Goal: Information Seeking & Learning: Compare options

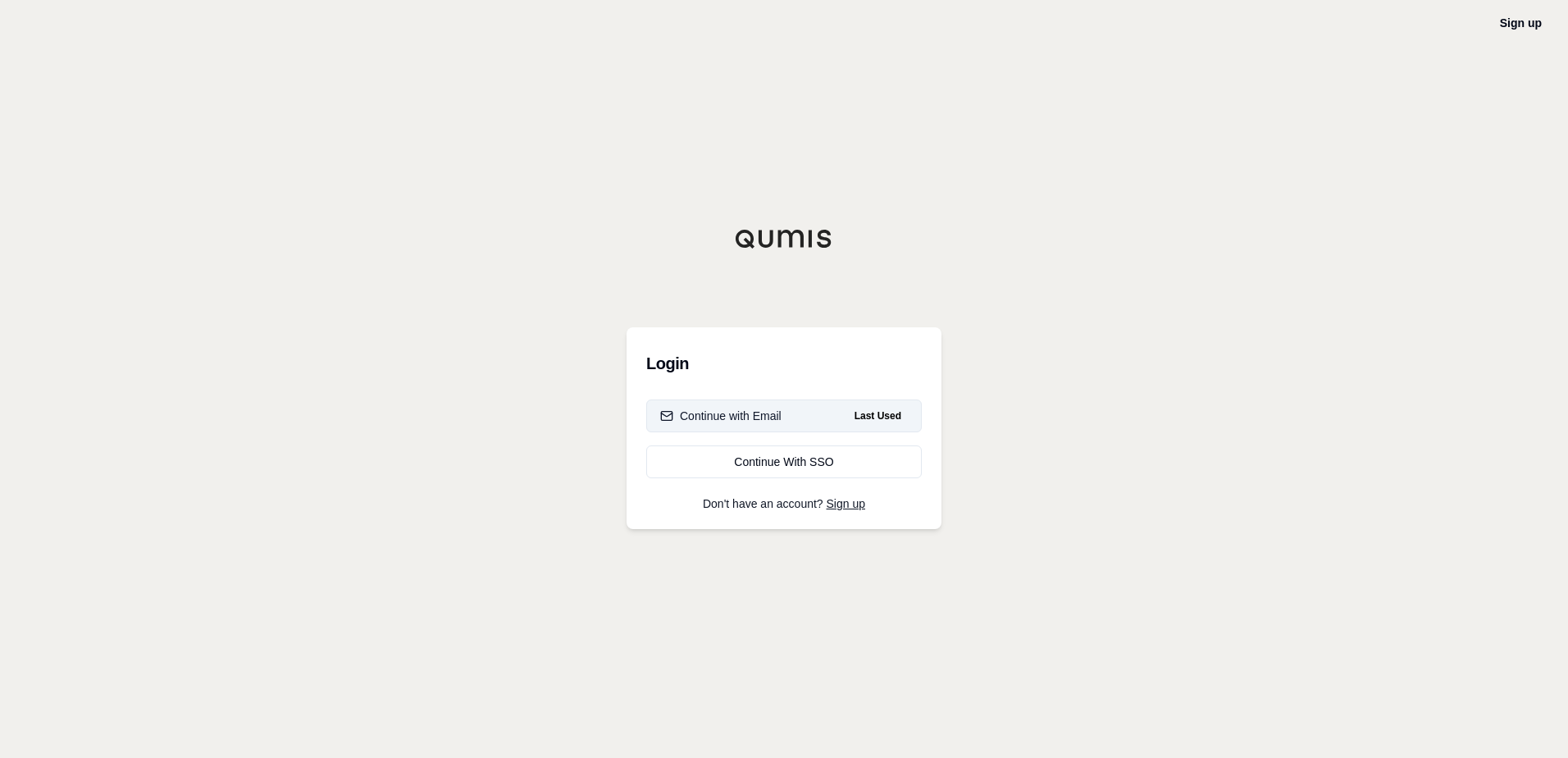
click at [805, 411] on button "Continue with Email Last Used" at bounding box center [784, 416] width 276 height 33
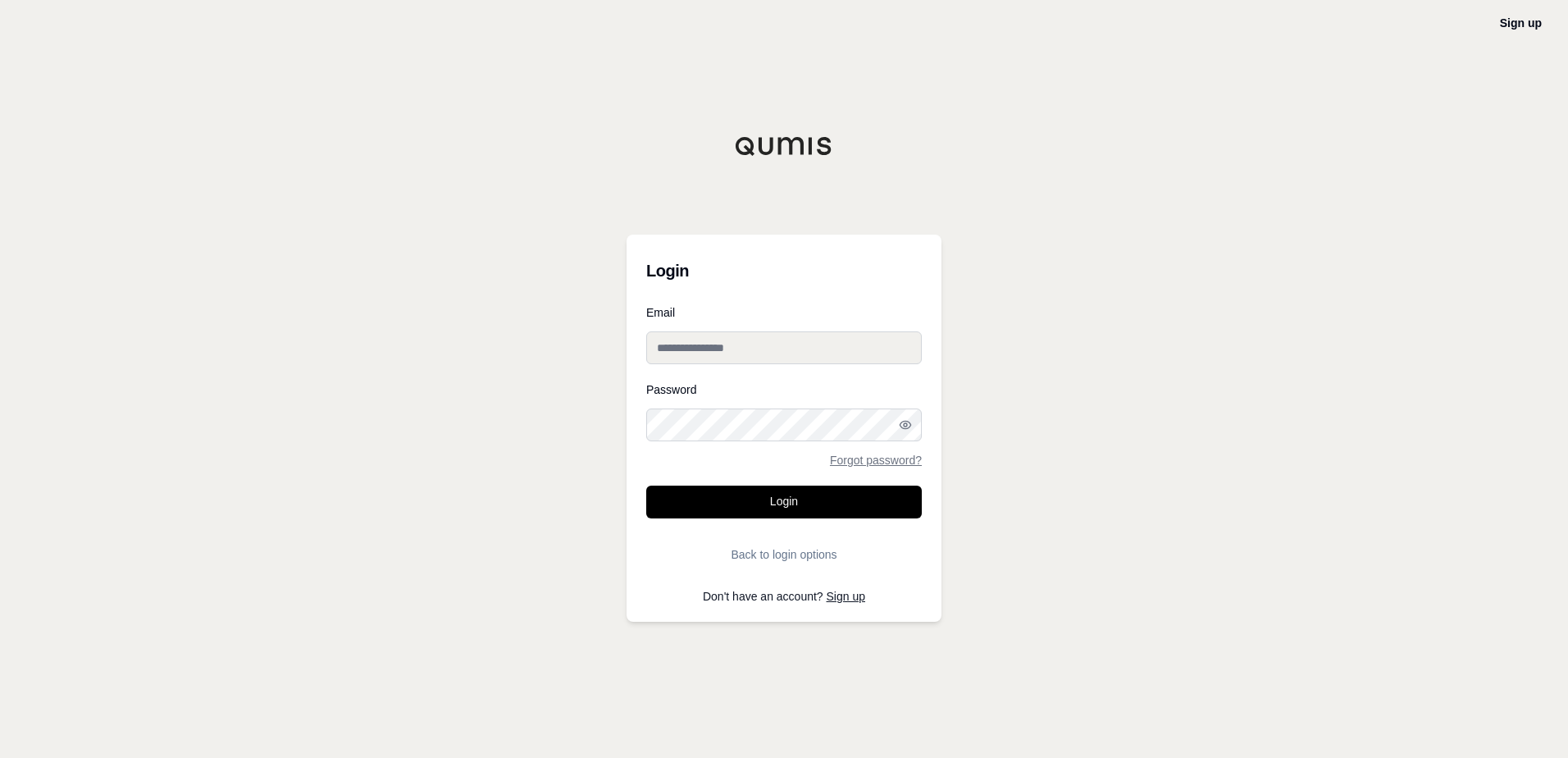
type input "**********"
click at [777, 495] on button "Login" at bounding box center [784, 502] width 276 height 33
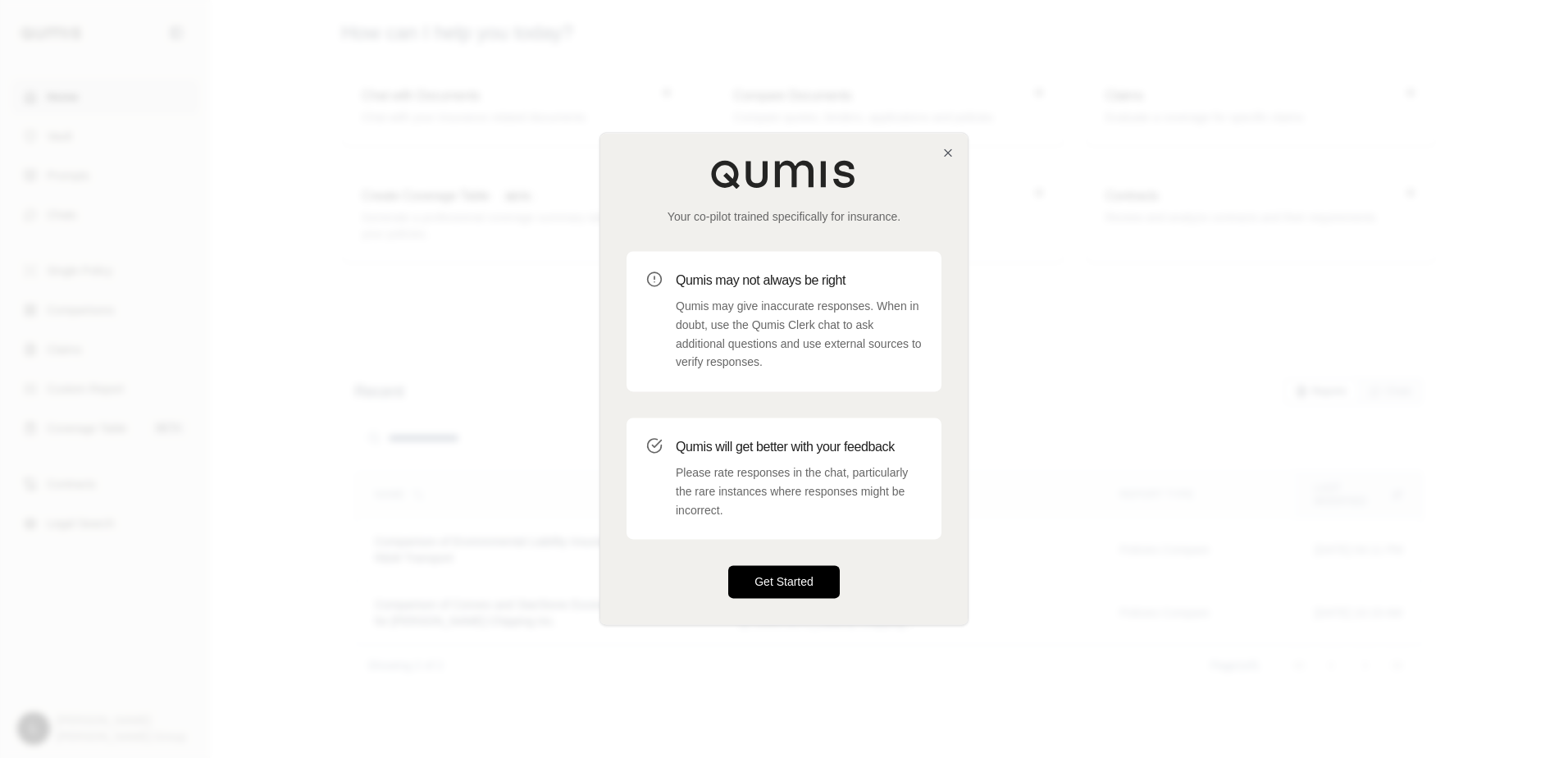
drag, startPoint x: 802, startPoint y: 565, endPoint x: 771, endPoint y: 584, distance: 36.4
click at [771, 584] on button "Get Started" at bounding box center [784, 583] width 111 height 33
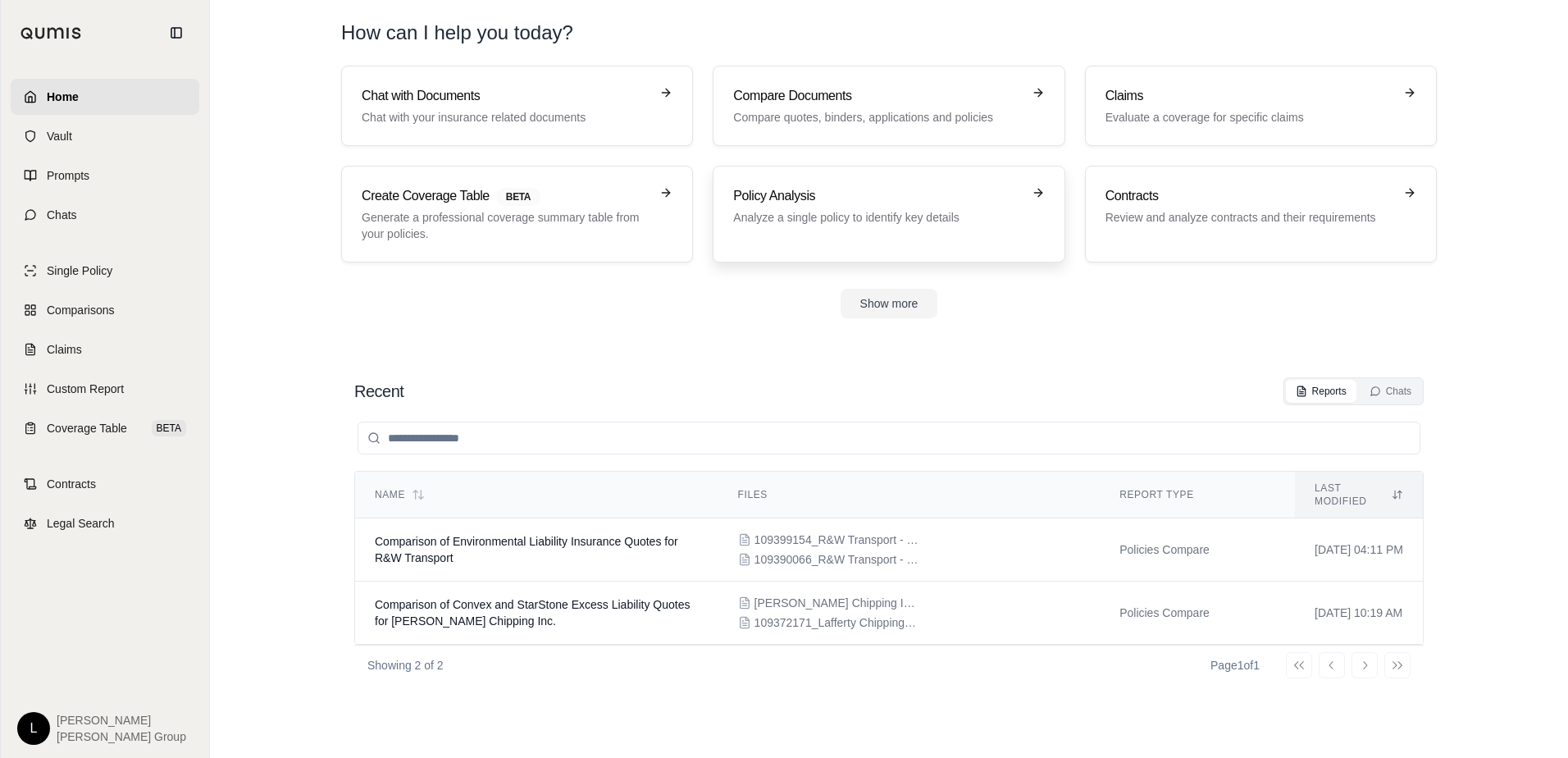
click at [866, 186] on h3 "Policy Analysis" at bounding box center [877, 196] width 288 height 20
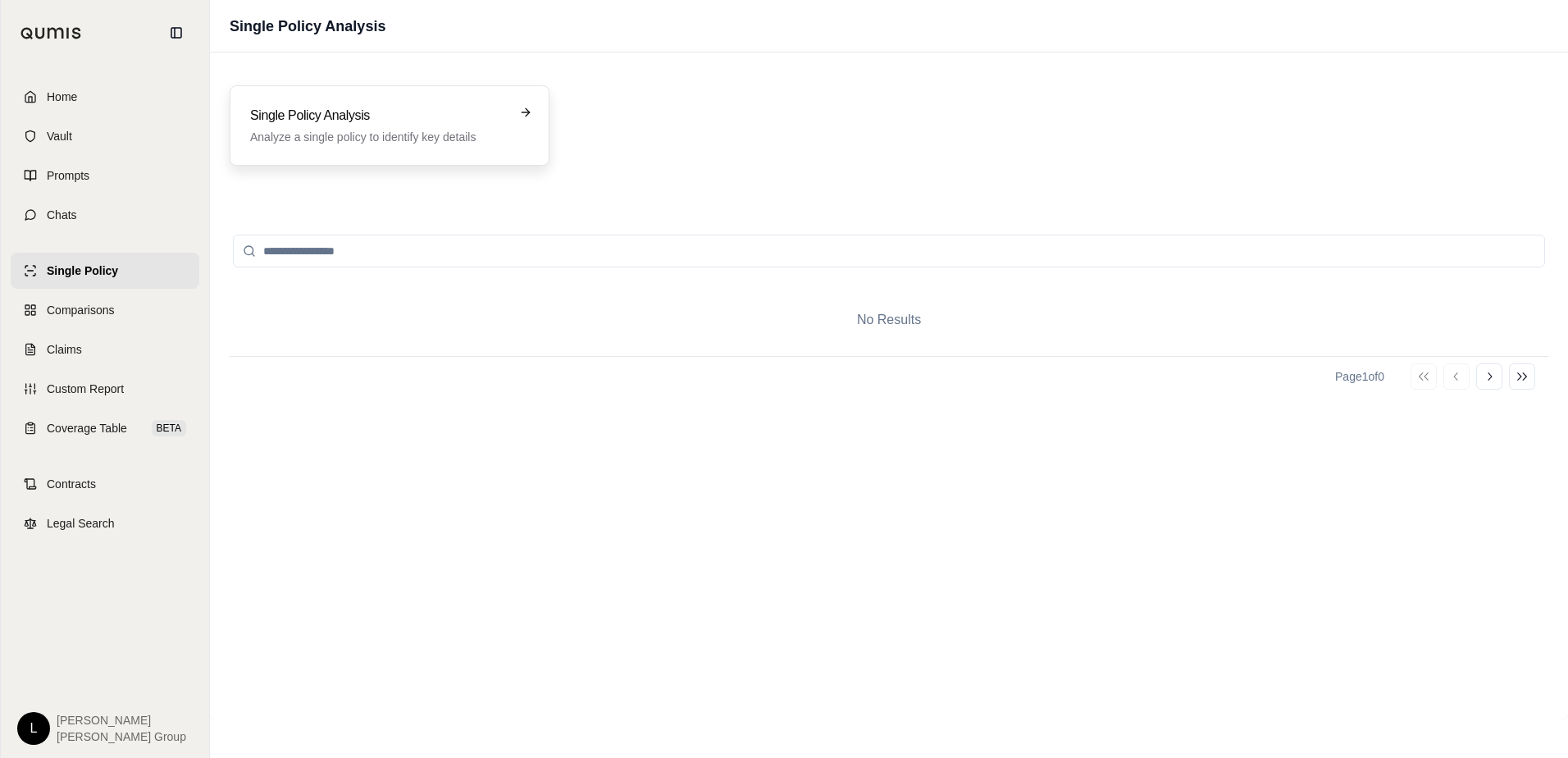
click at [426, 117] on h3 "Single Policy Analysis" at bounding box center [378, 116] width 256 height 20
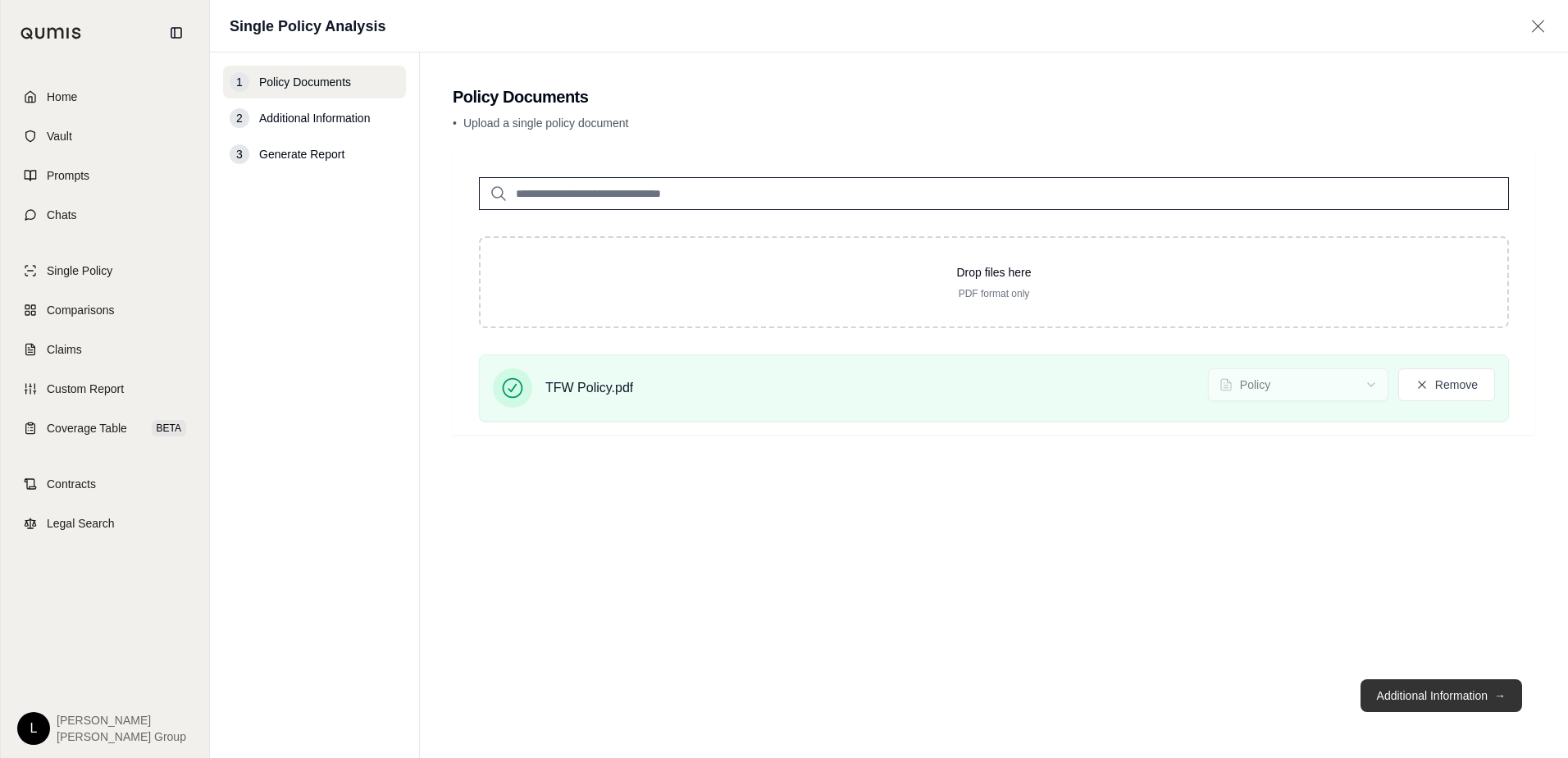
click at [1409, 690] on button "Additional Information →" at bounding box center [1441, 696] width 162 height 33
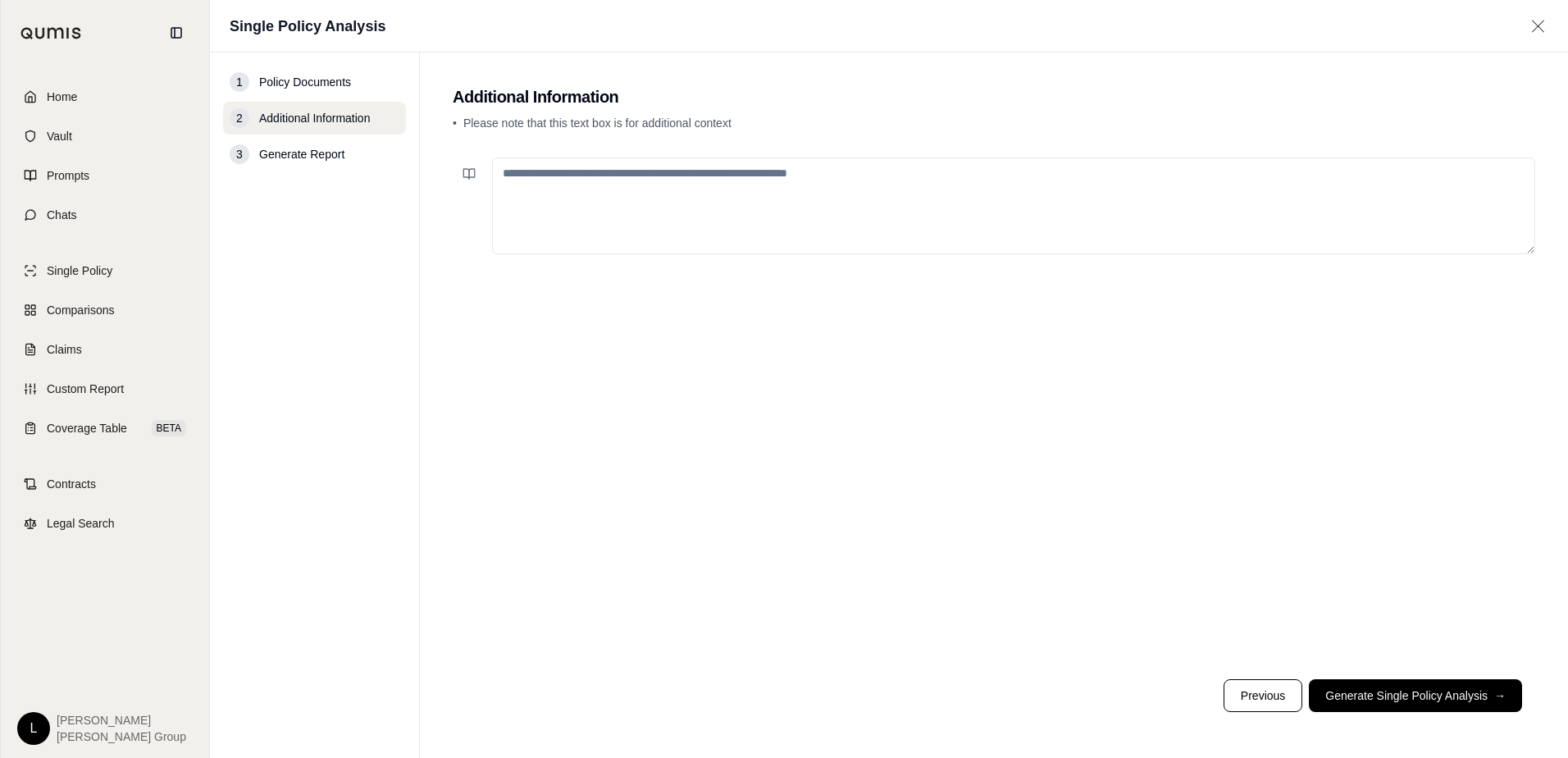
click at [716, 175] on textarea at bounding box center [1014, 205] width 1043 height 97
type textarea "*"
type textarea "**********"
click at [1394, 702] on button "Generate Single Policy Analysis →" at bounding box center [1415, 696] width 214 height 33
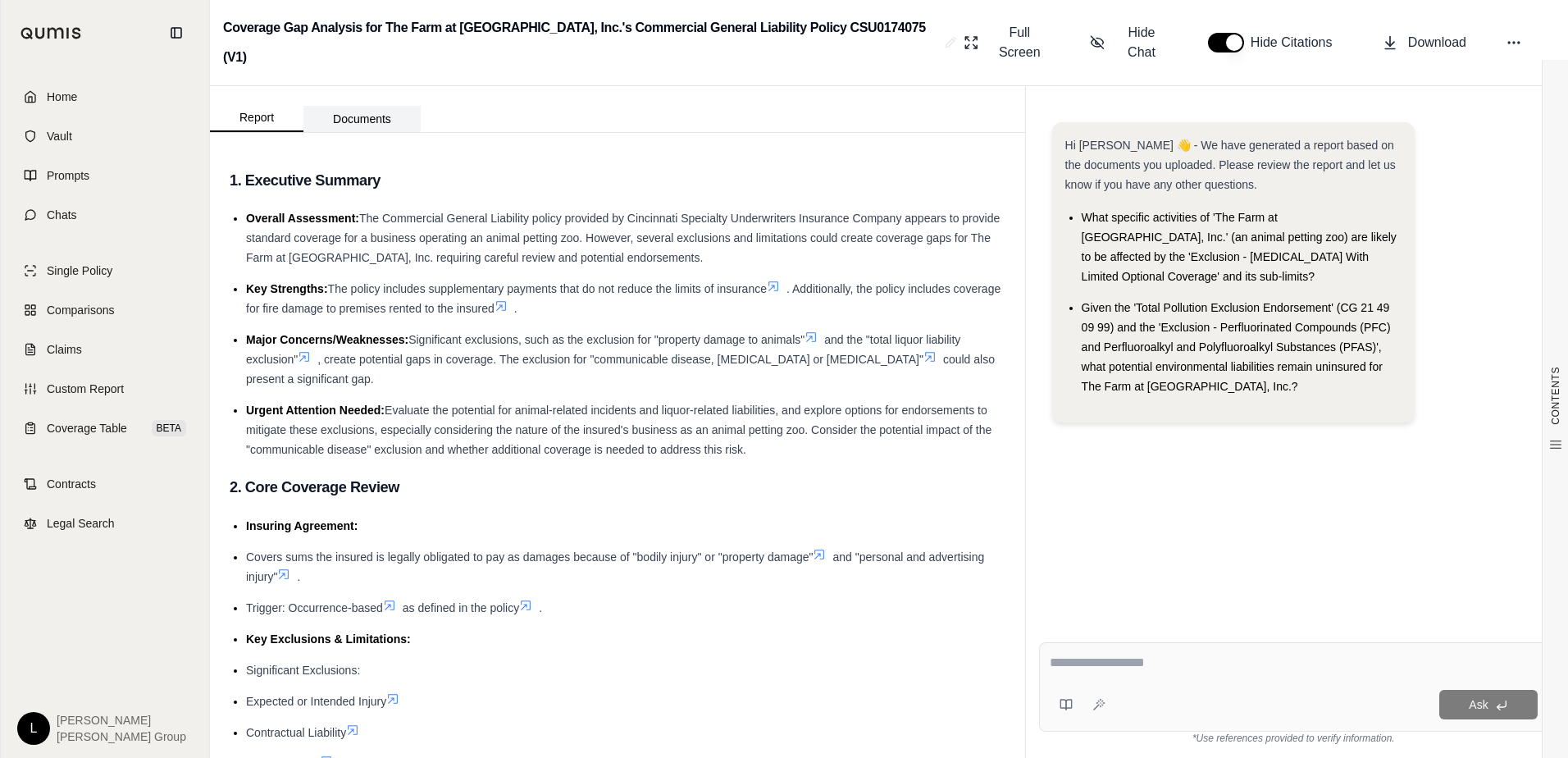
click at [366, 106] on button "Documents" at bounding box center [362, 119] width 117 height 26
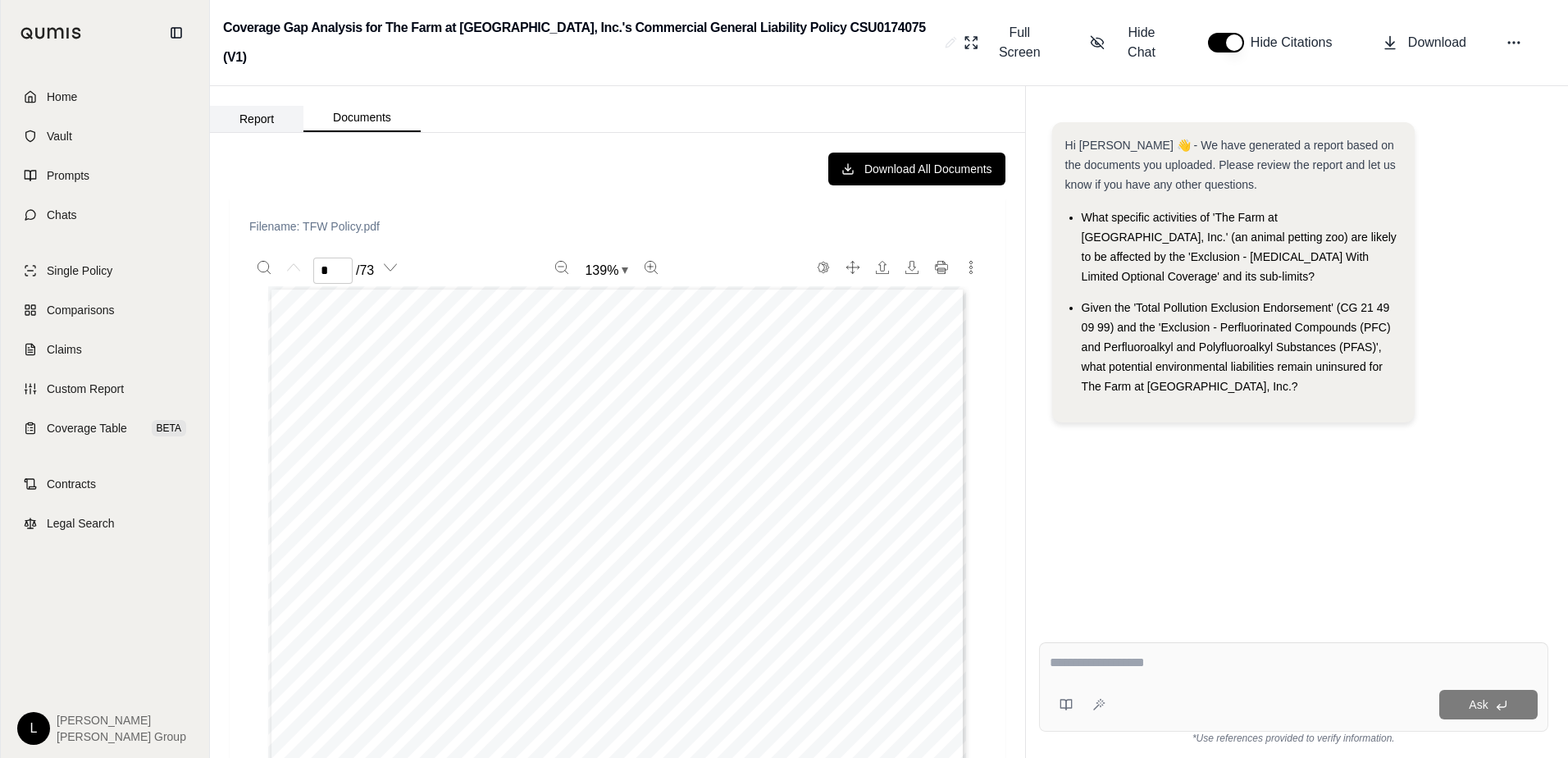
click at [254, 106] on button "Report" at bounding box center [257, 119] width 93 height 26
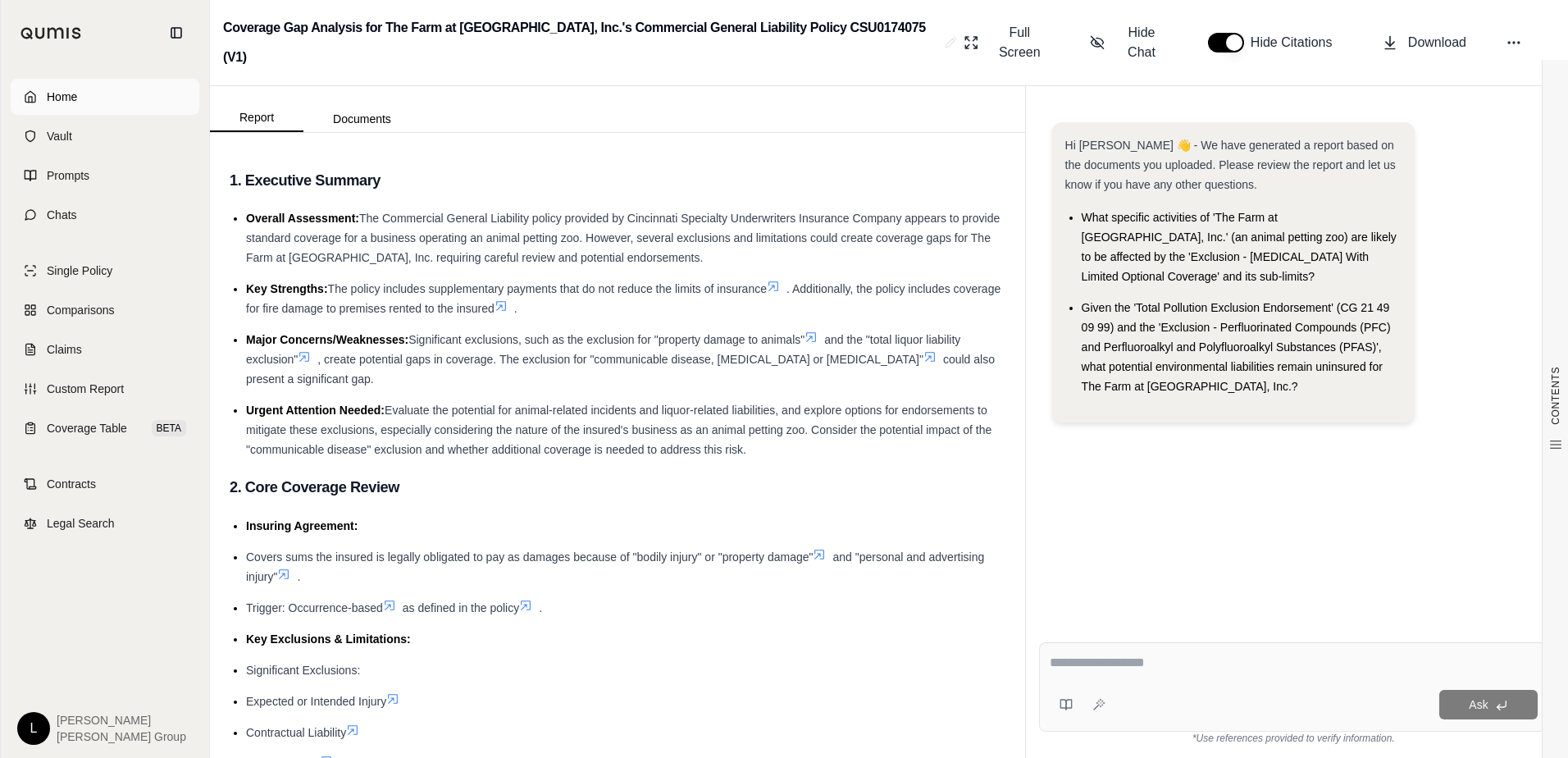
click at [60, 100] on span "Home" at bounding box center [61, 97] width 30 height 16
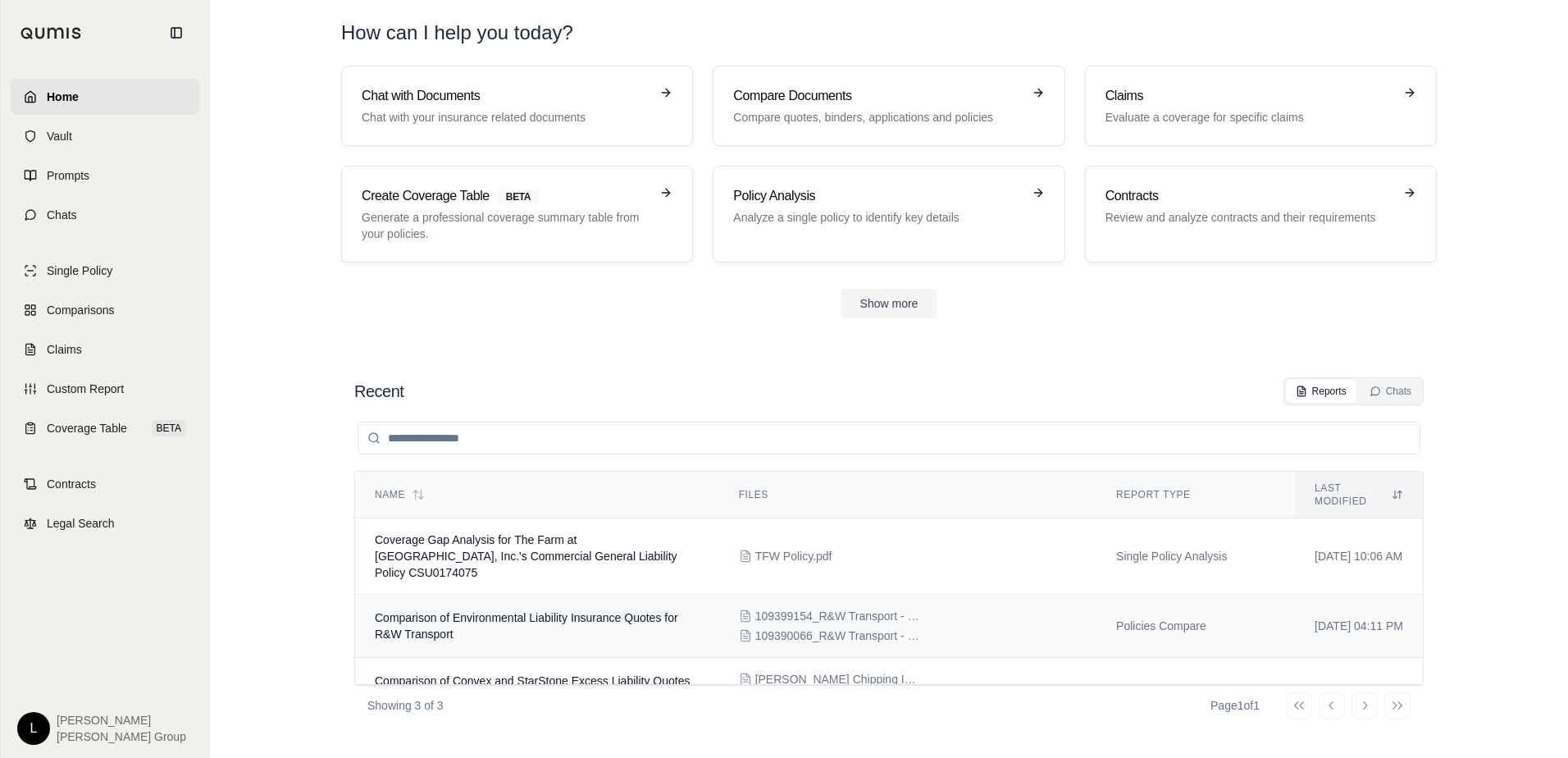
click at [635, 609] on td "Comparison of Environmental Liability Insurance Quotes for R&W Transport" at bounding box center [537, 626] width 364 height 63
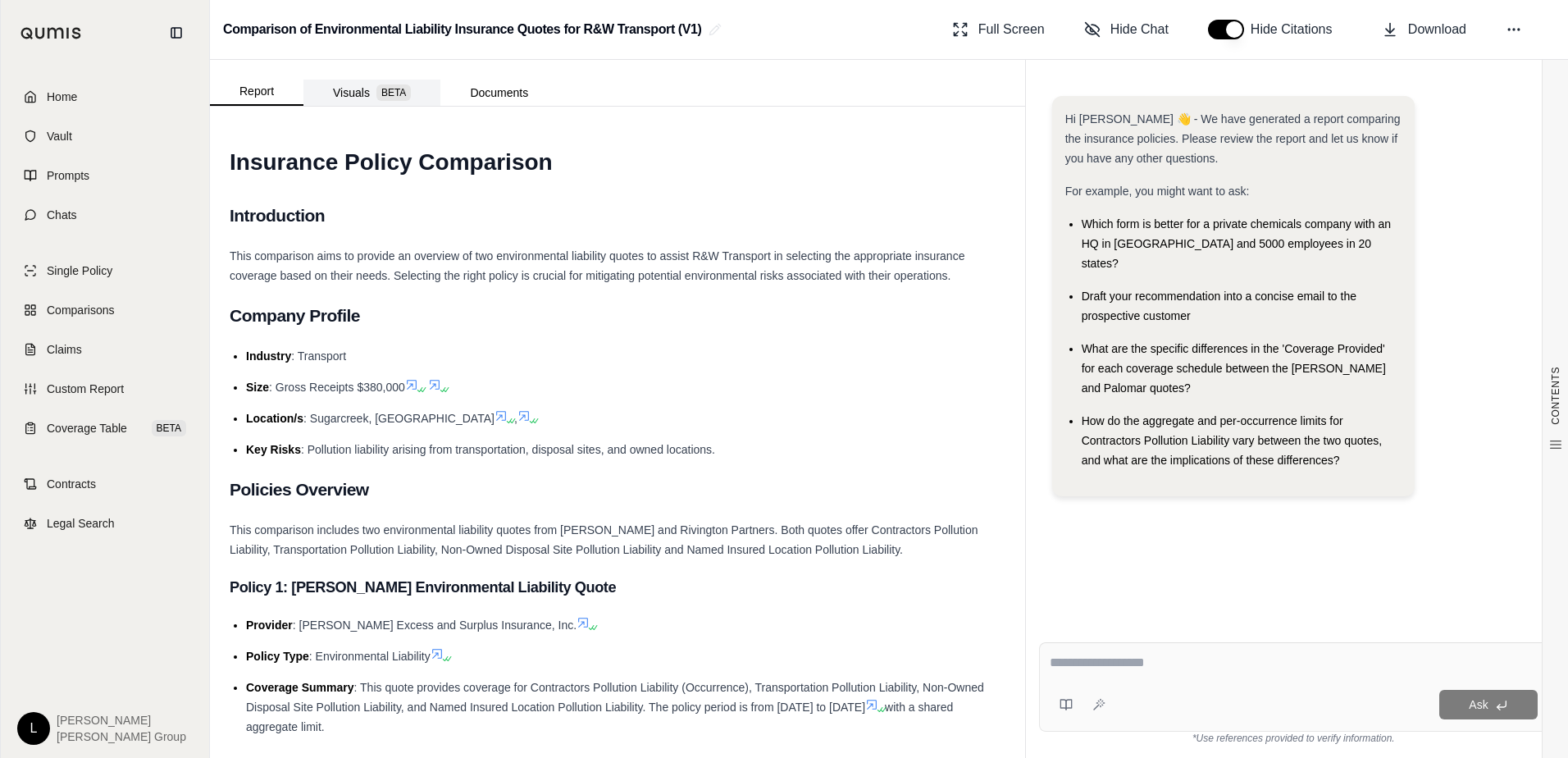
click at [368, 92] on button "Visuals BETA" at bounding box center [372, 92] width 137 height 26
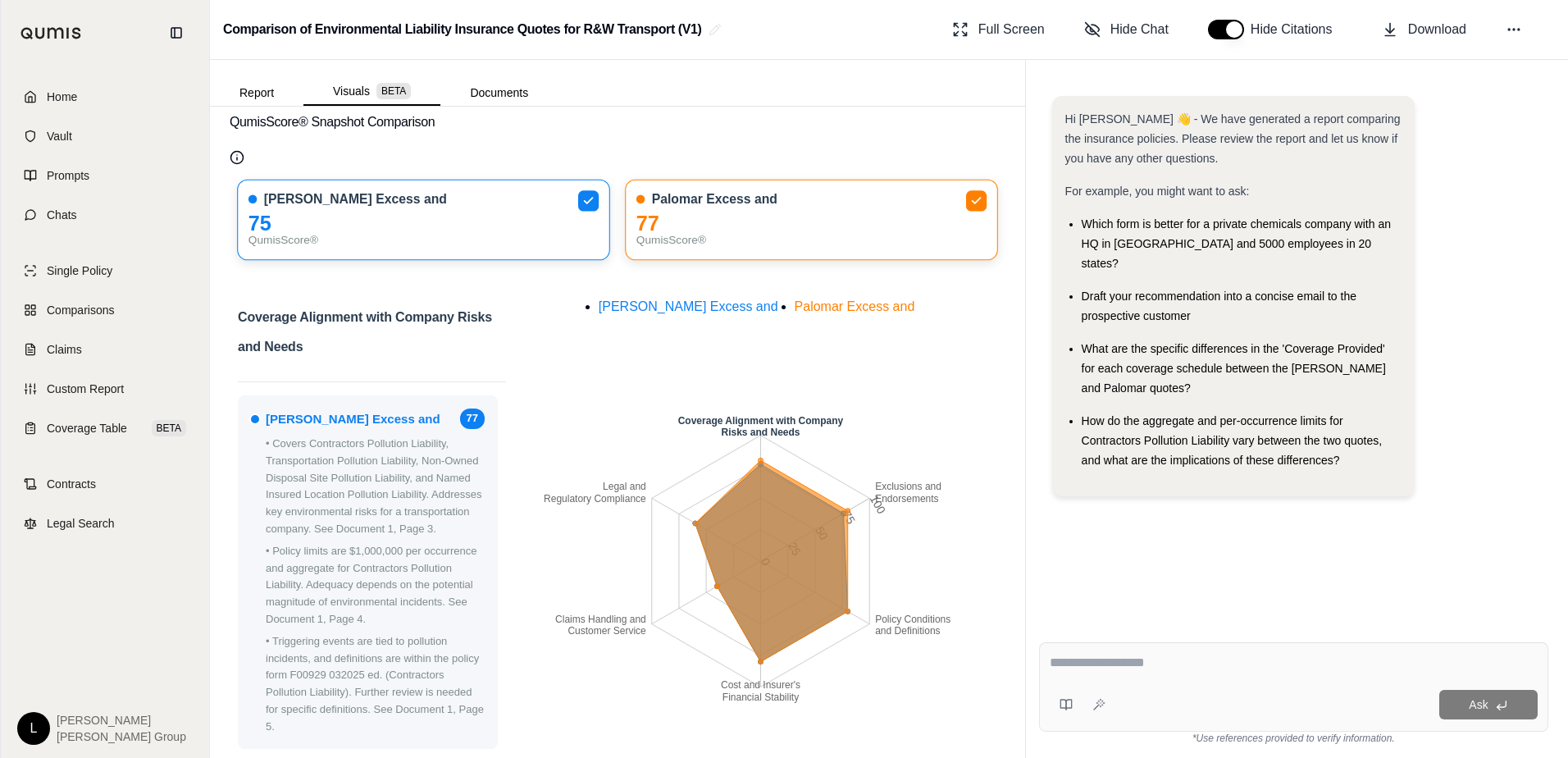
scroll to position [82, 0]
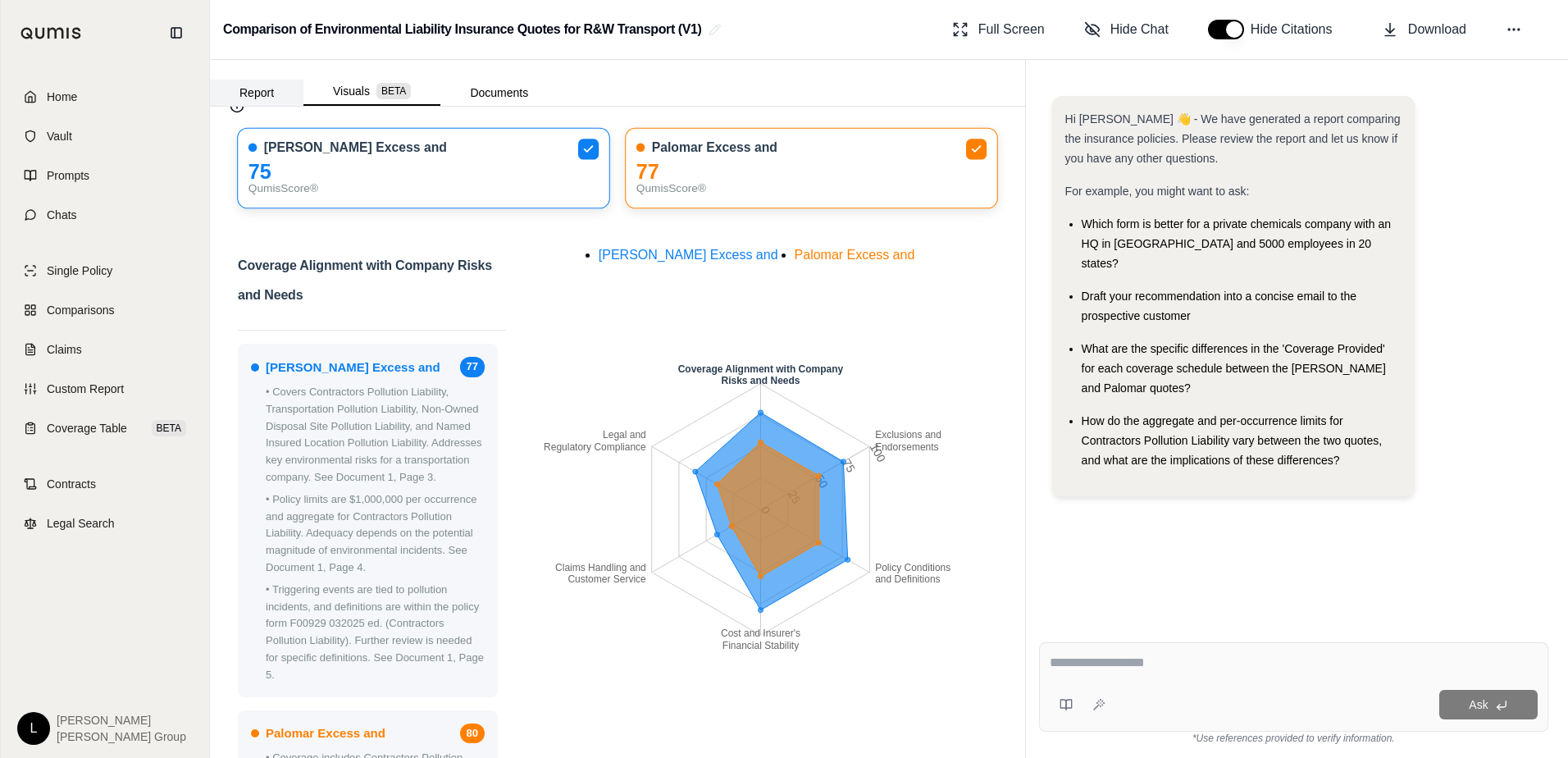
click at [269, 95] on button "Report" at bounding box center [257, 92] width 93 height 26
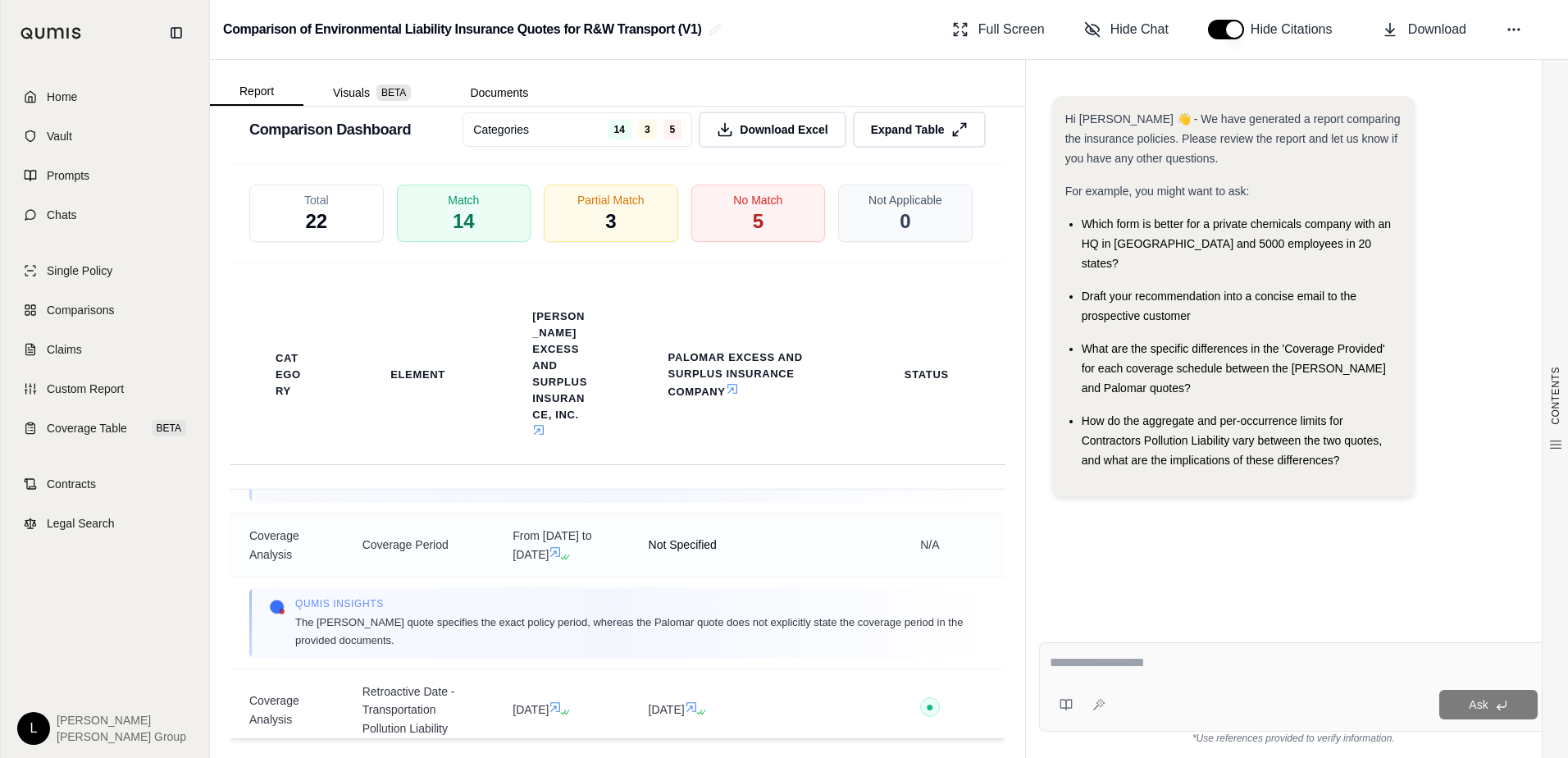
scroll to position [492, 0]
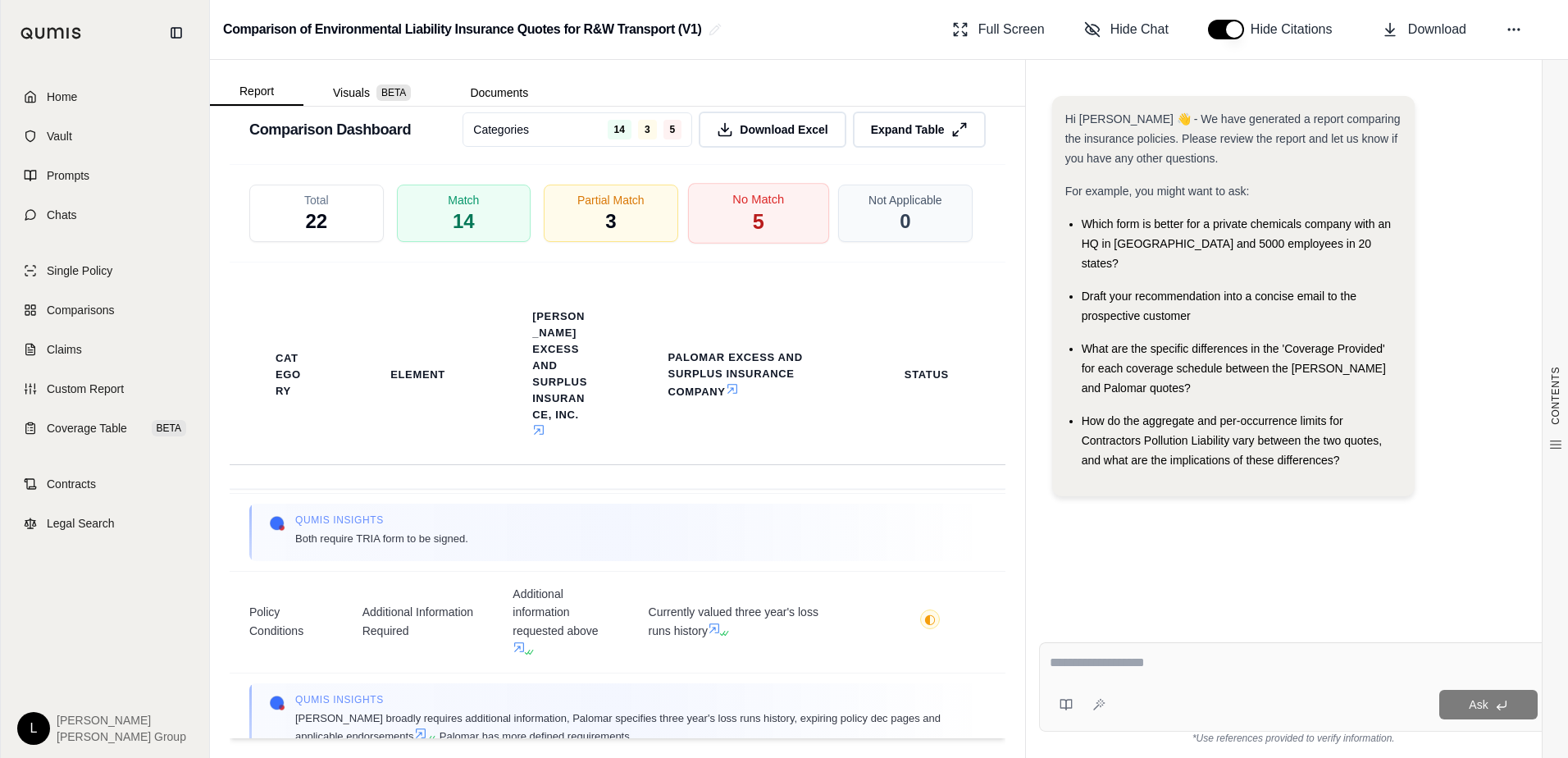
click at [721, 193] on div "No Match 5" at bounding box center [758, 213] width 141 height 60
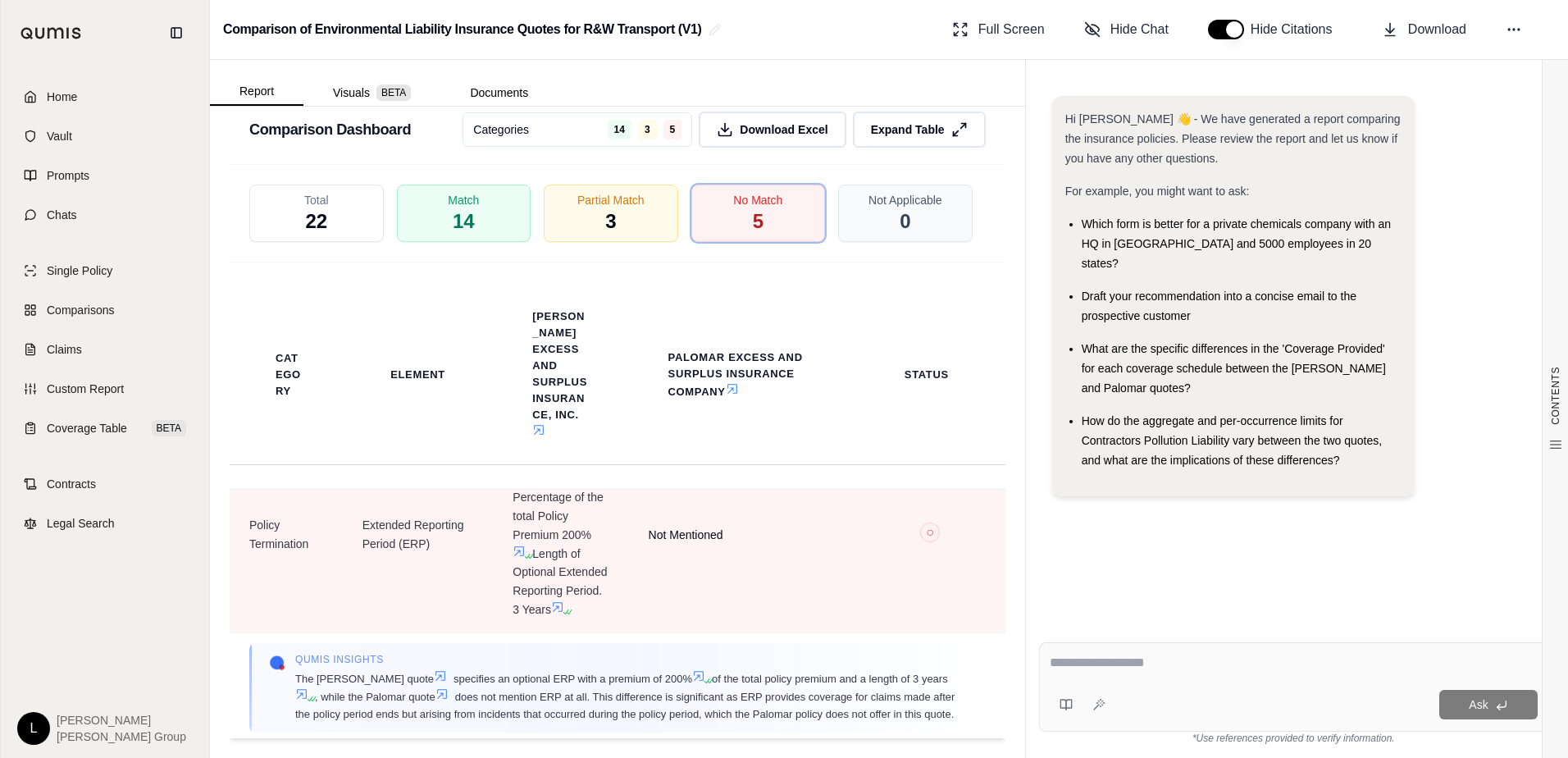
scroll to position [682, 0]
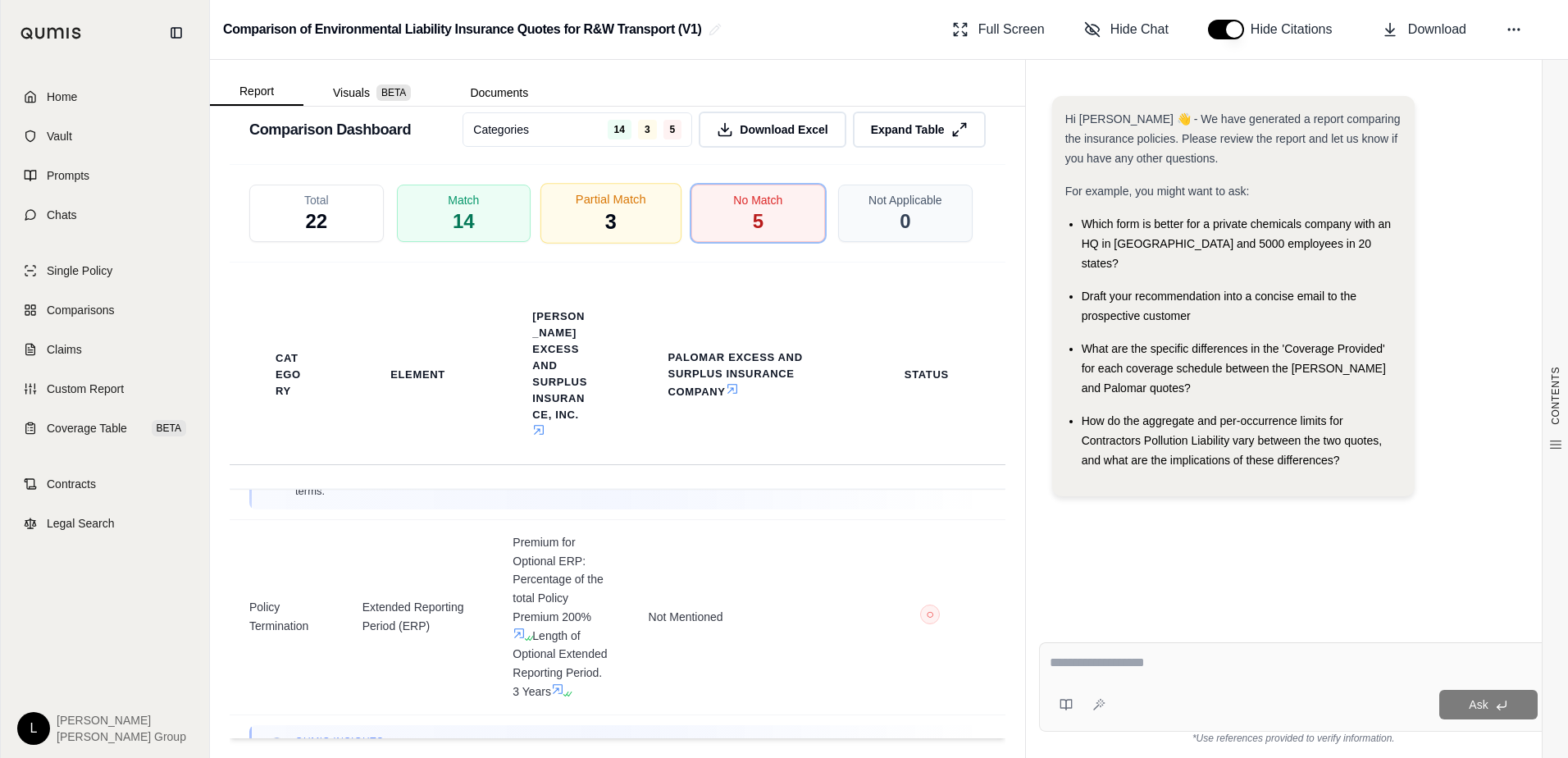
click at [597, 207] on div "Partial Match 3" at bounding box center [611, 213] width 141 height 60
click at [291, 185] on div "Total 22" at bounding box center [316, 213] width 134 height 58
click at [333, 201] on div "Total 22" at bounding box center [316, 213] width 134 height 58
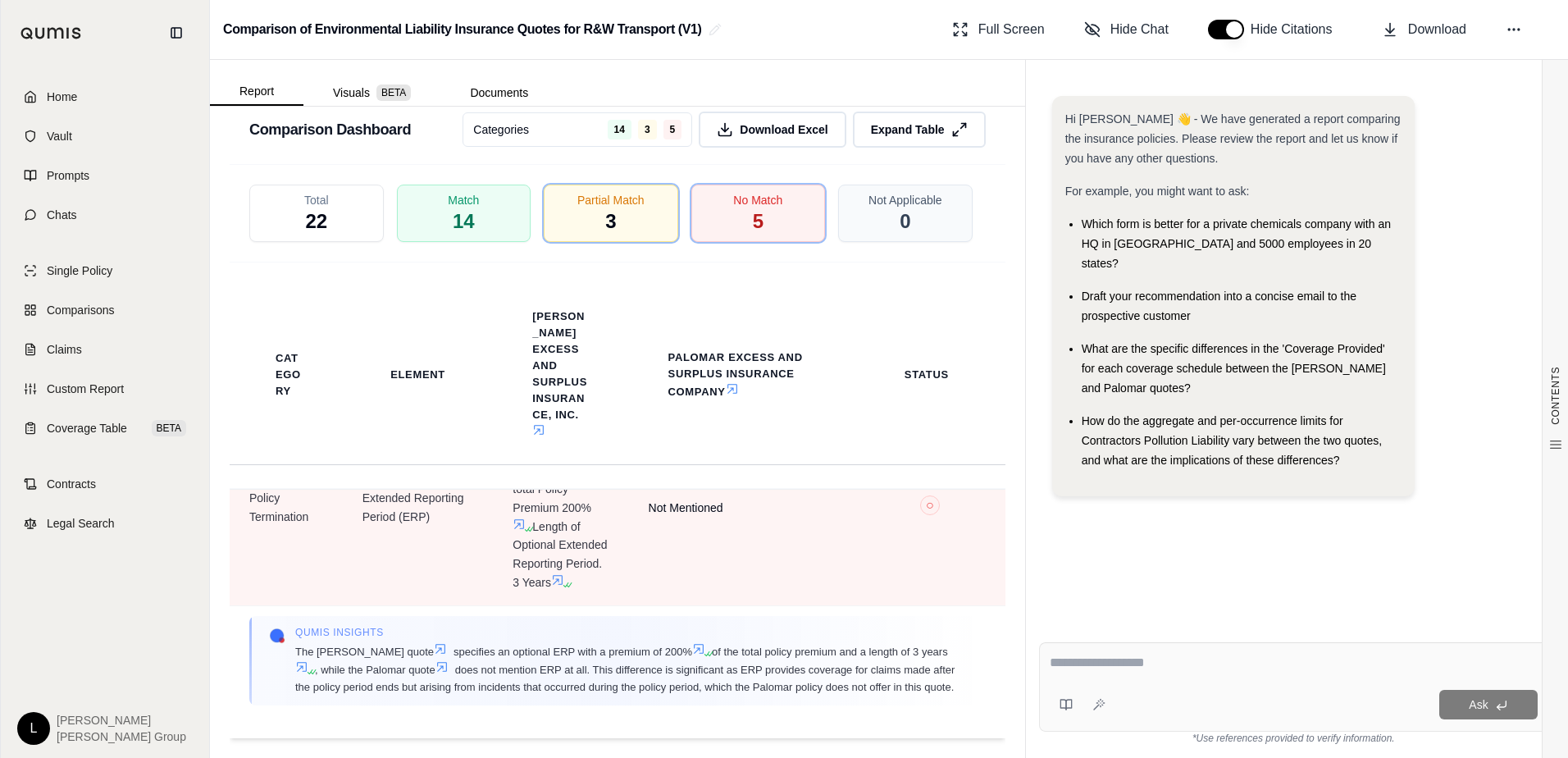
scroll to position [1375, 0]
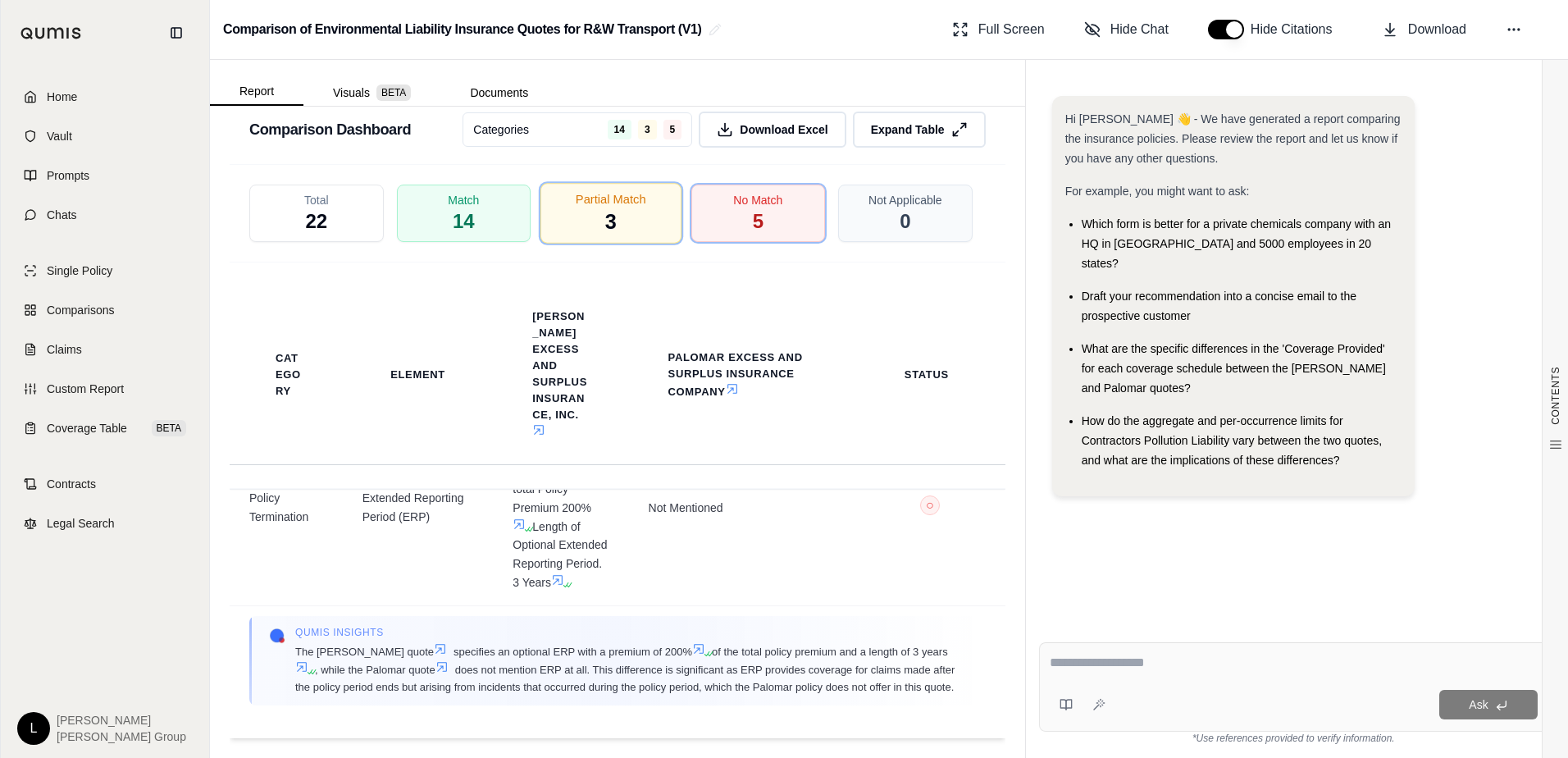
click at [595, 191] on span "Partial Match" at bounding box center [611, 199] width 70 height 17
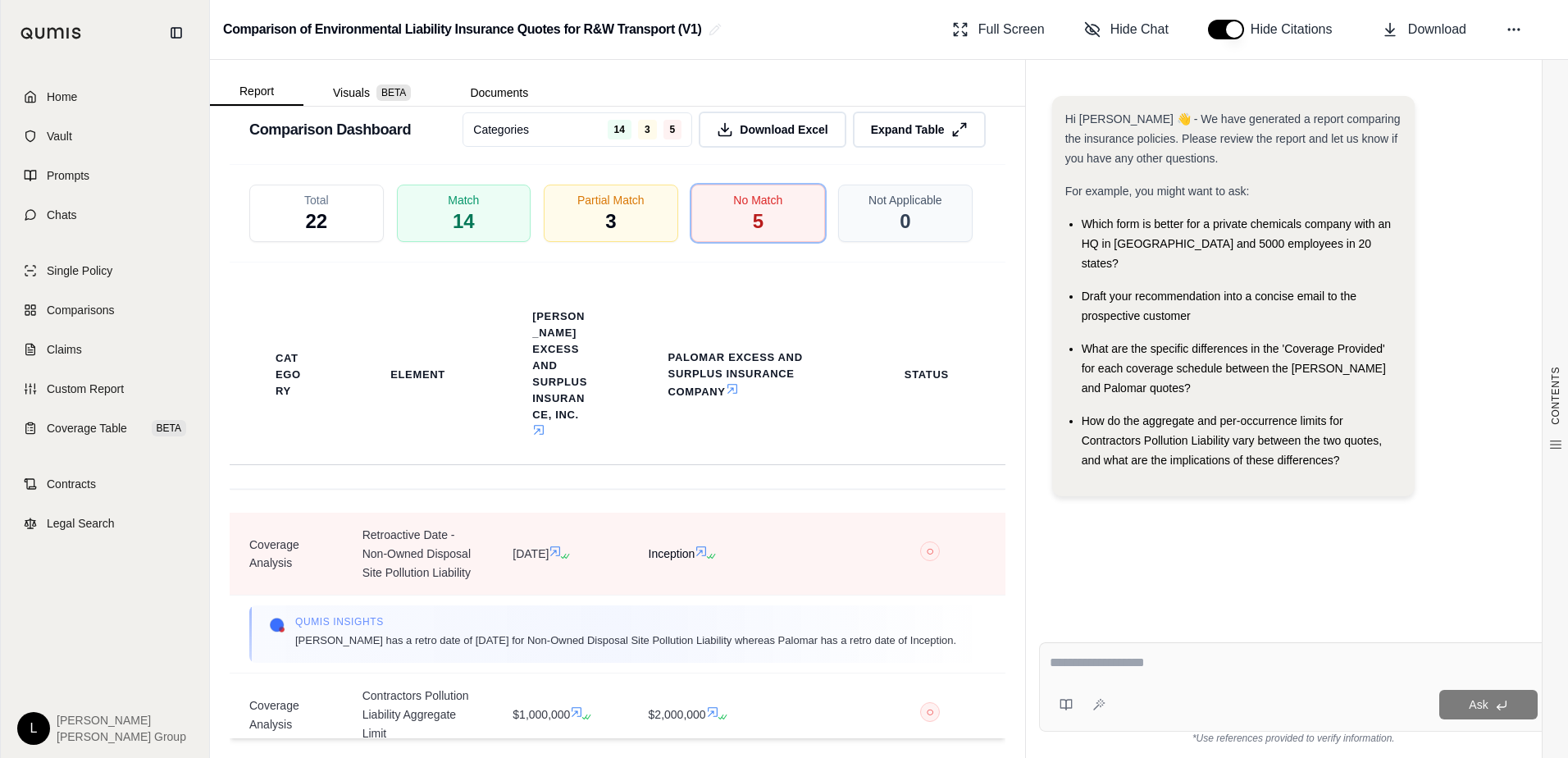
scroll to position [82, 0]
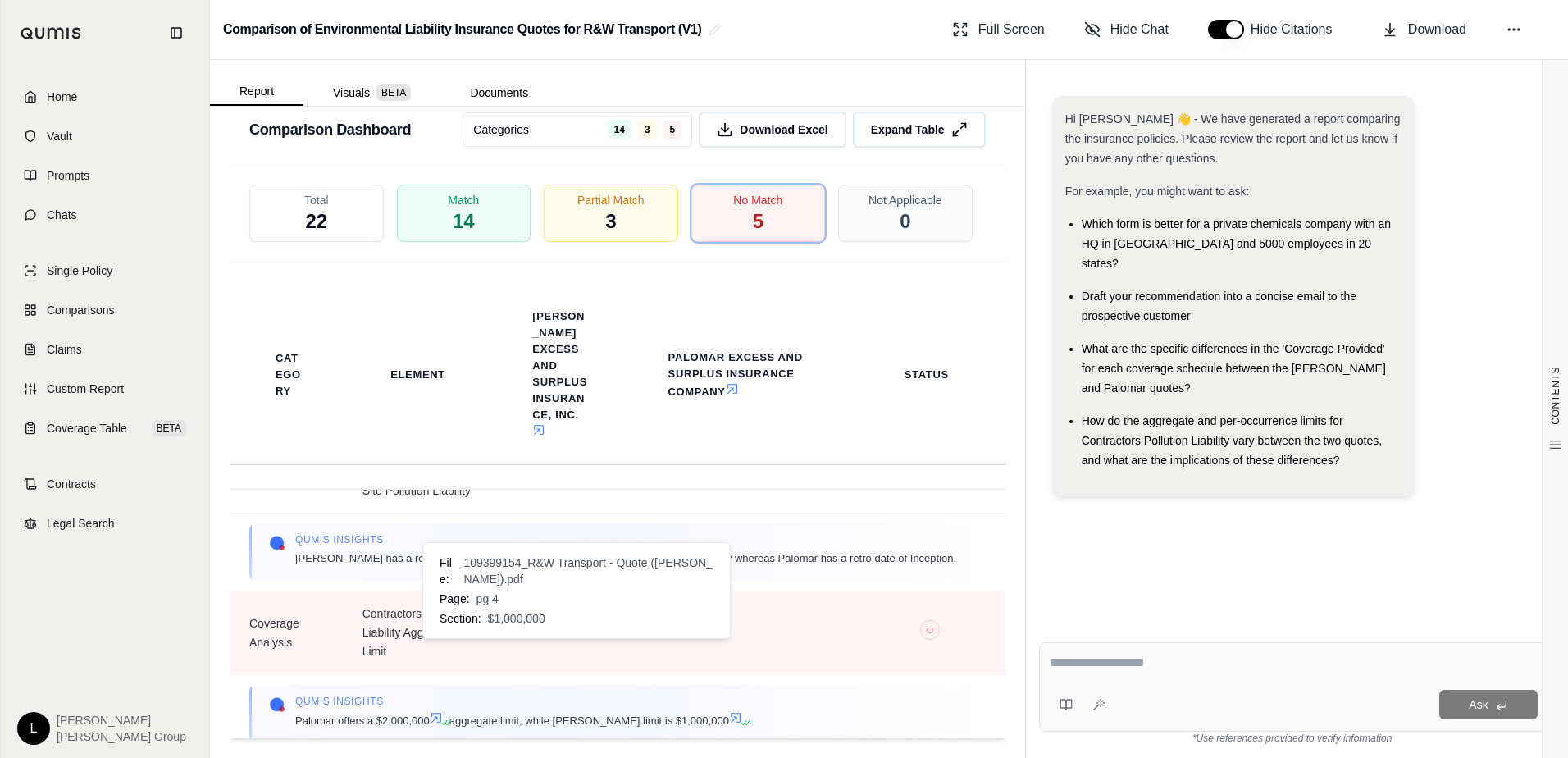
click at [576, 626] on icon at bounding box center [576, 630] width 13 height 13
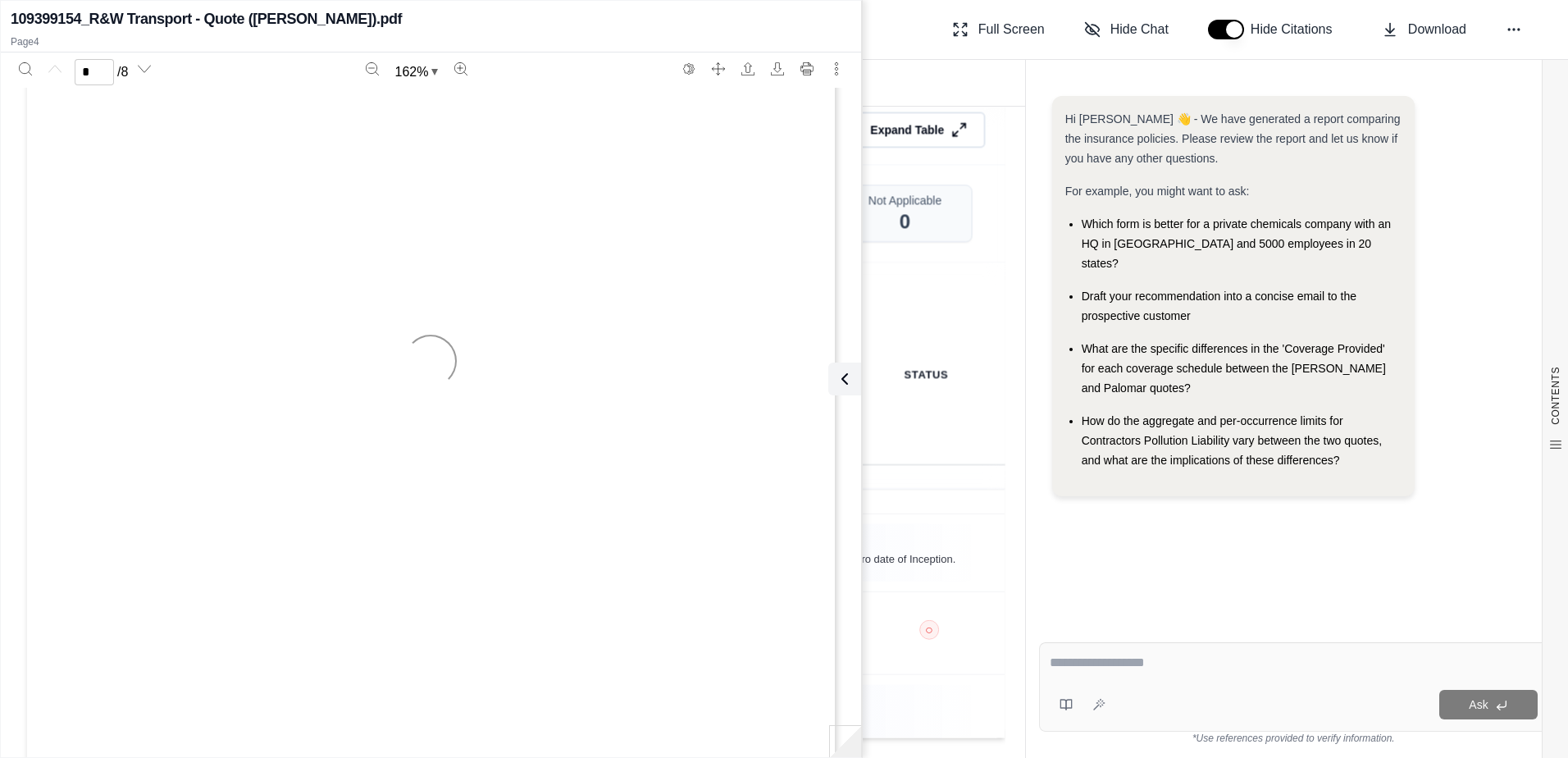
type input "*"
click at [849, 373] on icon at bounding box center [842, 379] width 20 height 20
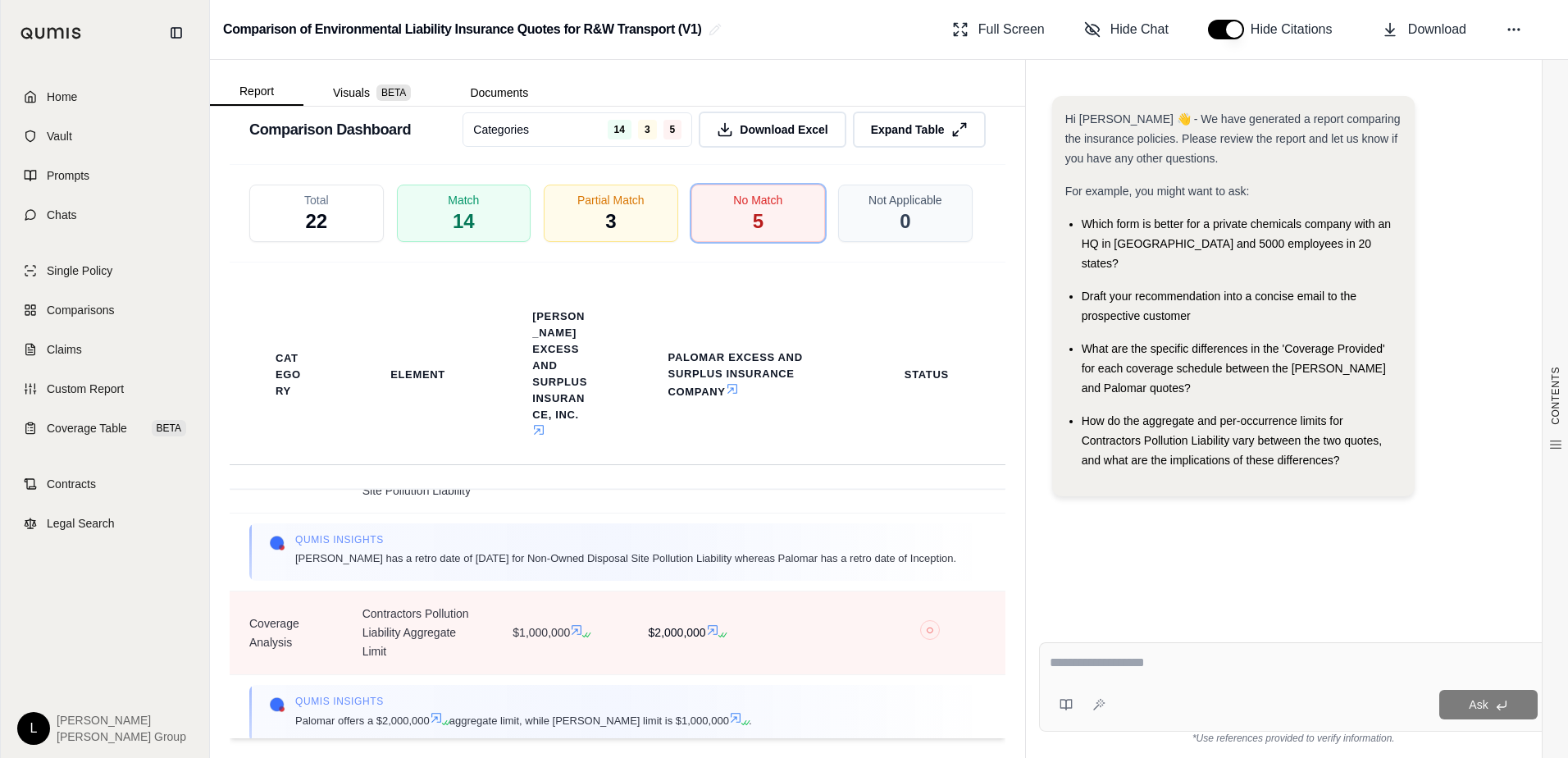
click at [716, 630] on icon at bounding box center [721, 635] width 10 height 10
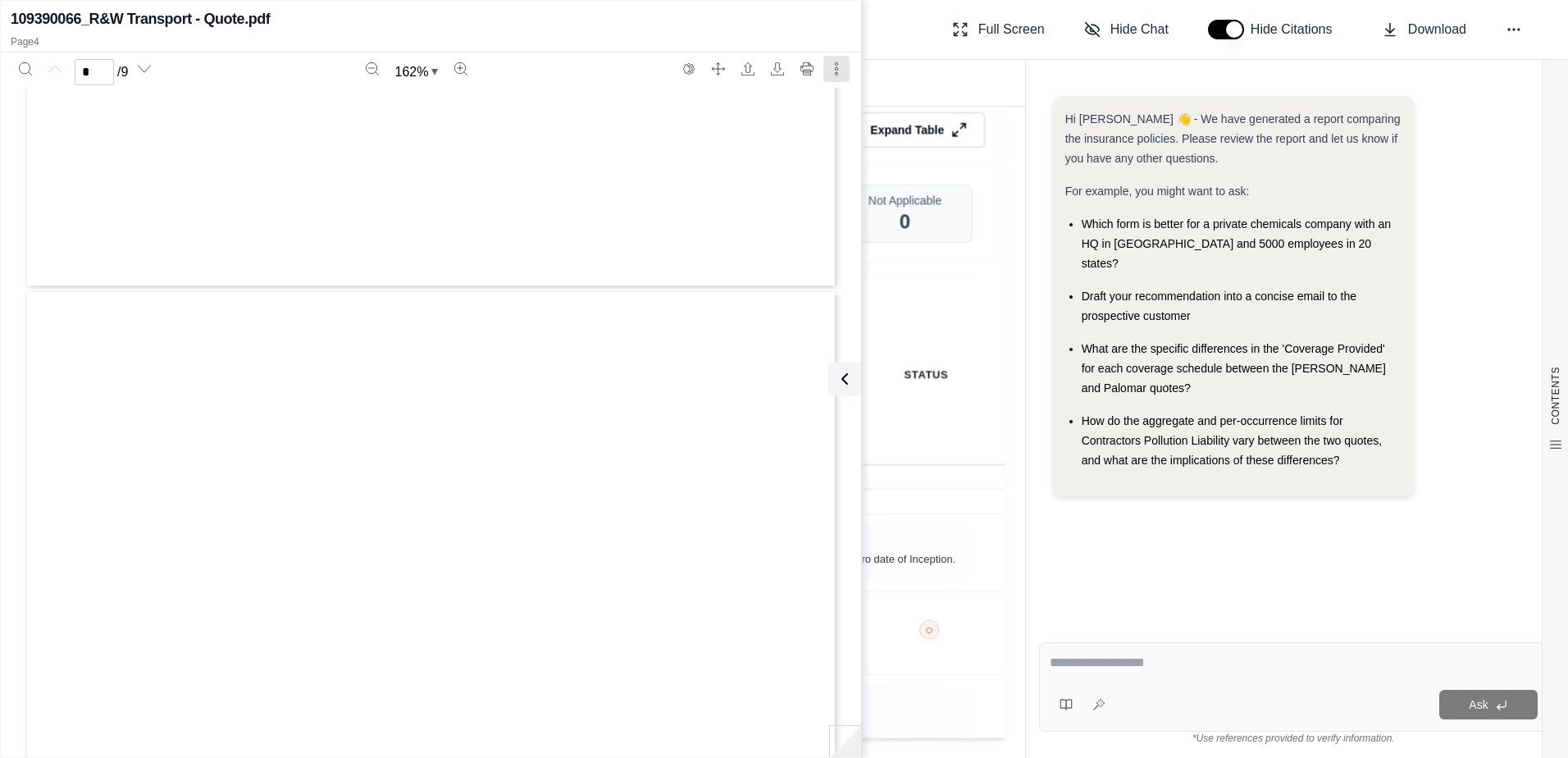
type input "*"
click at [843, 383] on icon at bounding box center [841, 379] width 5 height 10
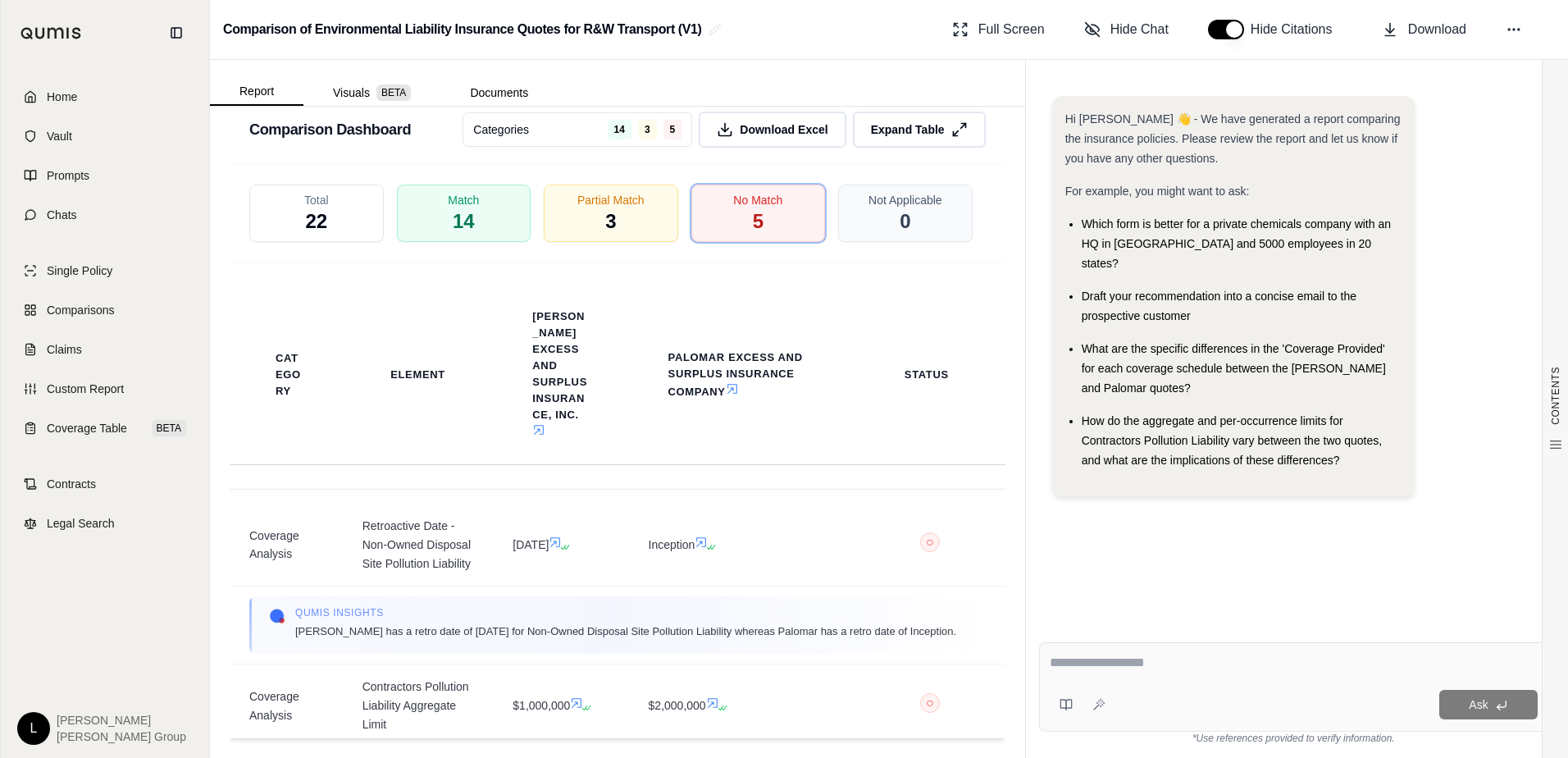
scroll to position [0, 0]
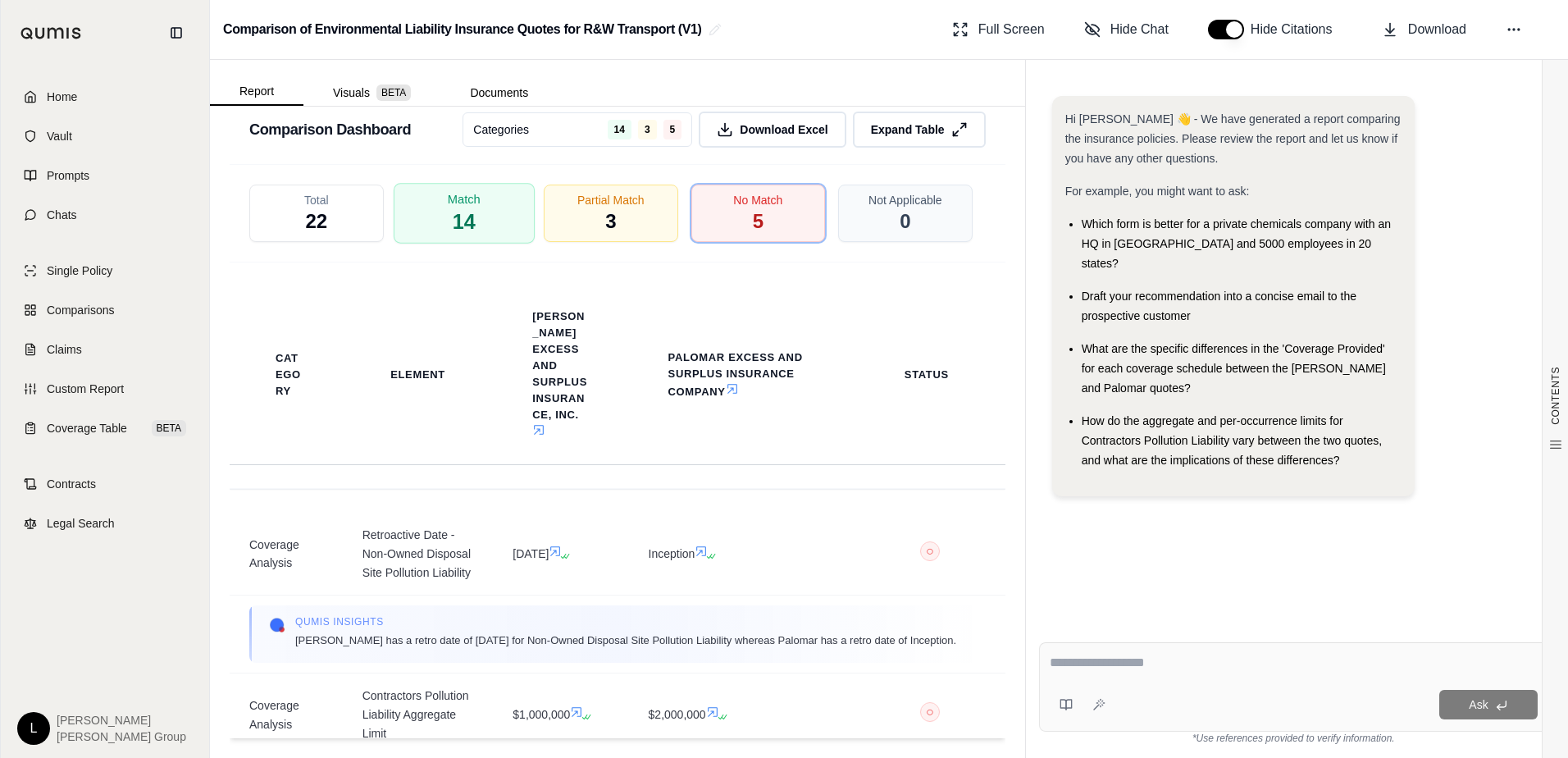
click at [491, 191] on div "Match 14" at bounding box center [463, 213] width 141 height 60
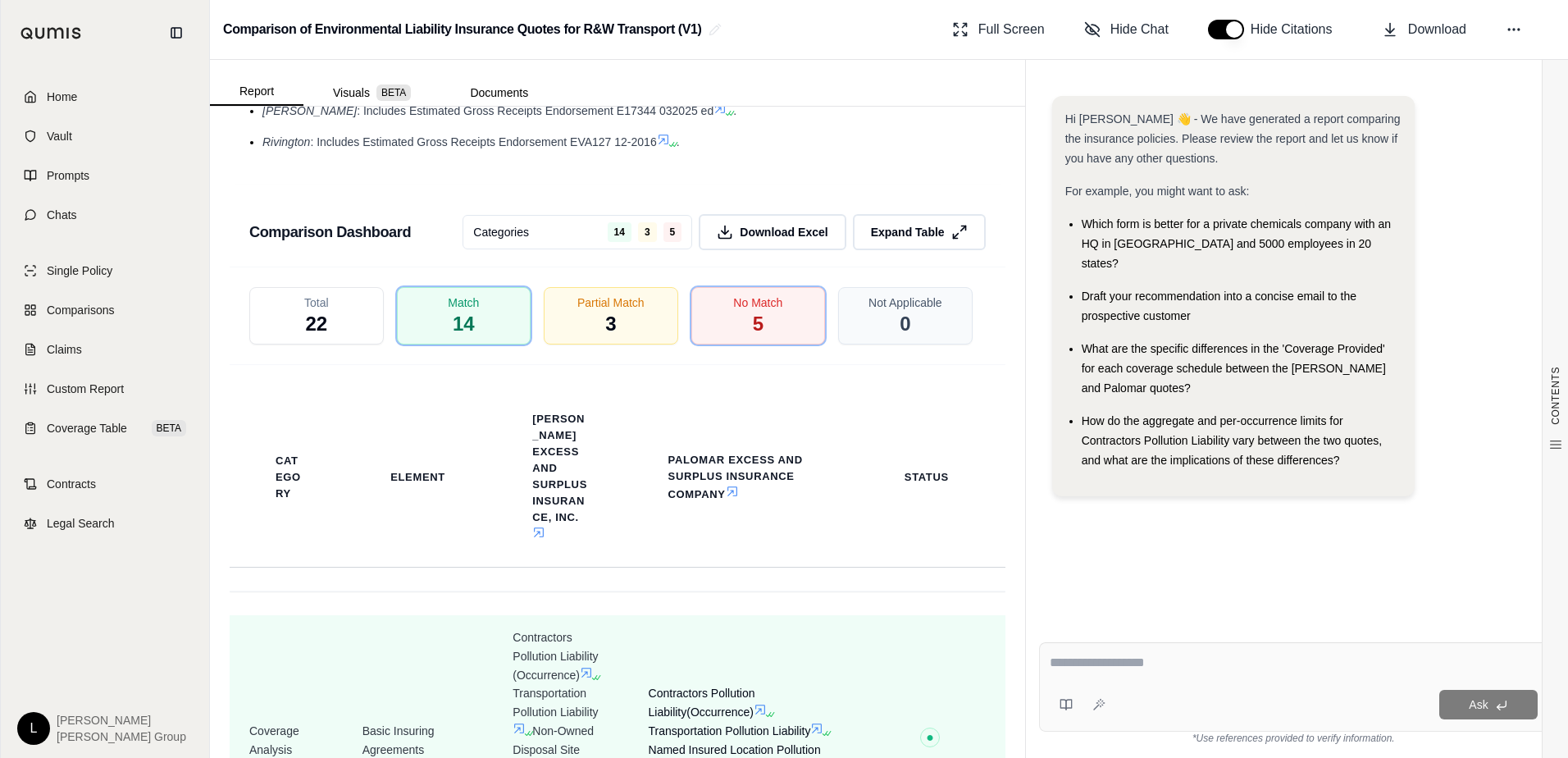
scroll to position [2726, 0]
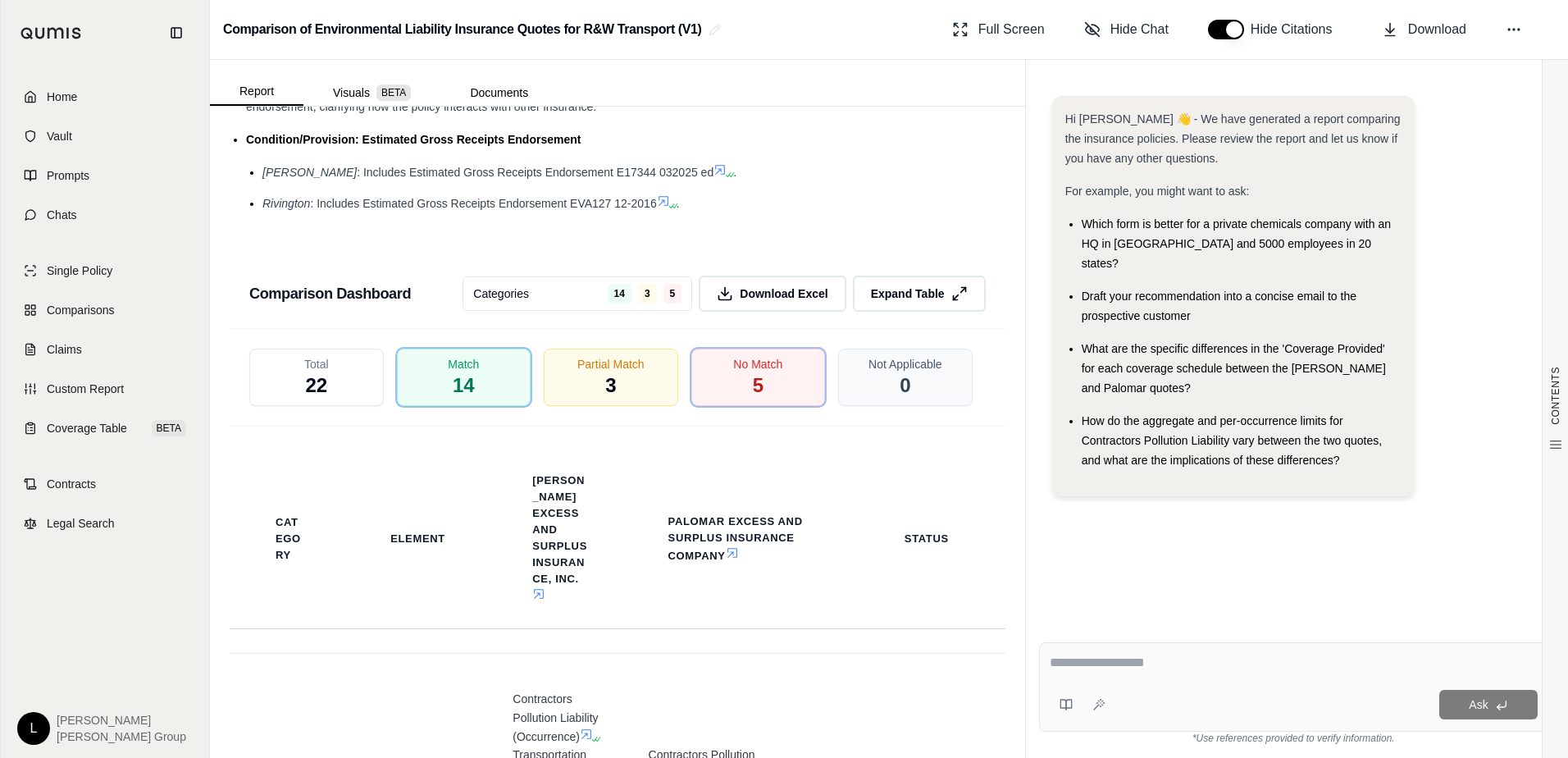
click at [331, 368] on div "Total 22" at bounding box center [316, 377] width 134 height 58
click at [326, 373] on span "22" at bounding box center [316, 385] width 22 height 26
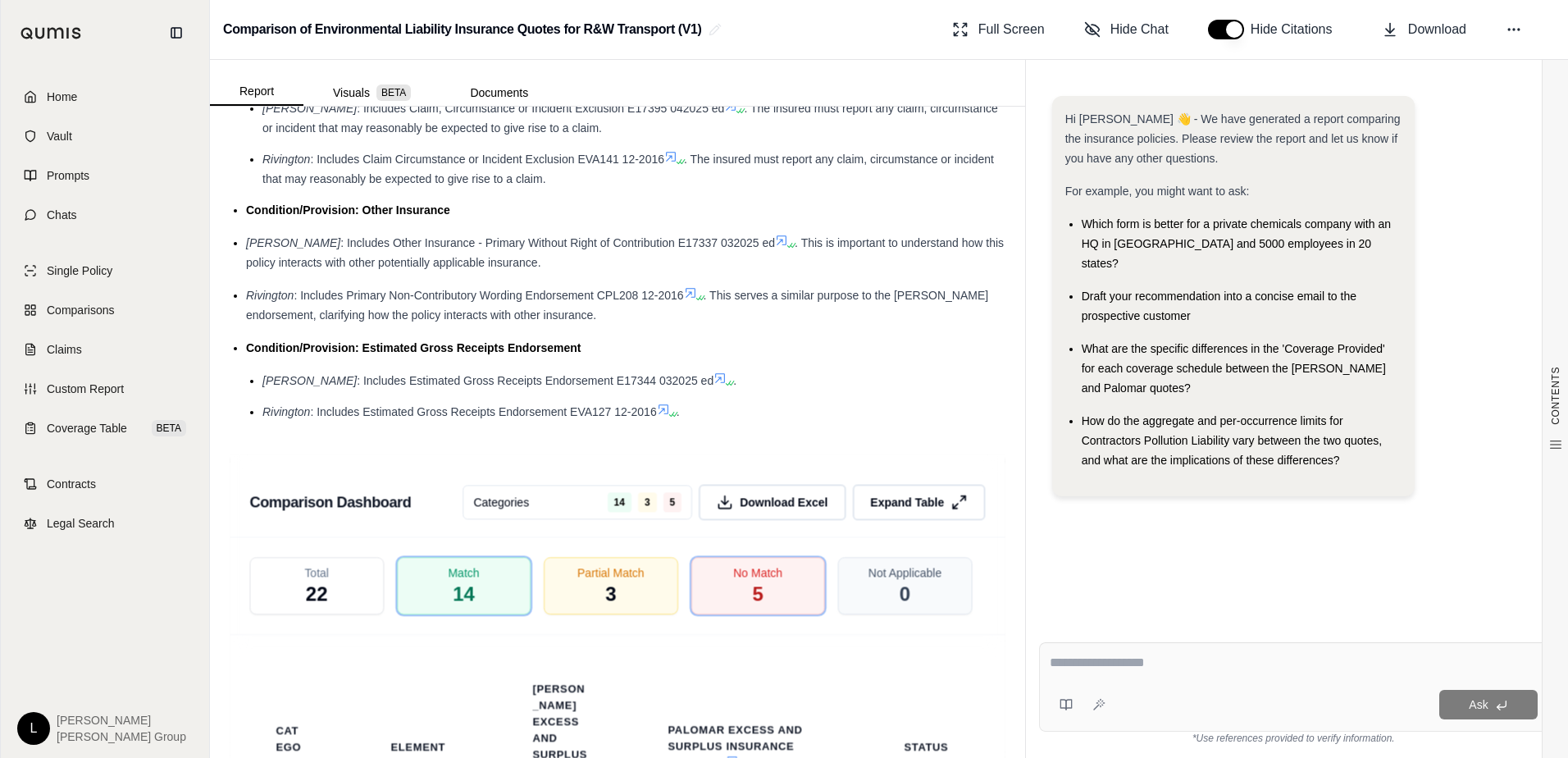
scroll to position [2562, 0]
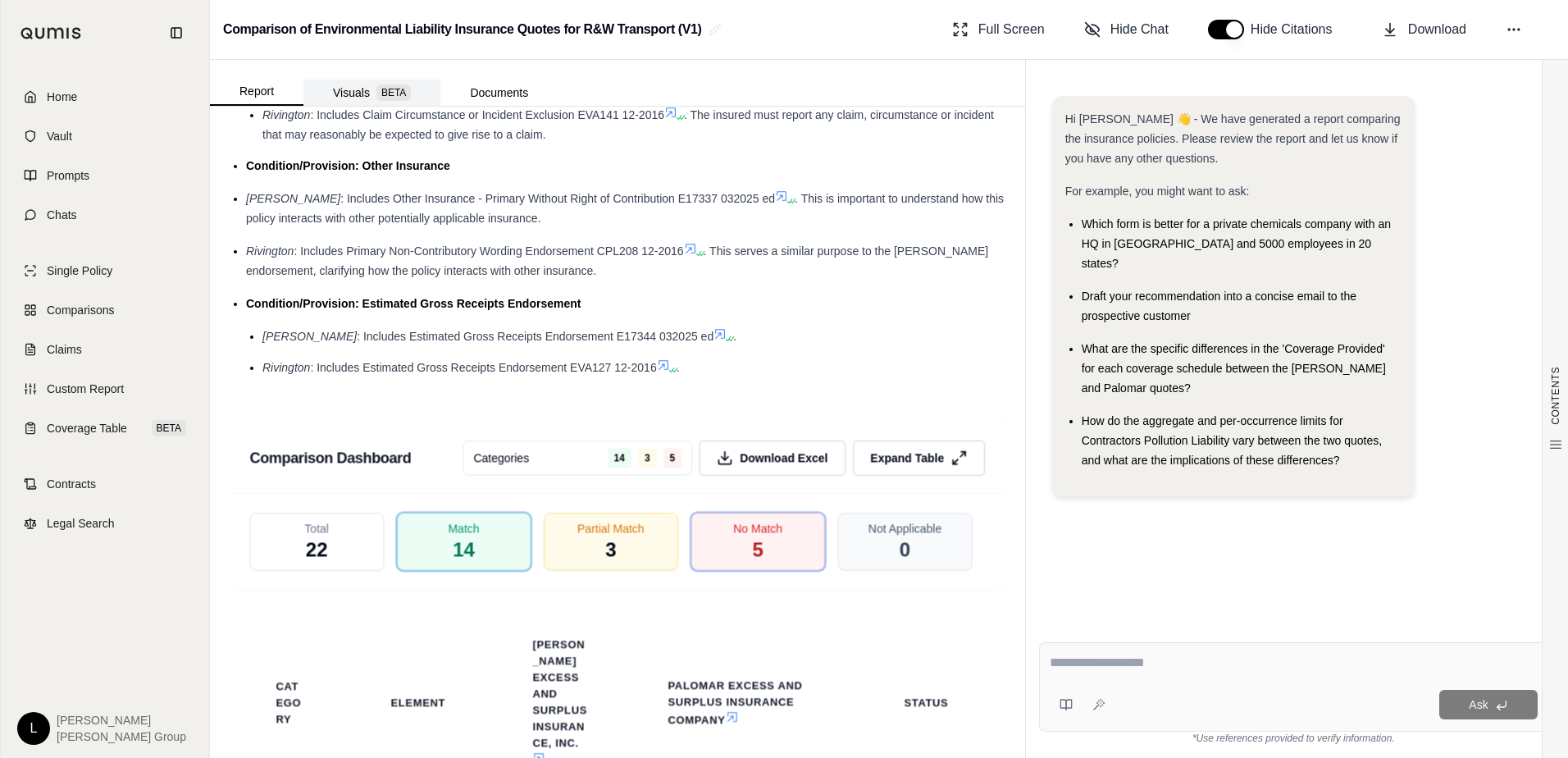
click at [366, 100] on button "Visuals BETA" at bounding box center [372, 92] width 137 height 26
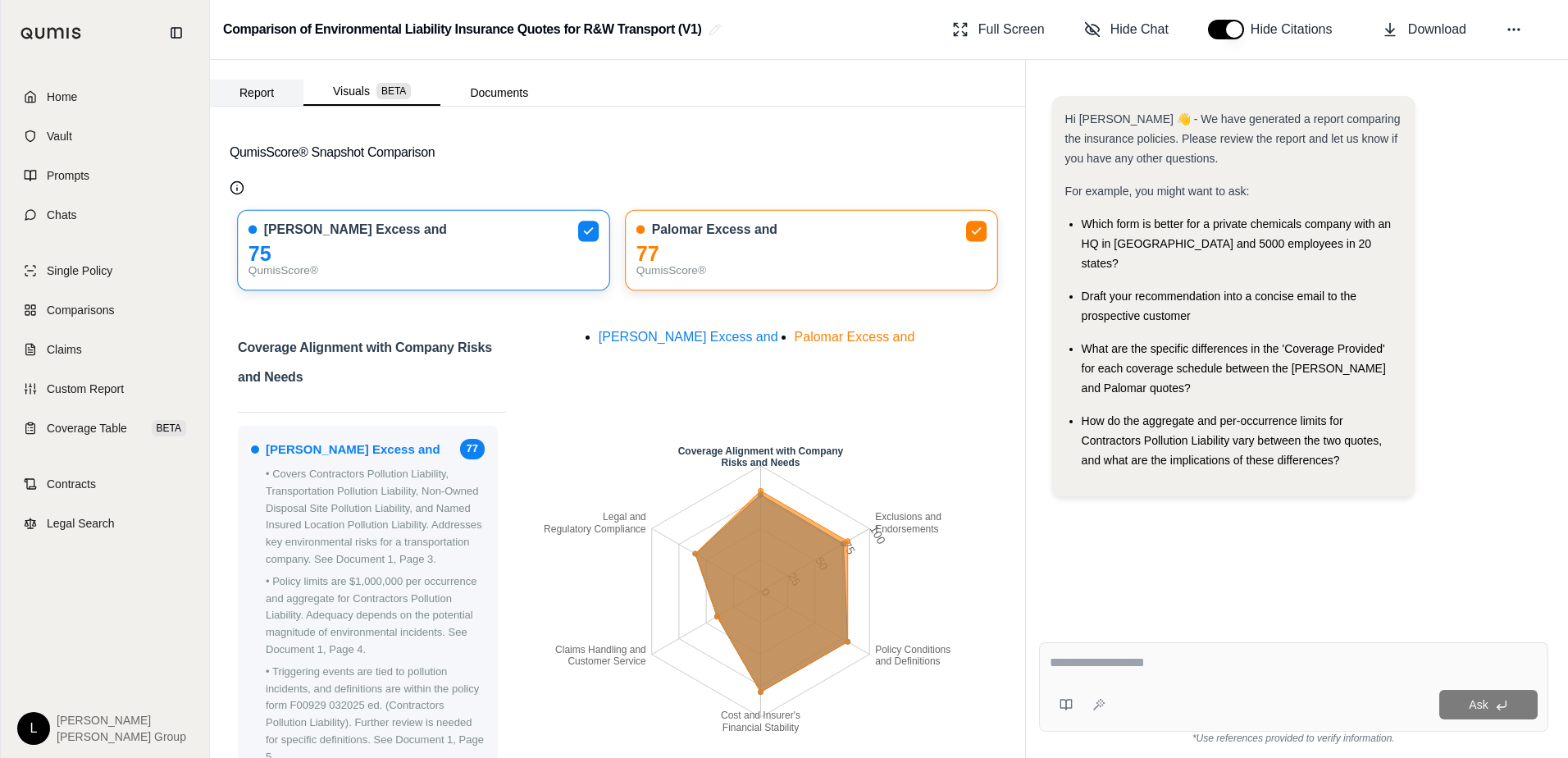
click at [266, 100] on button "Report" at bounding box center [257, 92] width 93 height 26
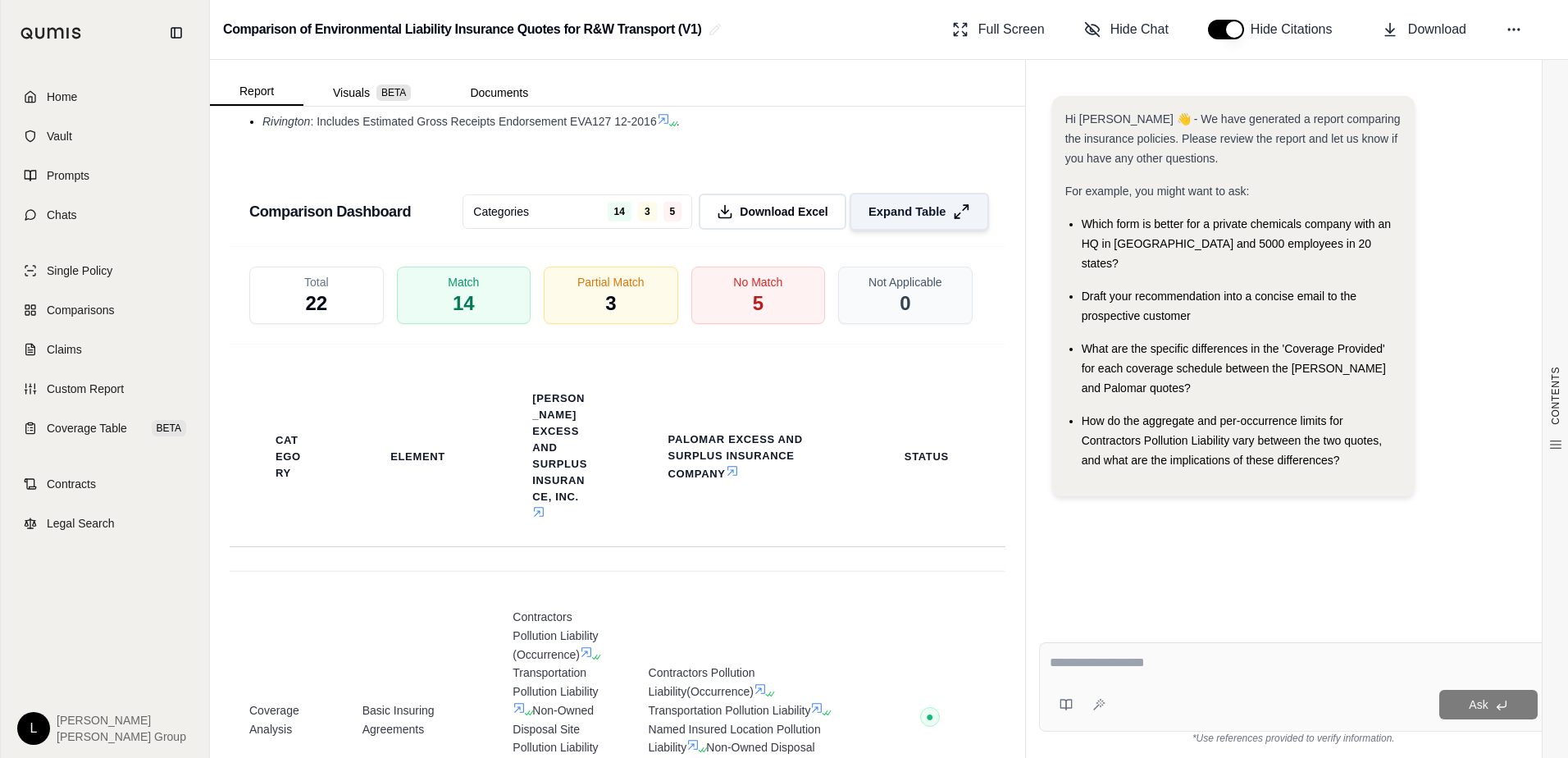
click at [874, 203] on span "Expand Table" at bounding box center [907, 211] width 77 height 17
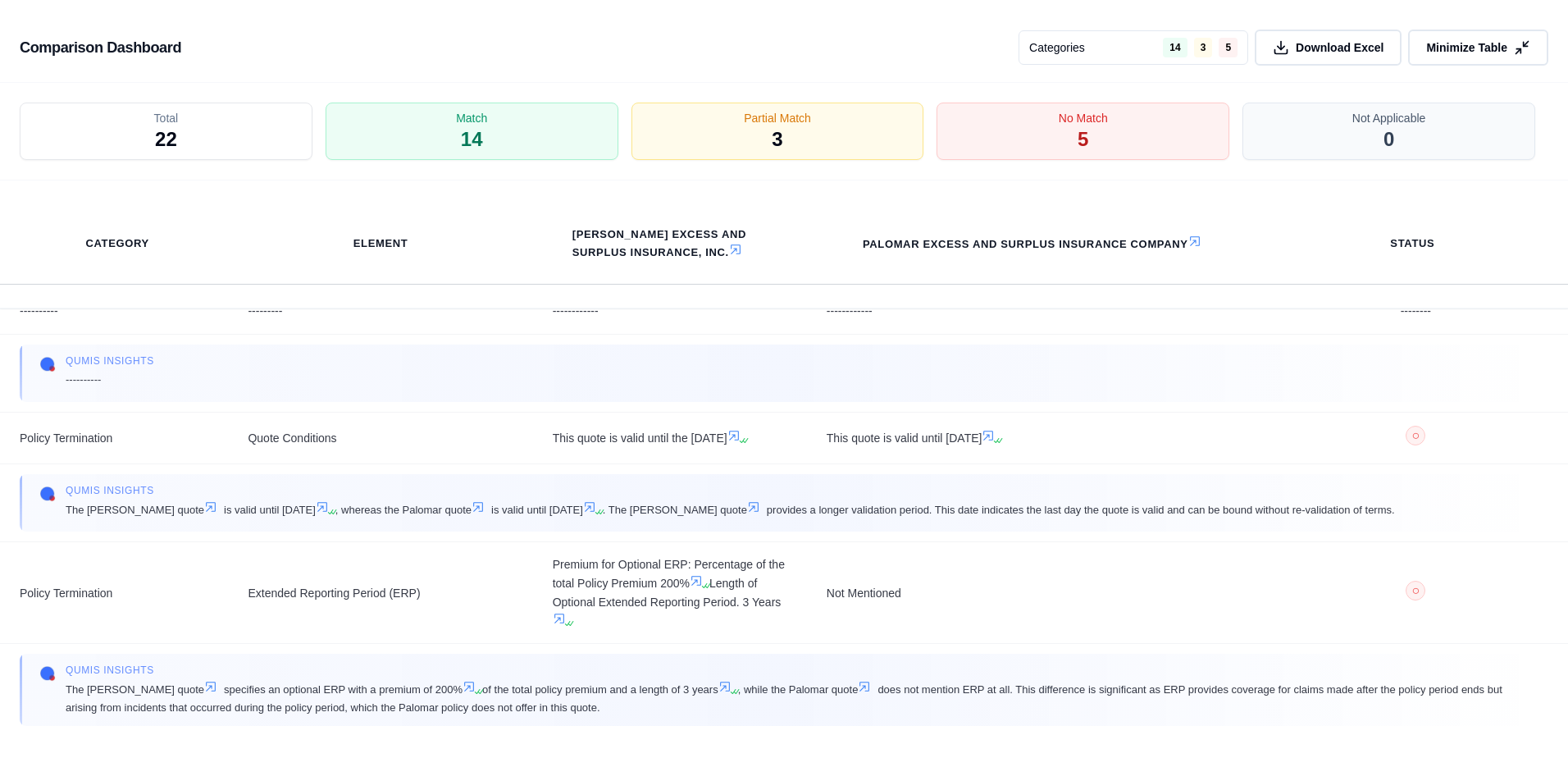
scroll to position [3308, 0]
click at [1493, 50] on span "Minimize Table" at bounding box center [1466, 47] width 85 height 17
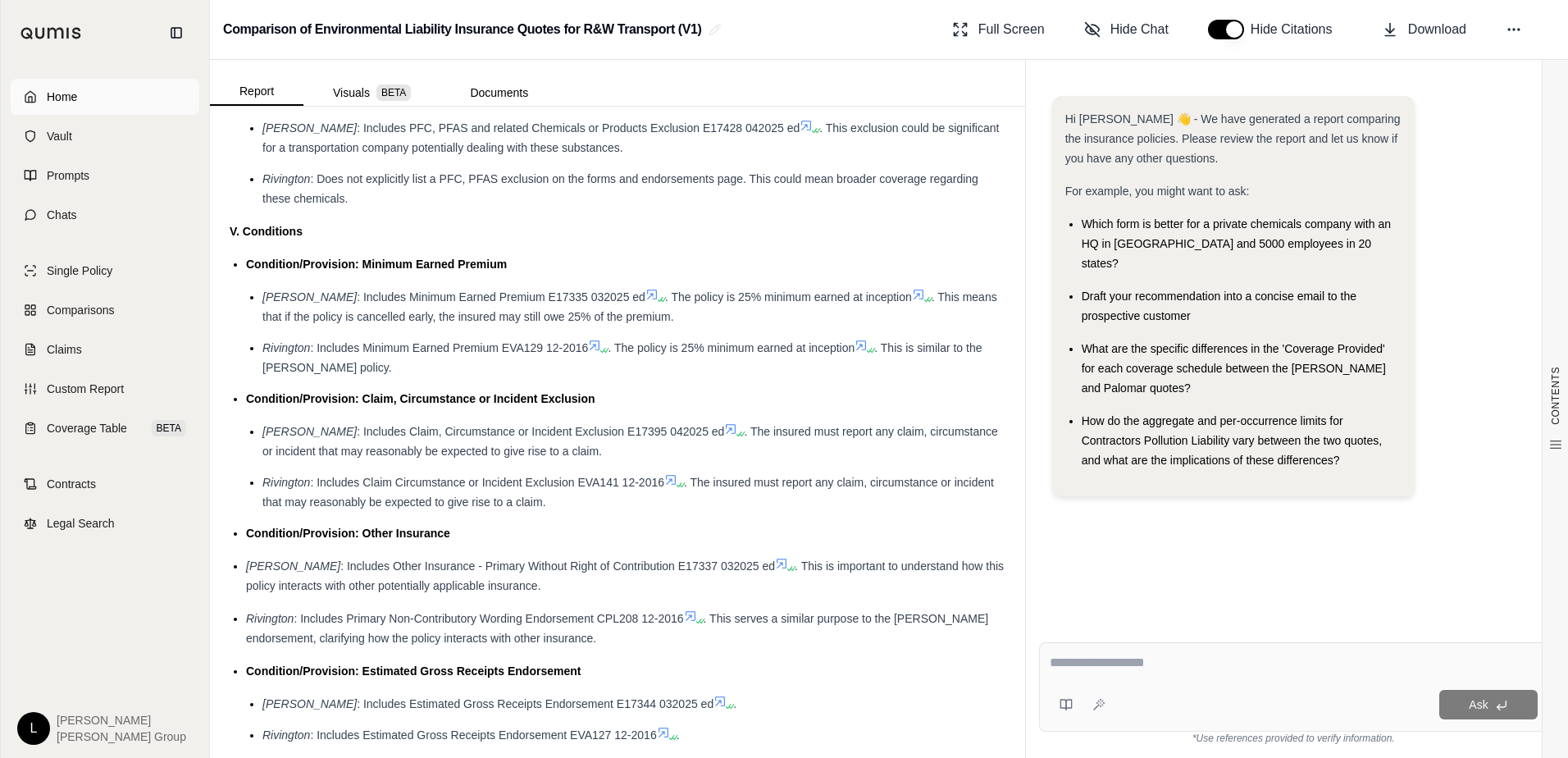
click at [59, 95] on span "Home" at bounding box center [61, 97] width 30 height 16
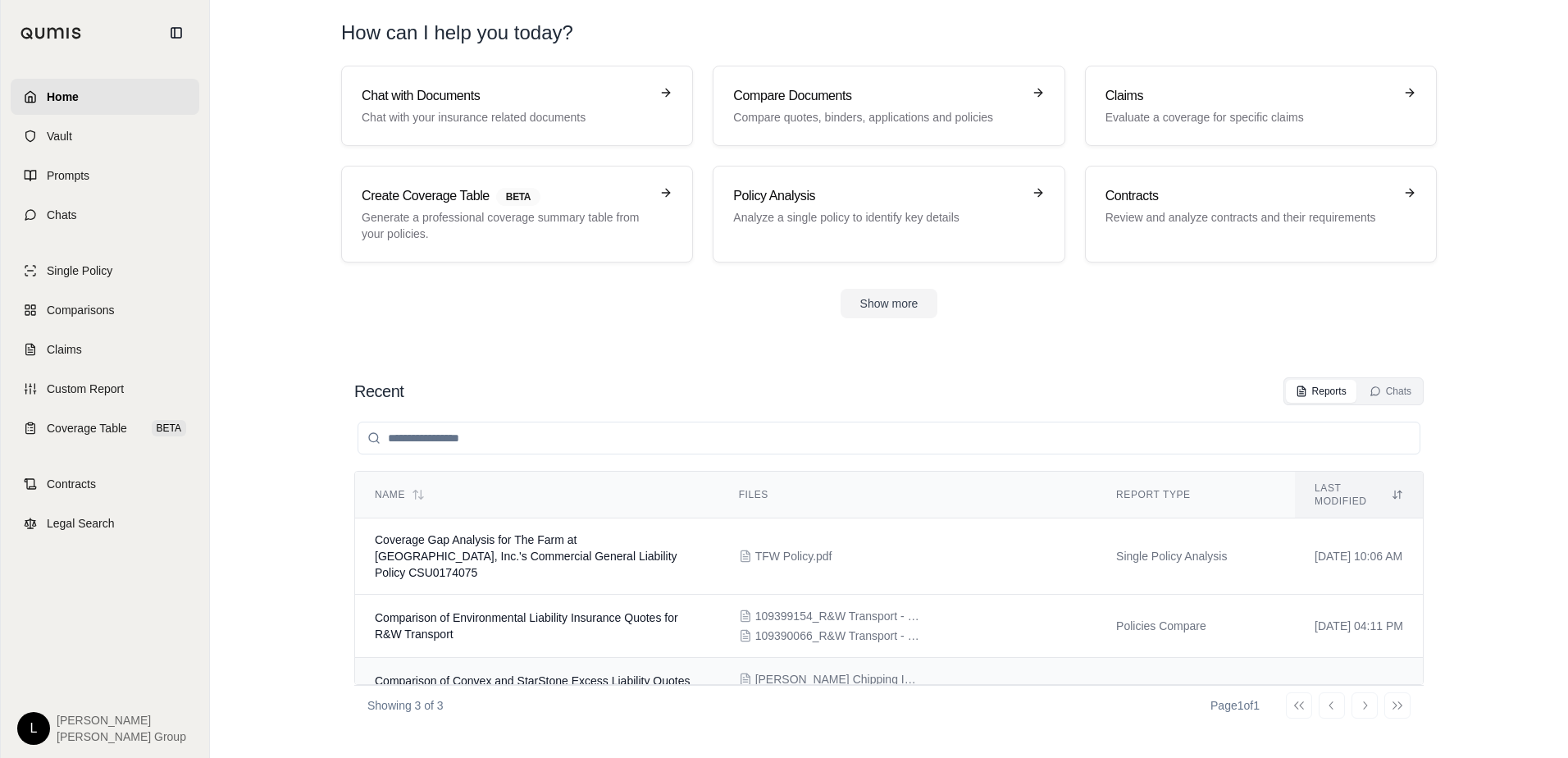
click at [573, 665] on td "Comparison of Convex and StarStone Excess Liability Quotes for [PERSON_NAME] Ch…" at bounding box center [537, 689] width 364 height 63
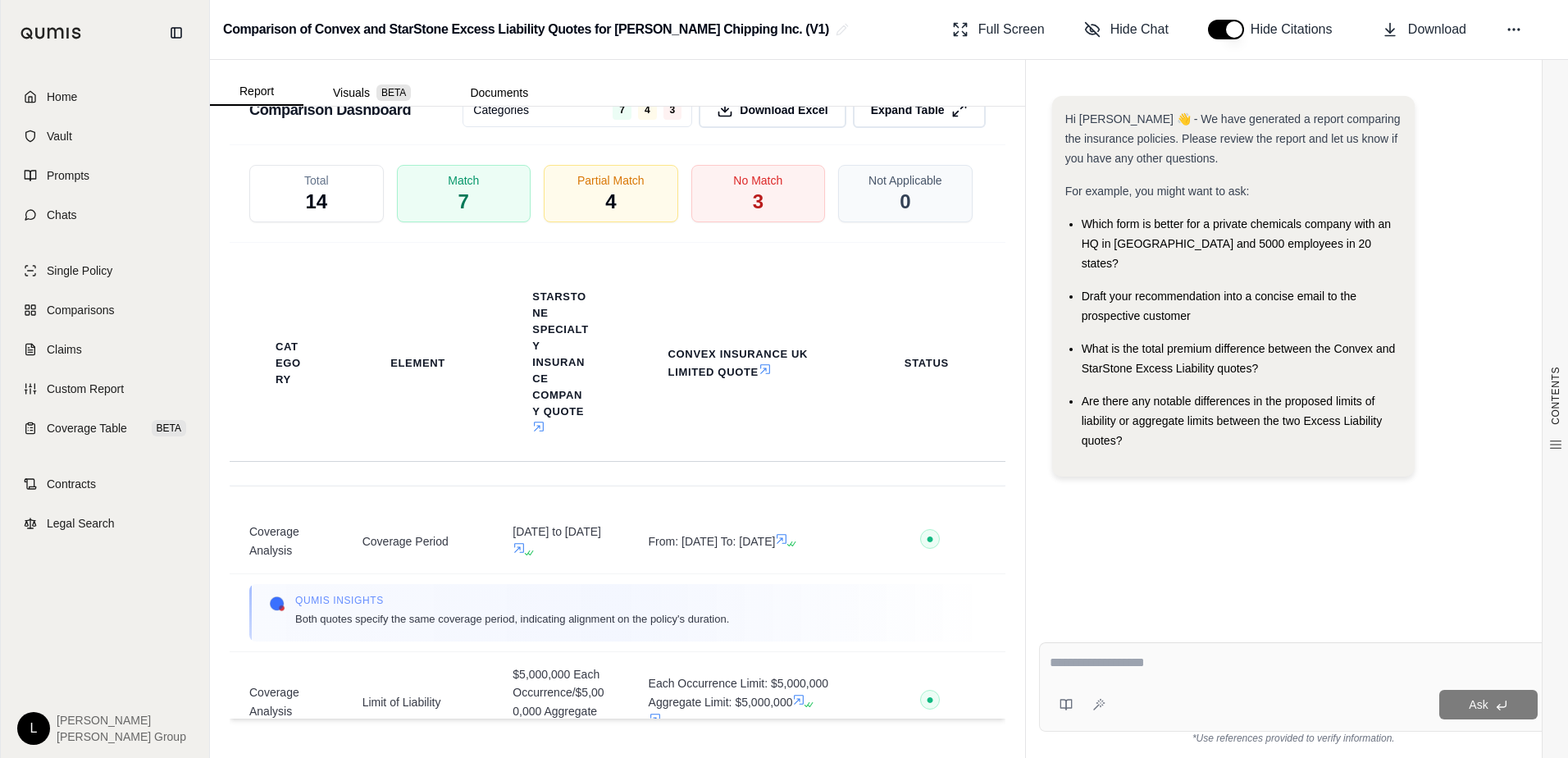
scroll to position [2625, 0]
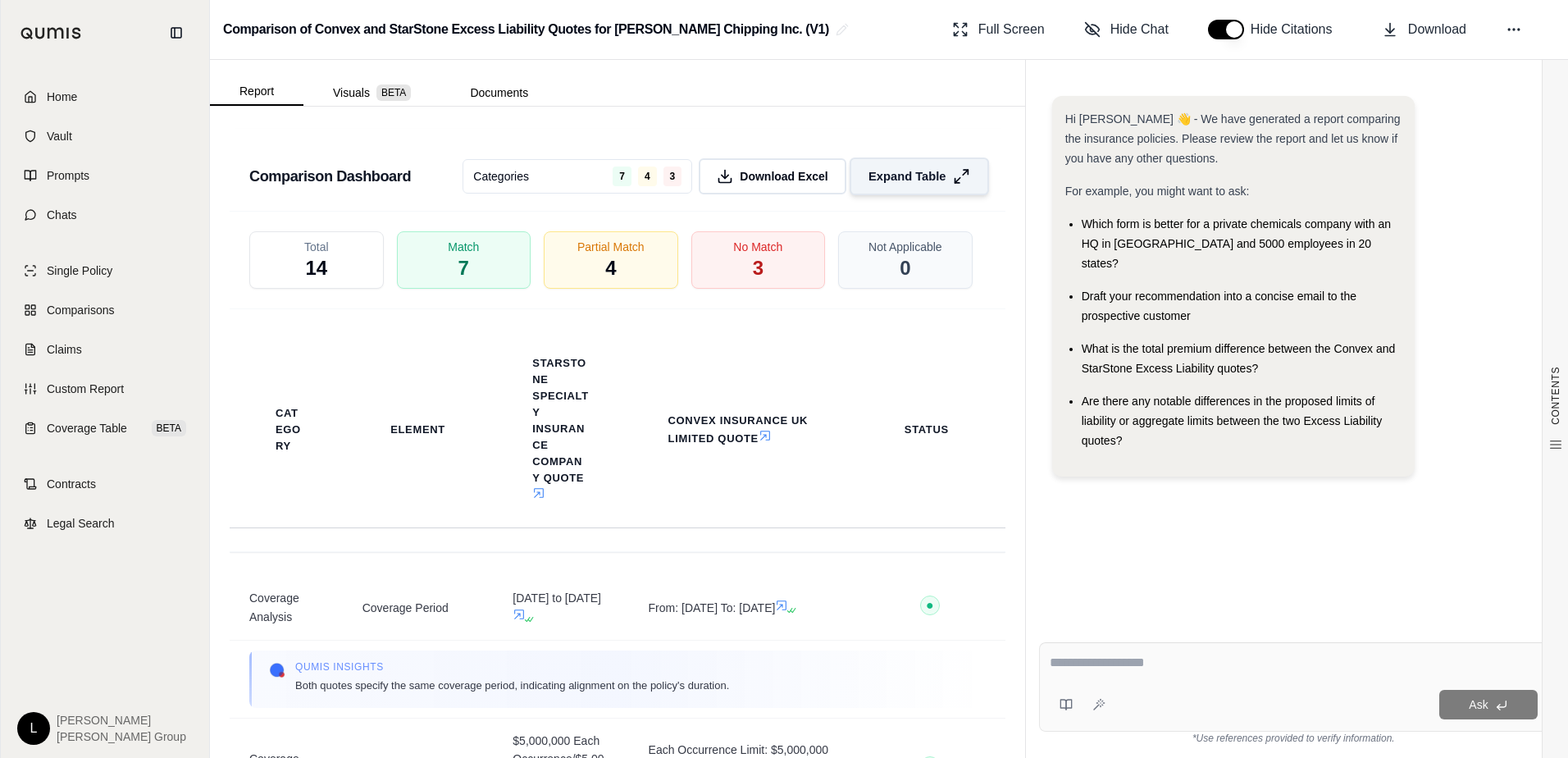
click at [891, 185] on span "Expand Table" at bounding box center [907, 176] width 77 height 17
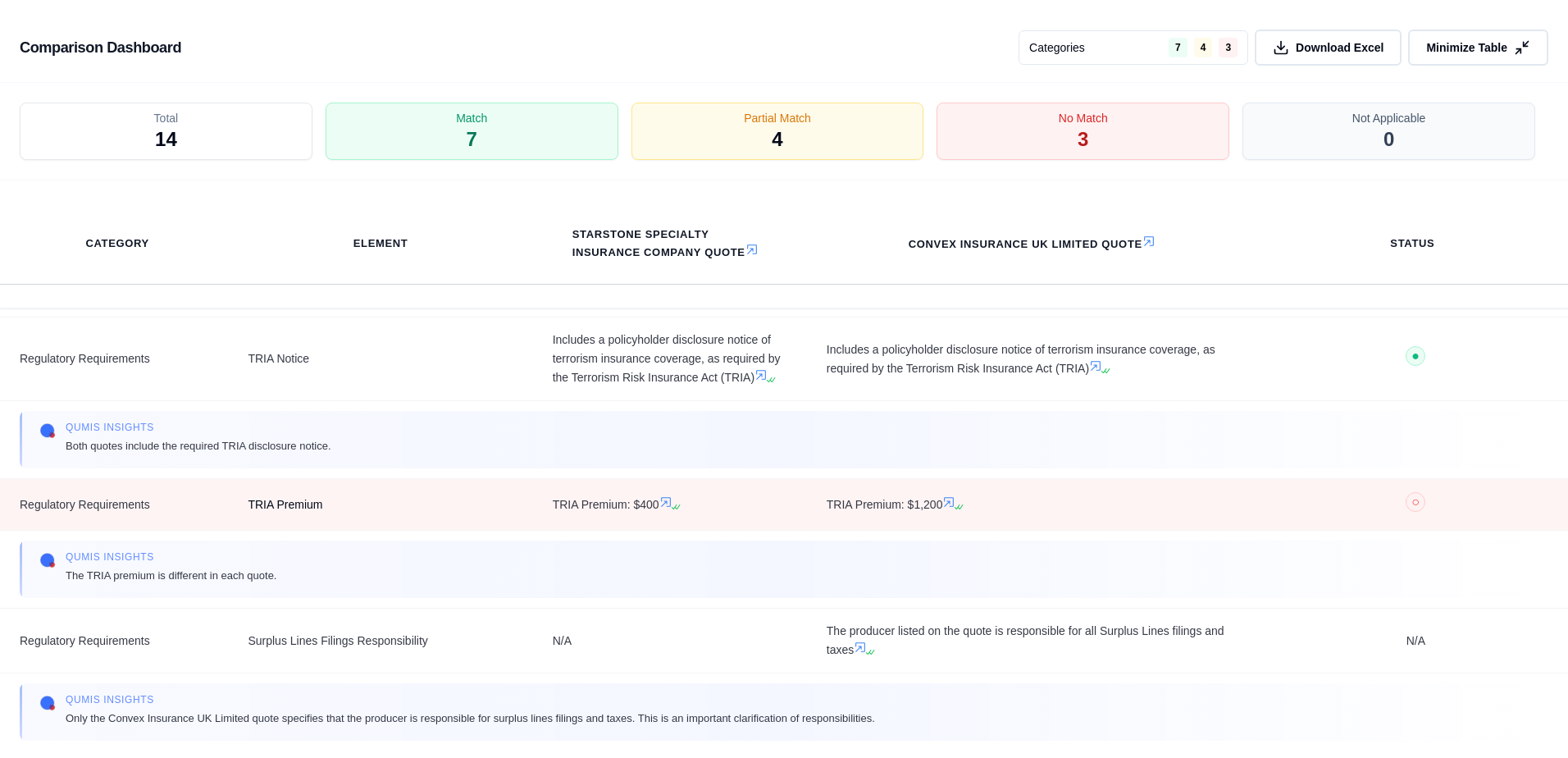
scroll to position [2604, 0]
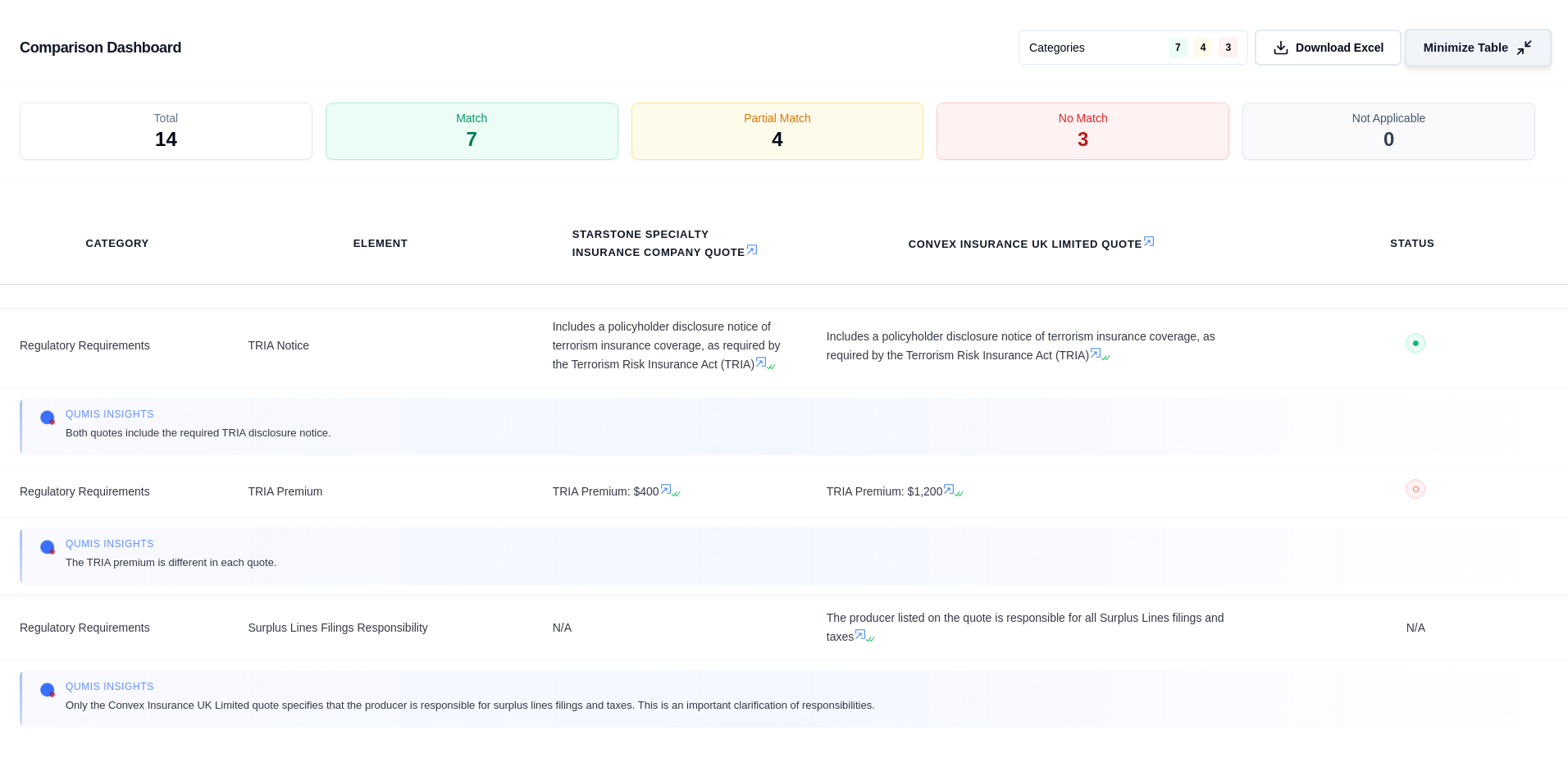
click at [1486, 45] on span "Minimize Table" at bounding box center [1466, 47] width 85 height 17
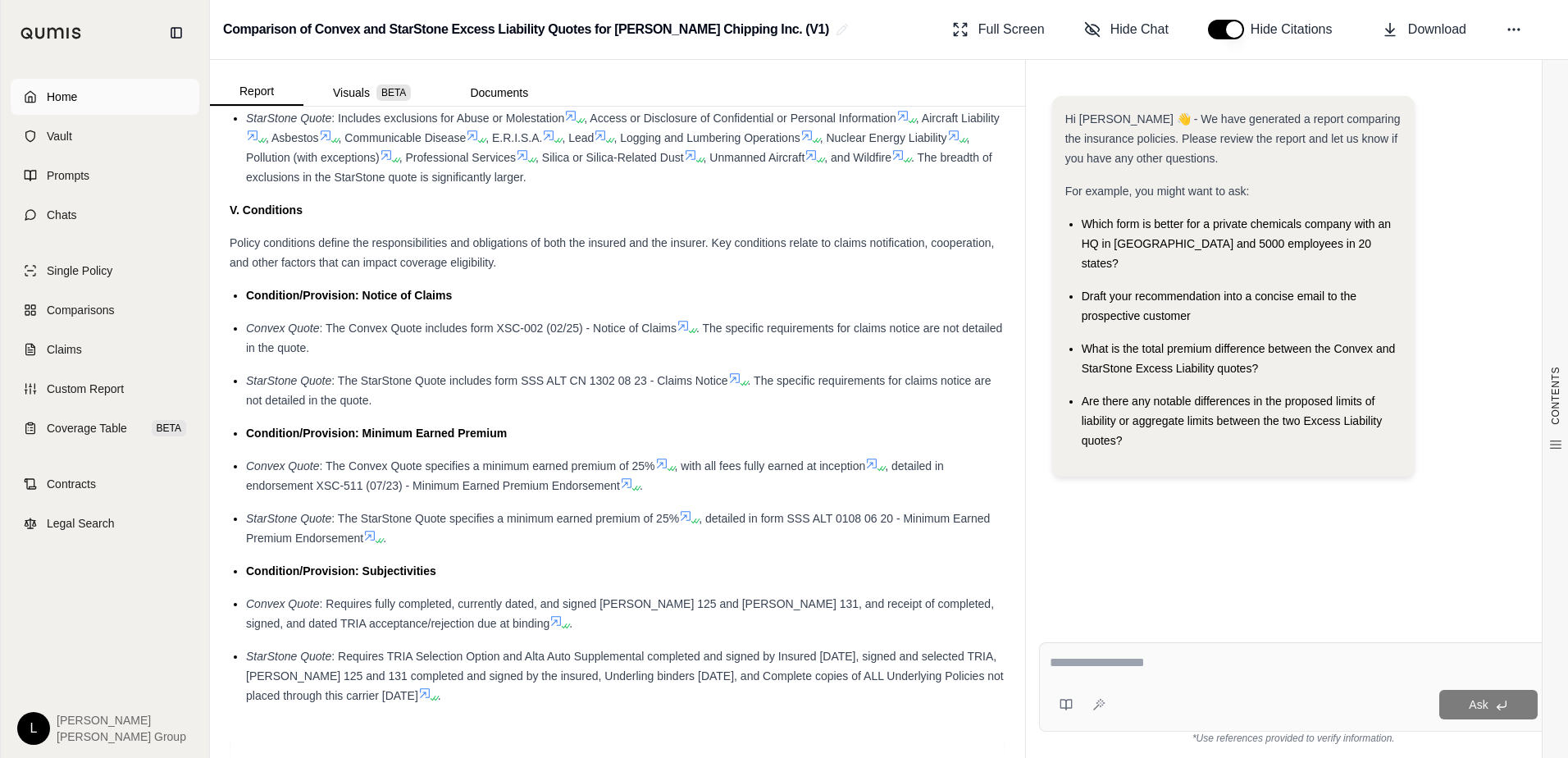
click at [79, 98] on link "Home" at bounding box center [105, 97] width 189 height 37
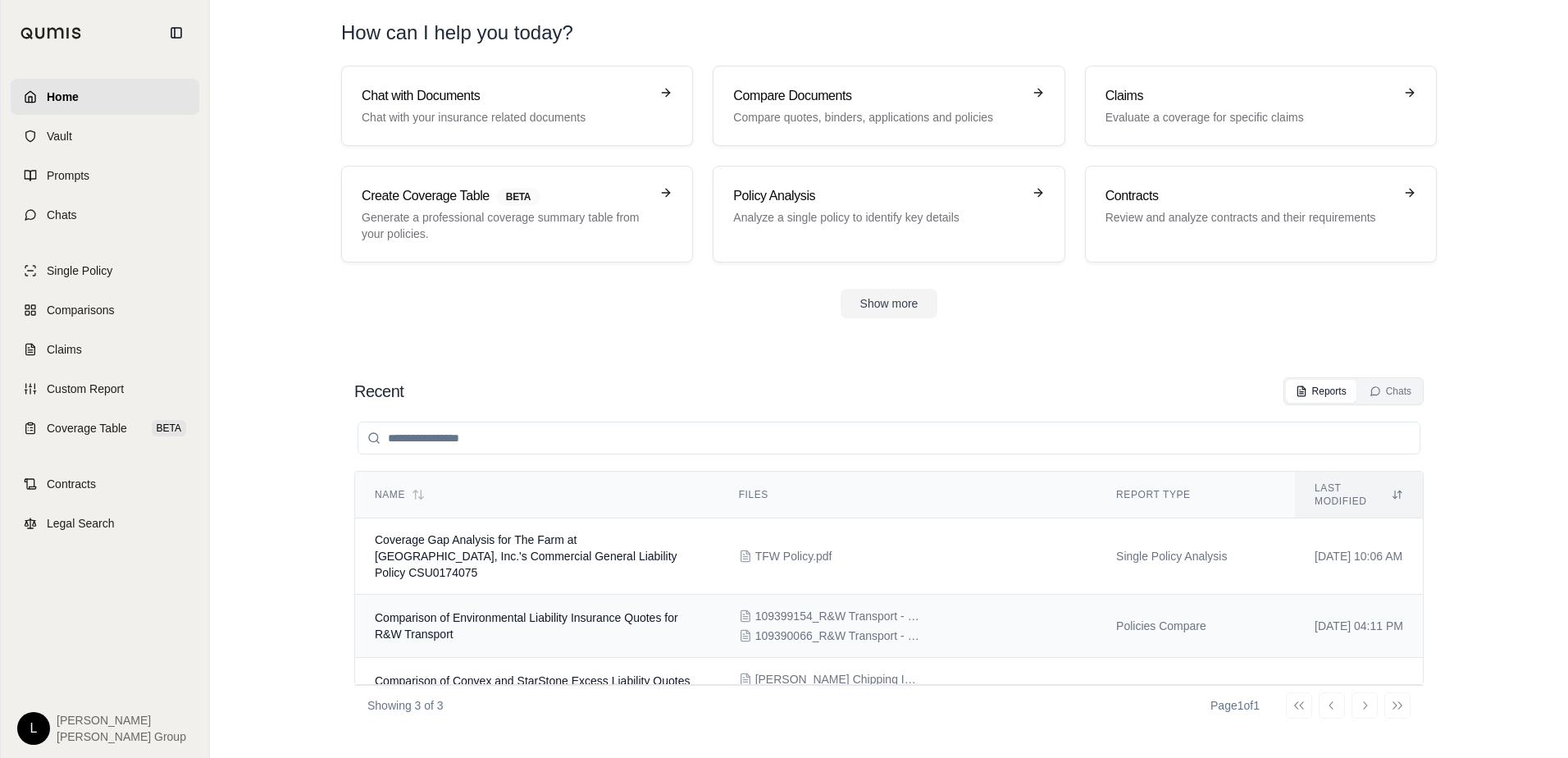
click at [532, 611] on span "Comparison of Environmental Liability Insurance Quotes for R&W Transport" at bounding box center [526, 626] width 303 height 29
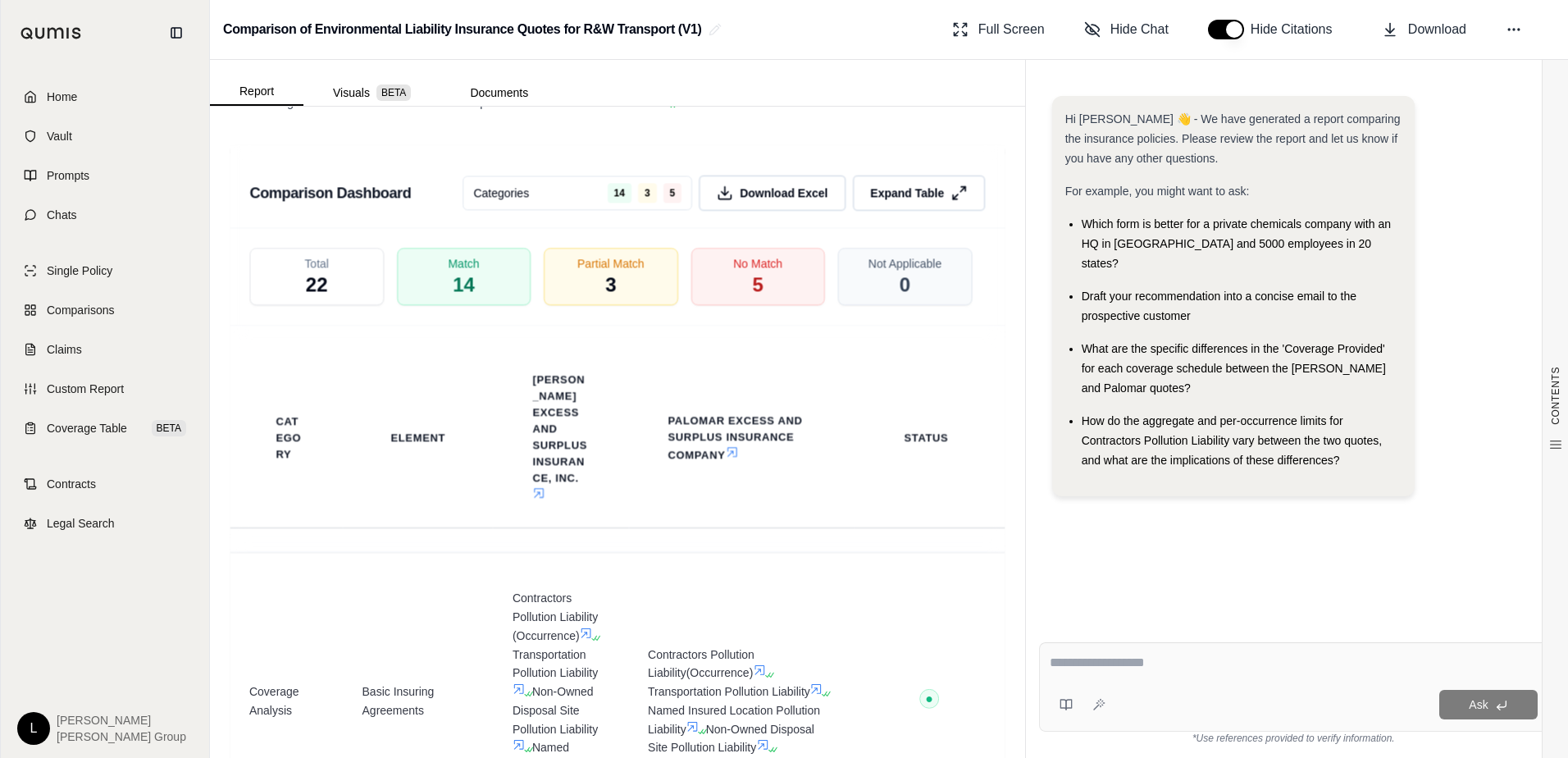
scroll to position [2890, 0]
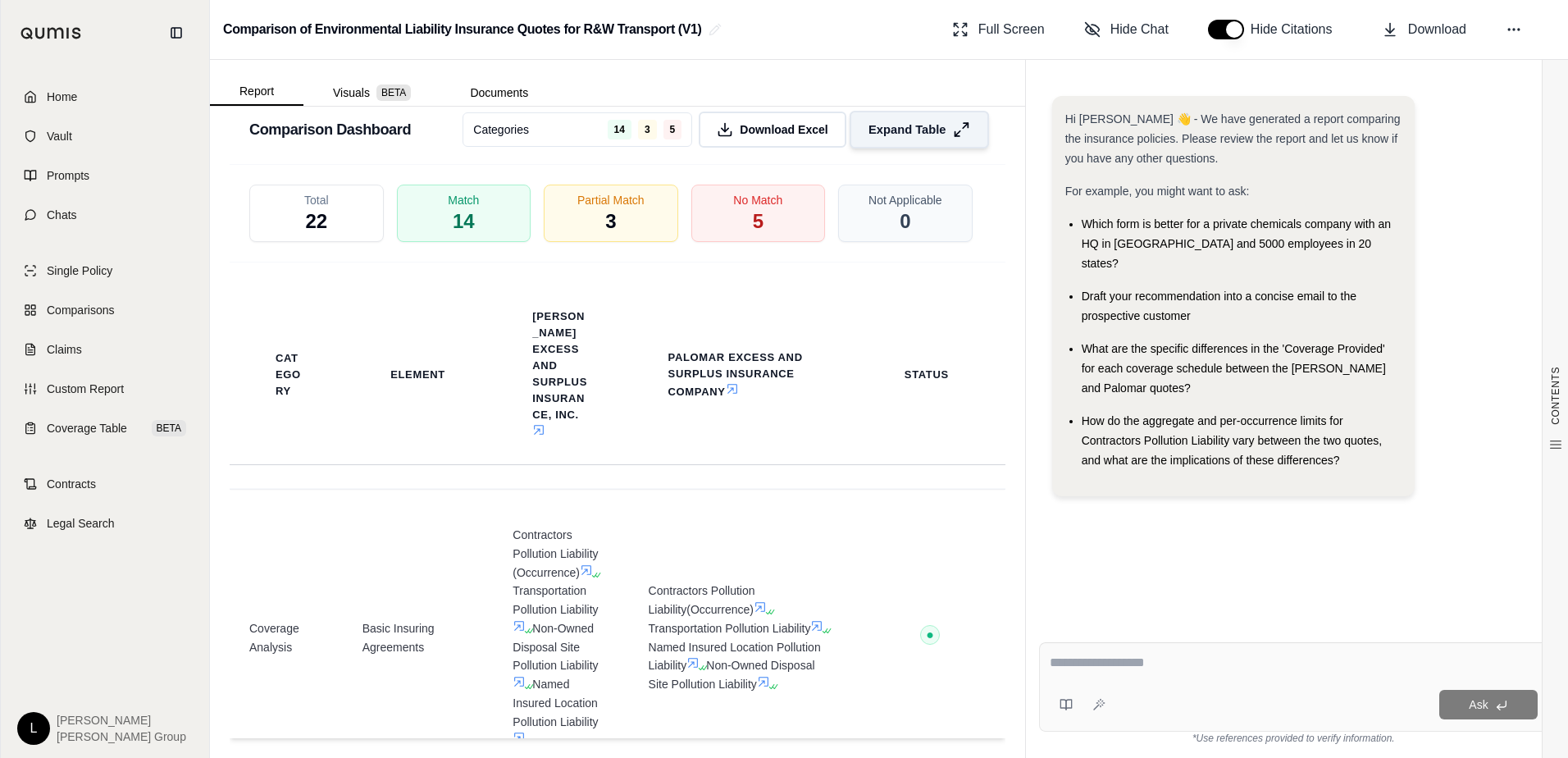
click at [881, 121] on span "Expand Table" at bounding box center [907, 129] width 77 height 17
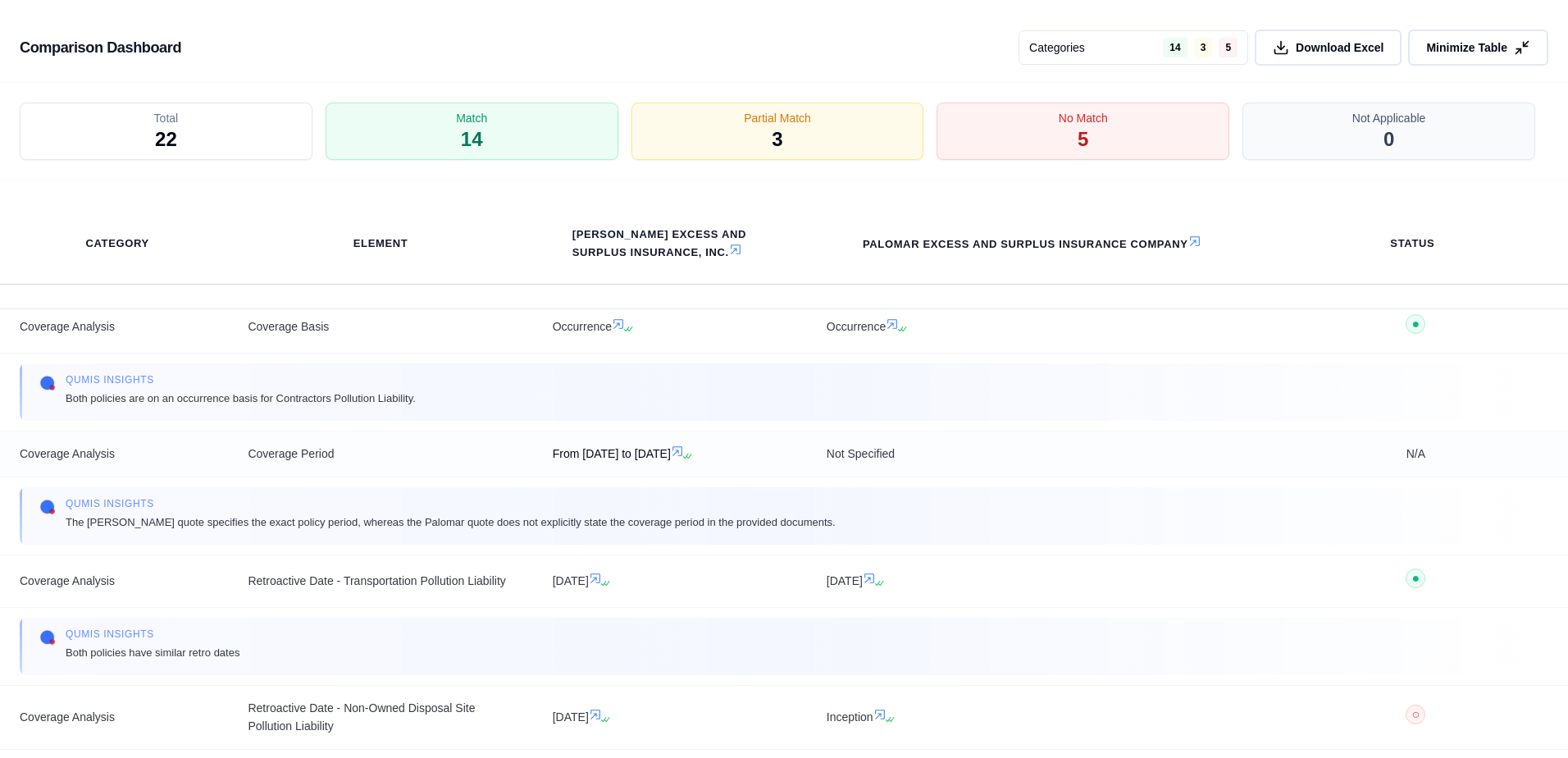
scroll to position [246, 0]
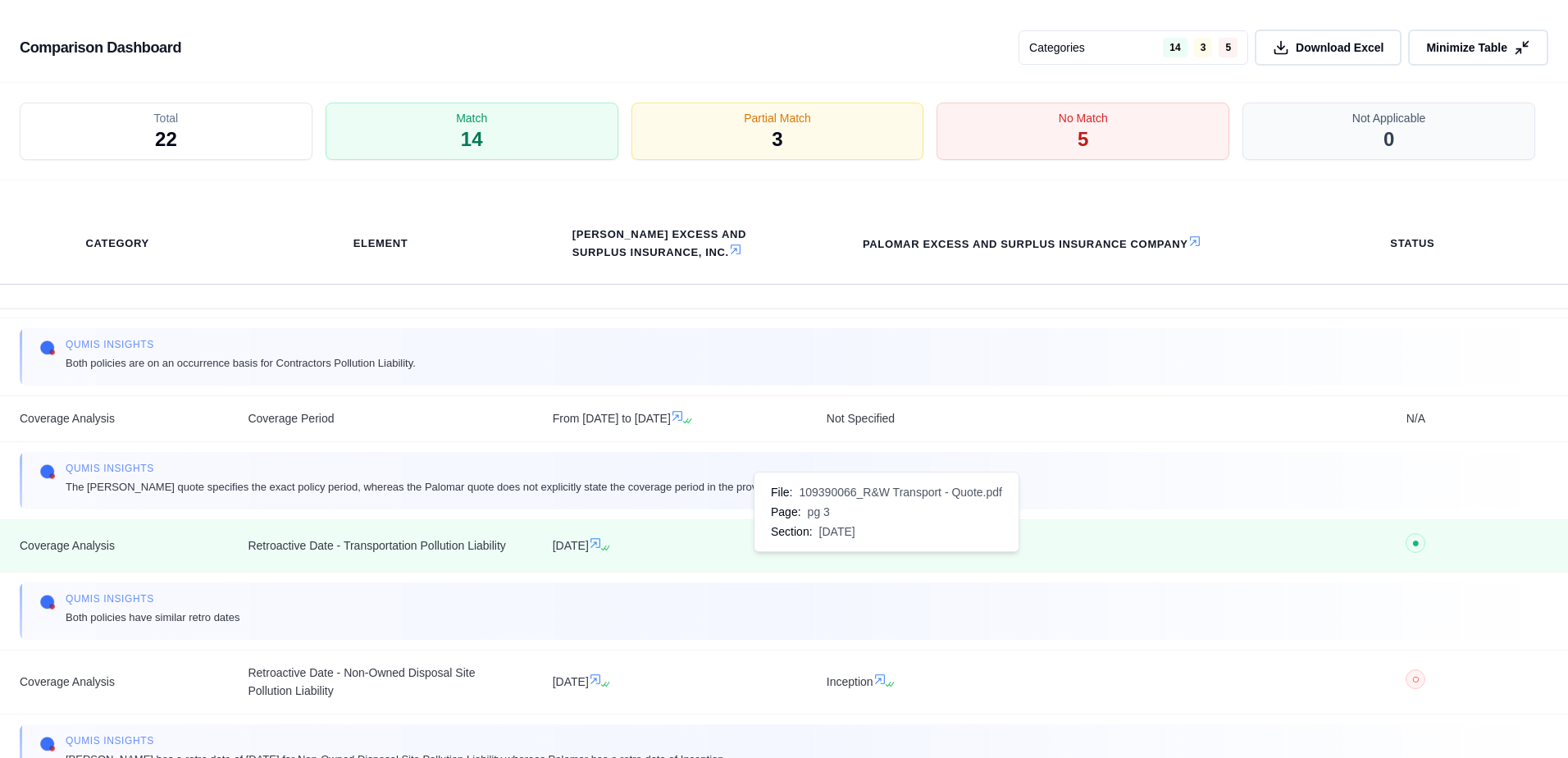
click at [874, 548] on icon at bounding box center [869, 542] width 10 height 10
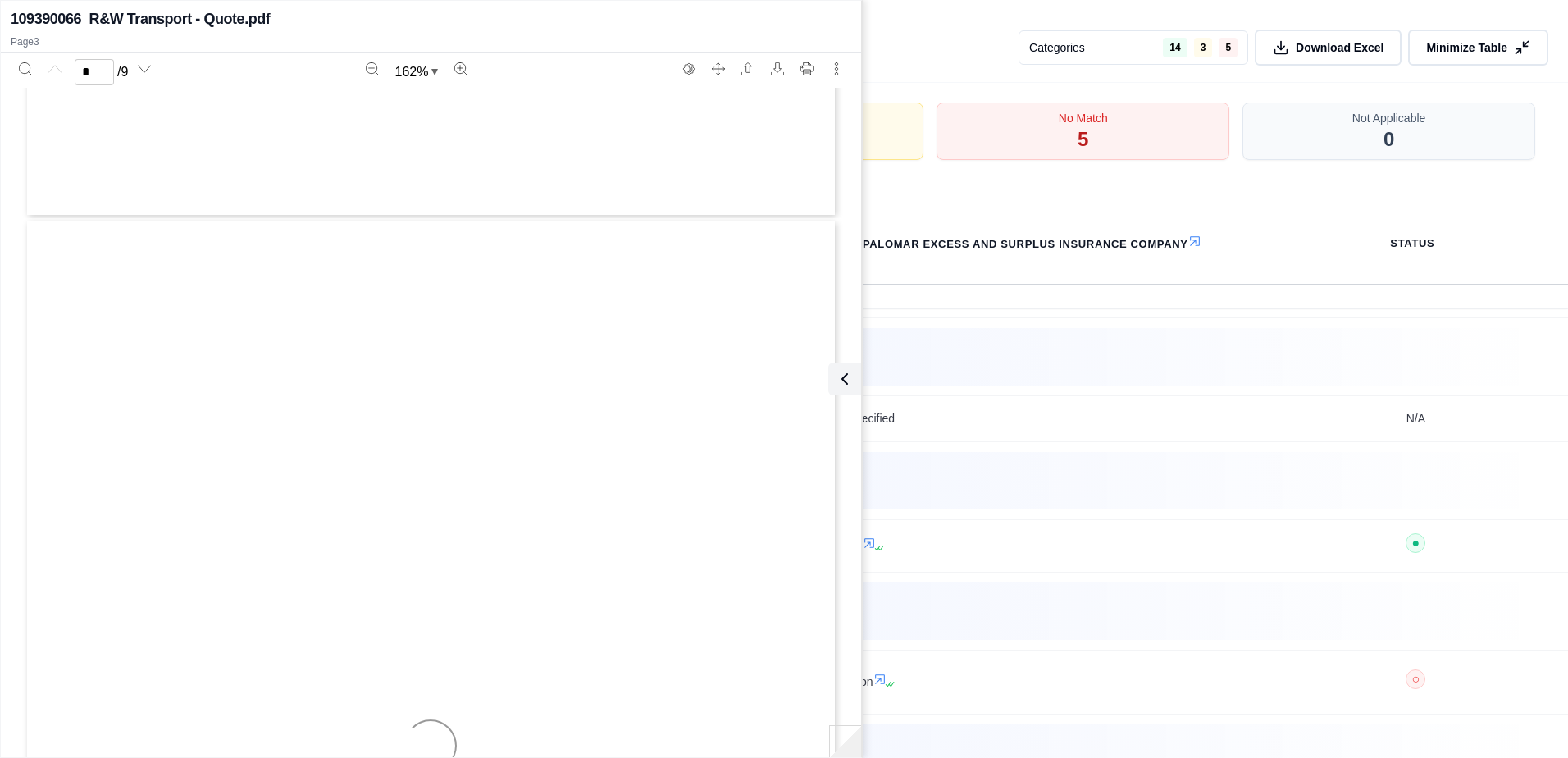
type input "*"
click at [850, 380] on icon at bounding box center [842, 379] width 20 height 20
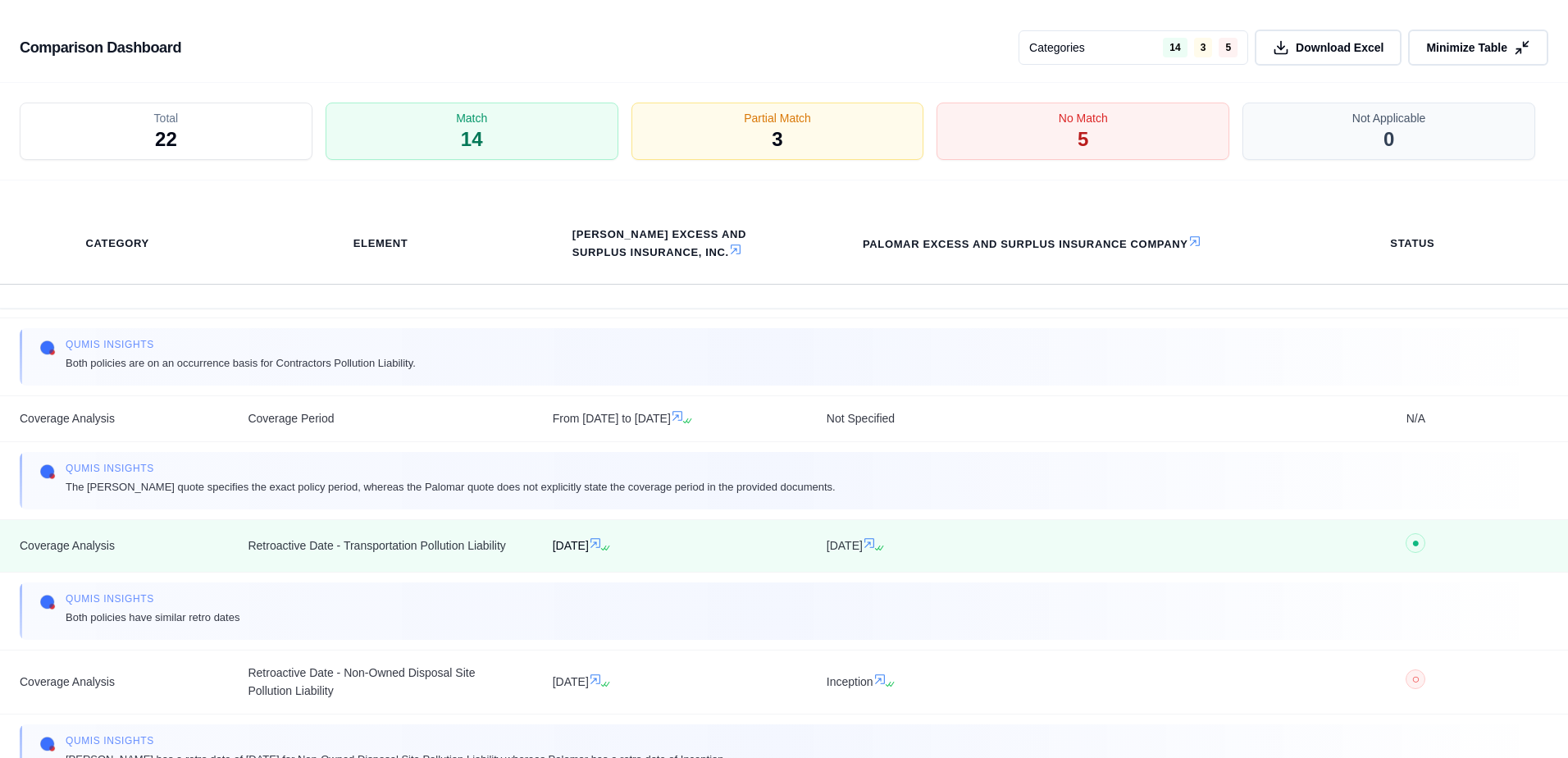
click at [608, 553] on icon at bounding box center [604, 548] width 10 height 10
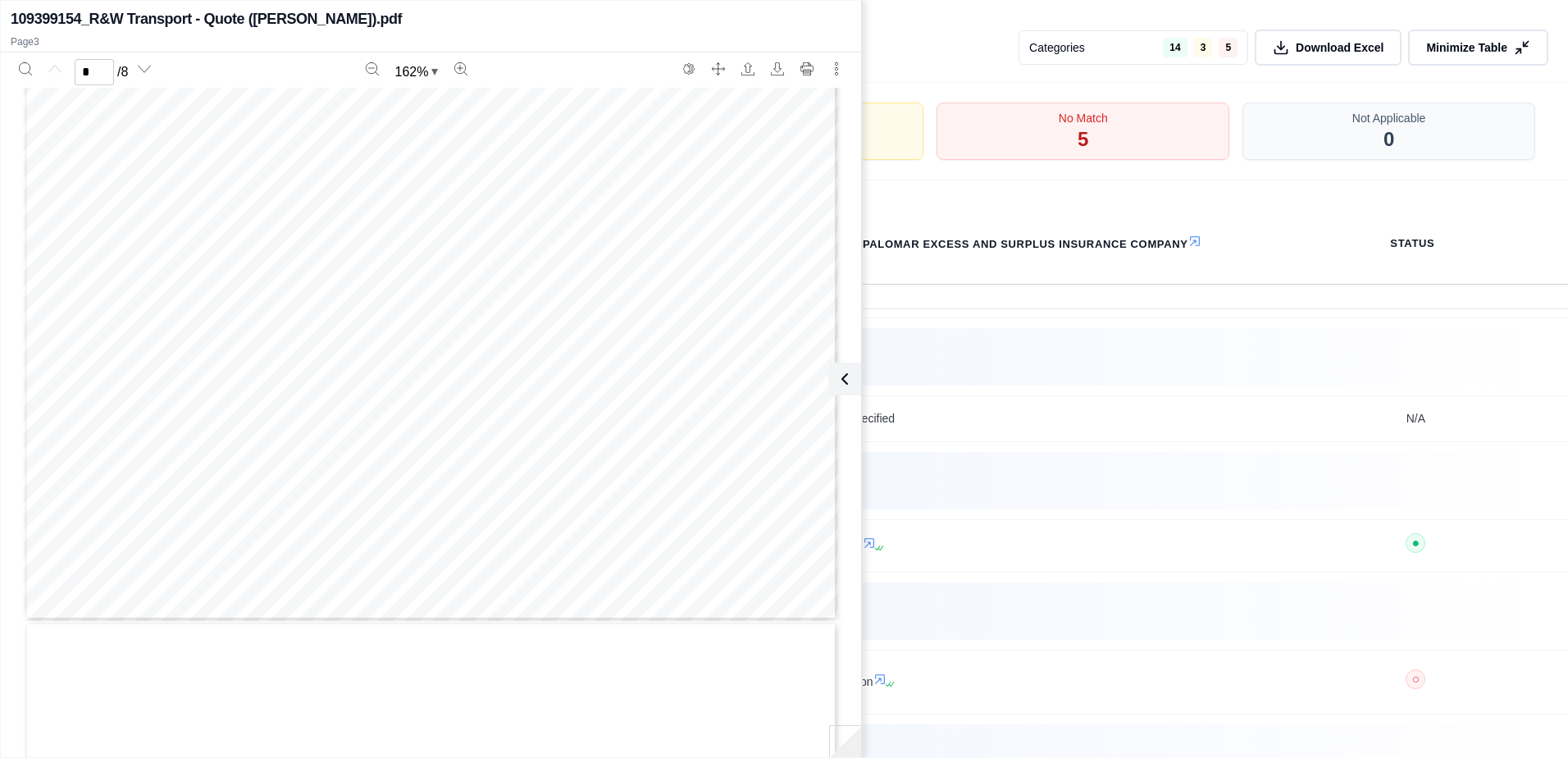
type input "*"
click at [840, 383] on icon at bounding box center [842, 379] width 20 height 20
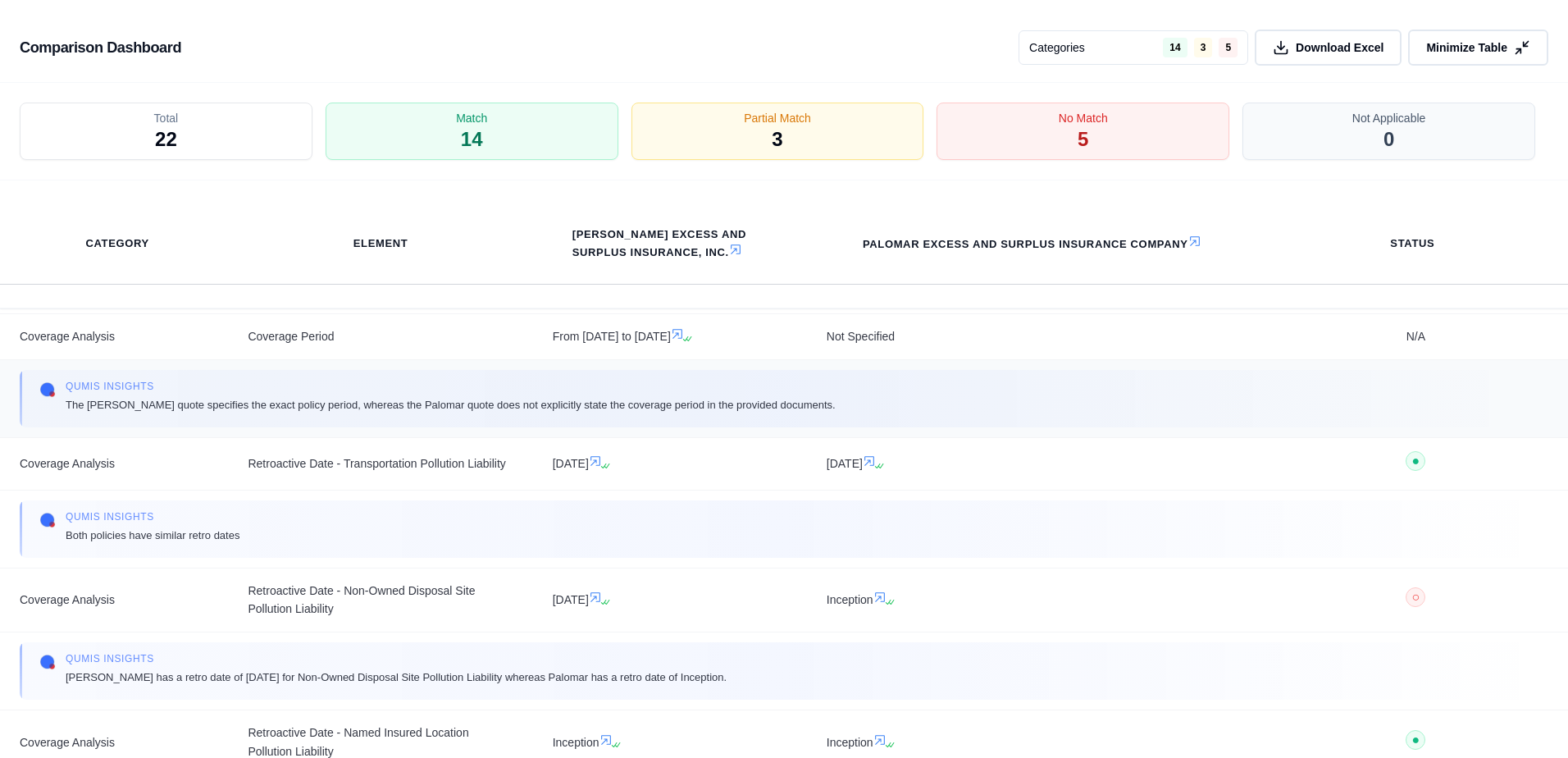
scroll to position [410, 0]
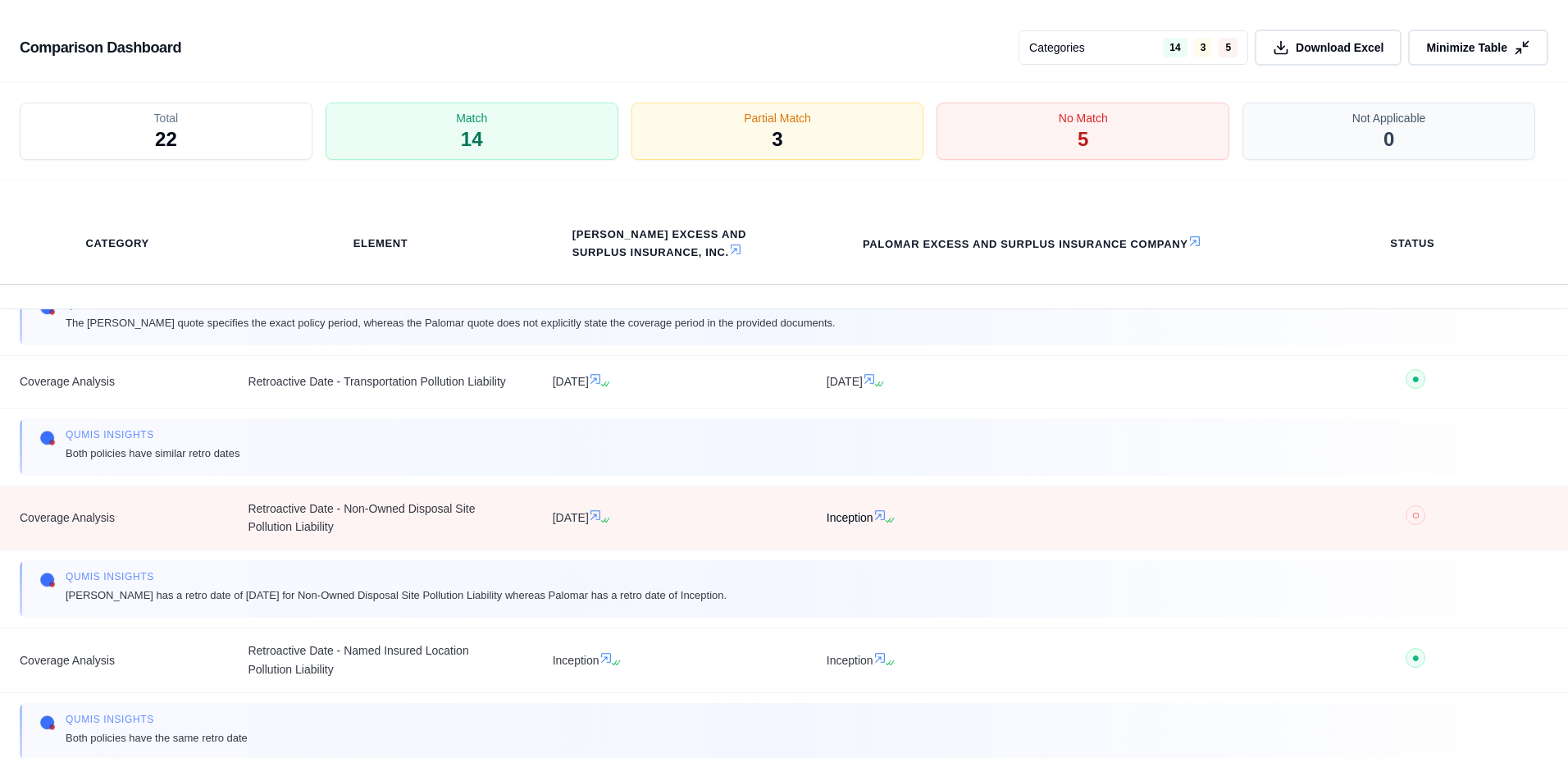
click at [876, 521] on icon at bounding box center [880, 515] width 13 height 13
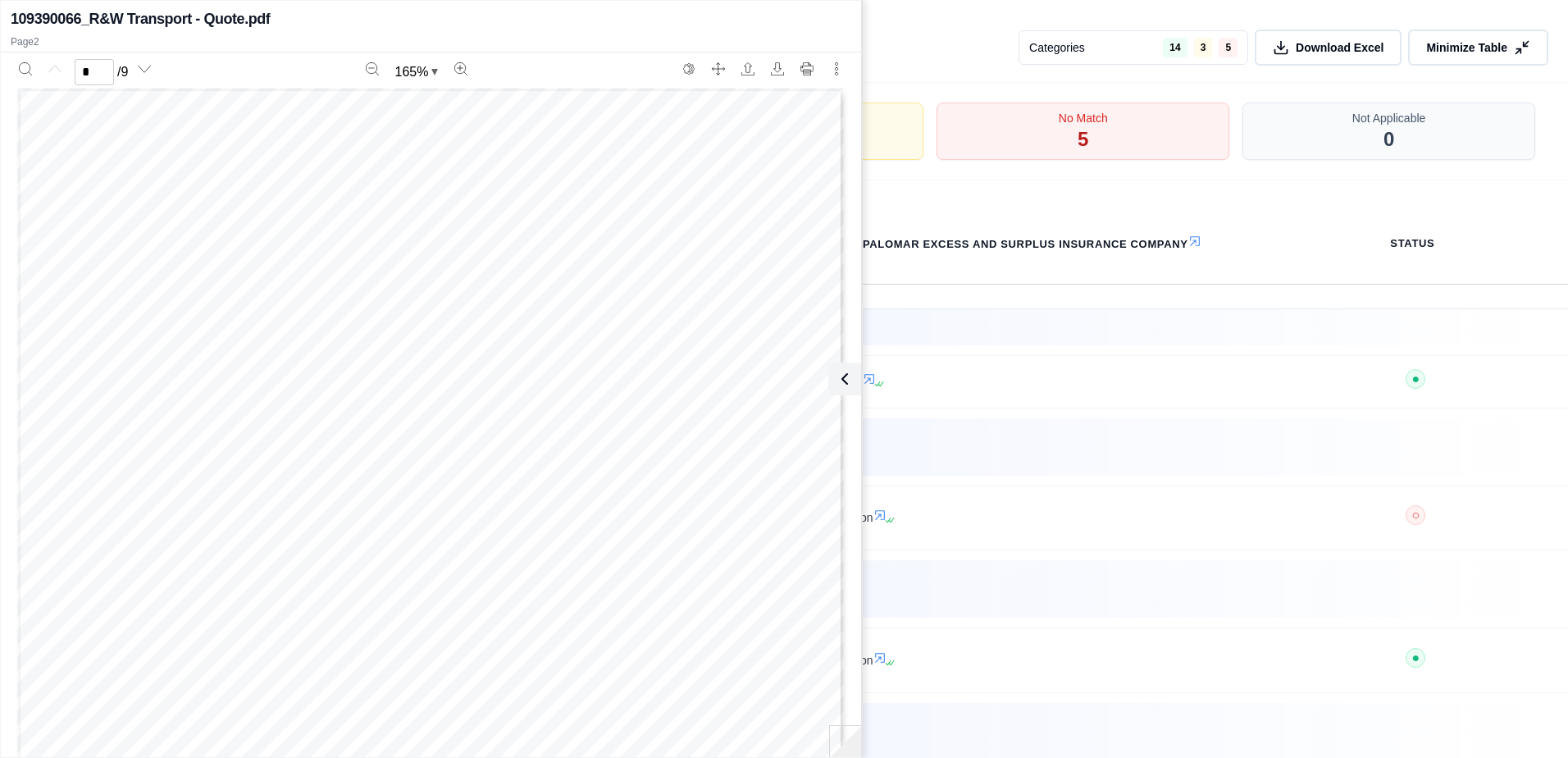
scroll to position [0, 0]
type input "*"
click at [845, 376] on icon at bounding box center [842, 379] width 20 height 20
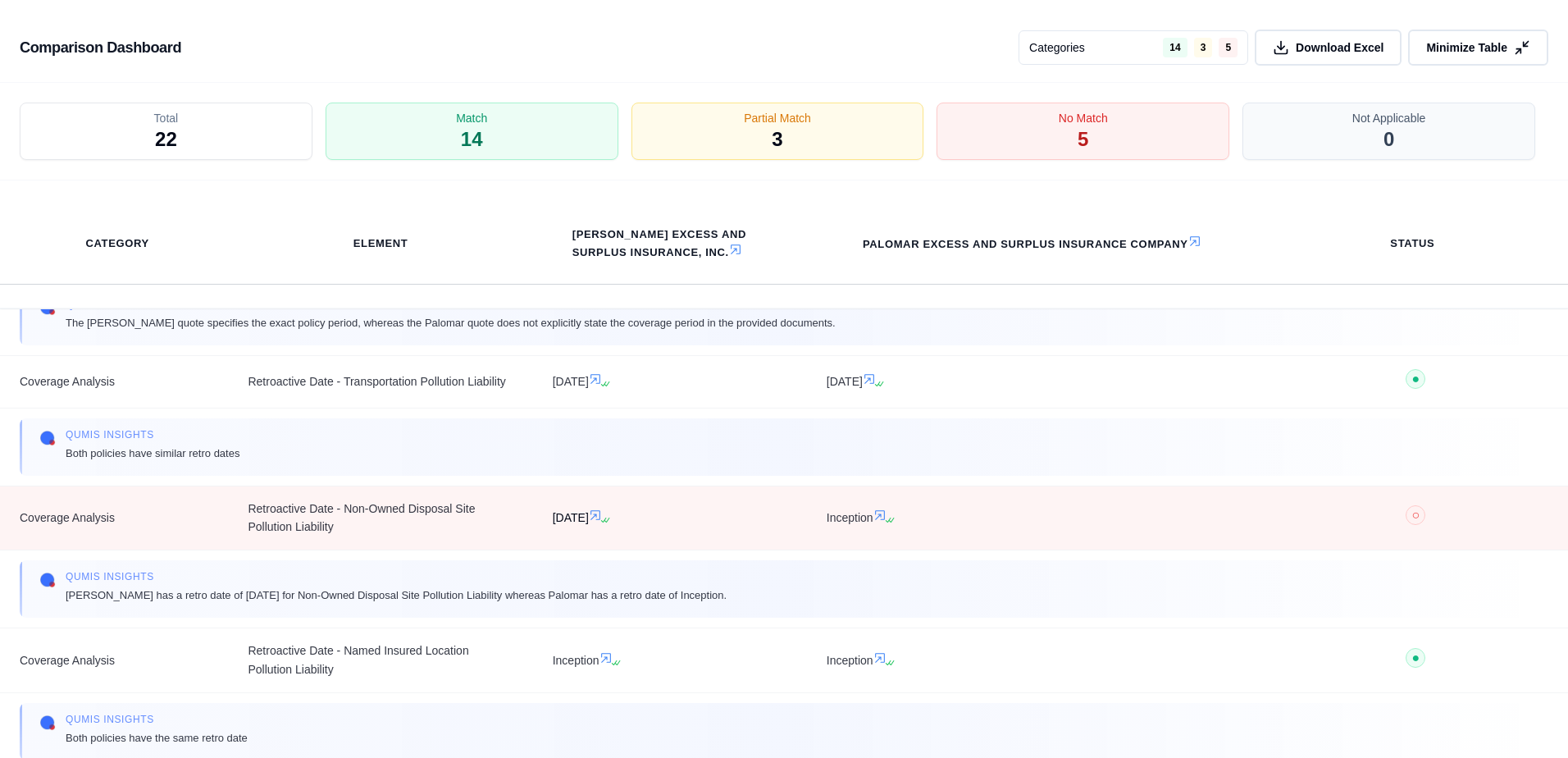
click at [602, 521] on icon at bounding box center [595, 515] width 13 height 13
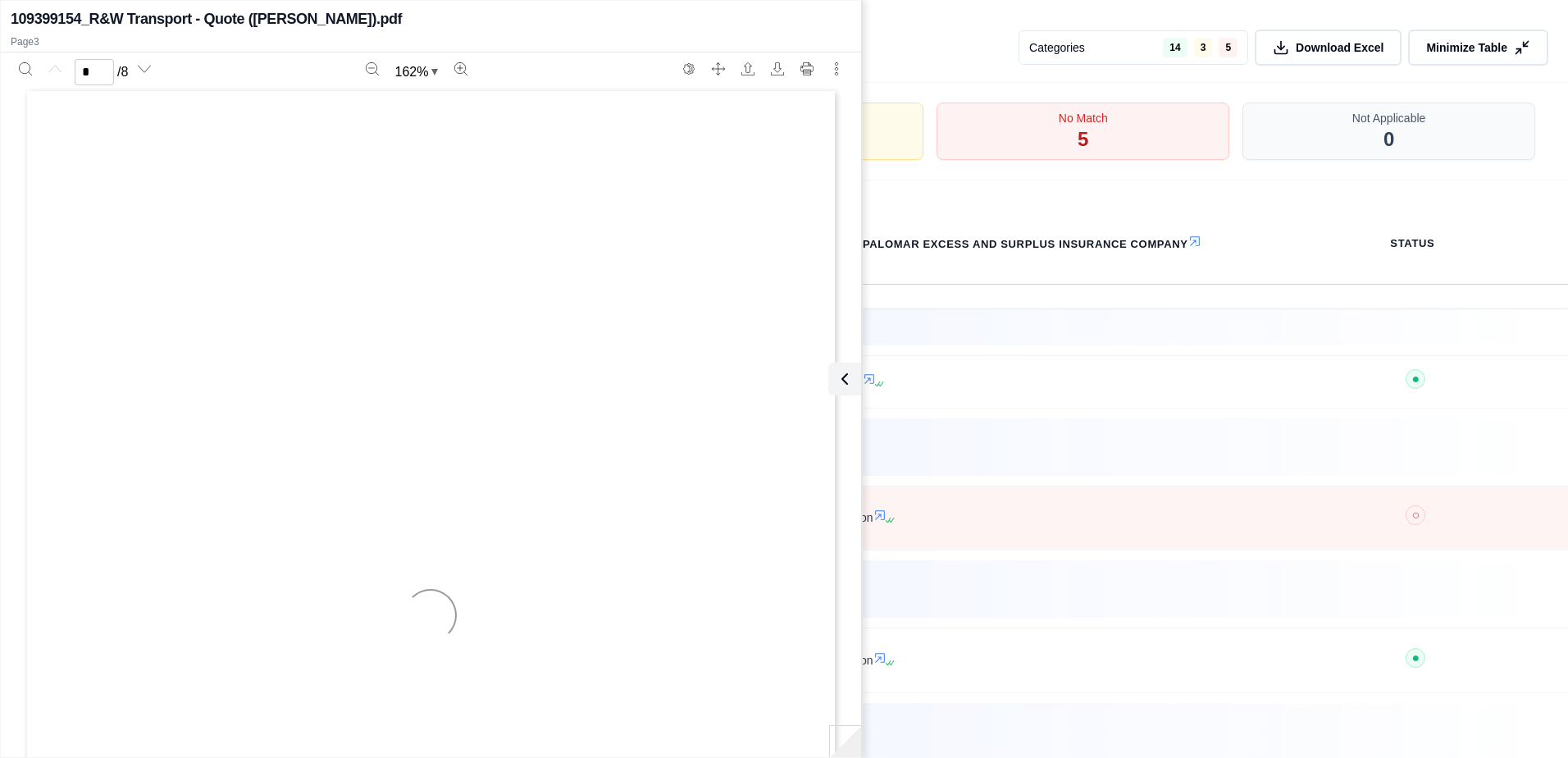
type input "*"
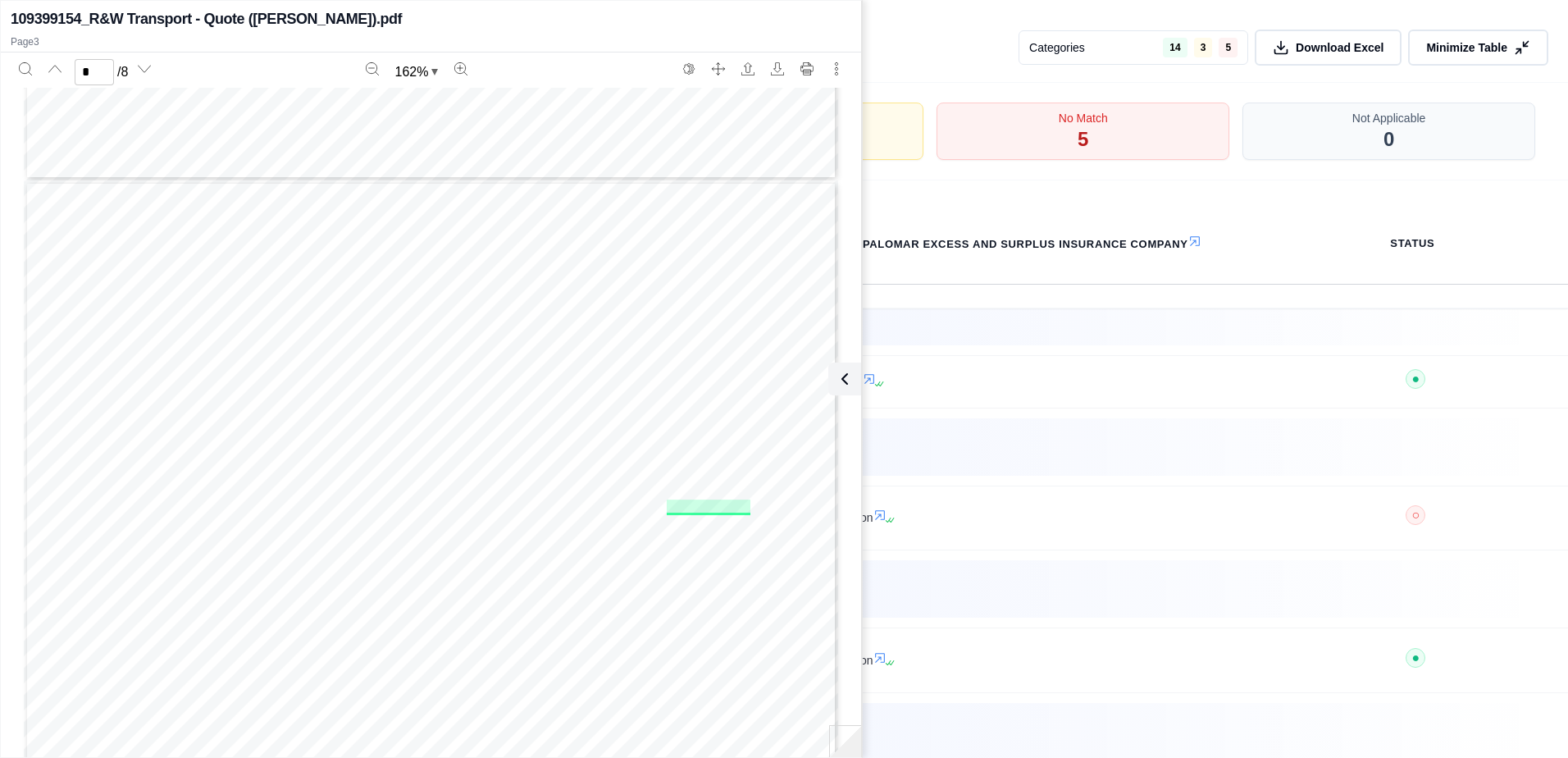
scroll to position [2108, 0]
drag, startPoint x: 840, startPoint y: 205, endPoint x: 839, endPoint y: 164, distance: 41.0
click at [839, 164] on div "ENVIRONMENTAL LIABILITY QUOTE [DATE] APPLICANT R & W Transport [GEOGRAPHIC_DATA…" at bounding box center [431, 467] width 841 height 758
click at [850, 374] on icon at bounding box center [842, 379] width 20 height 20
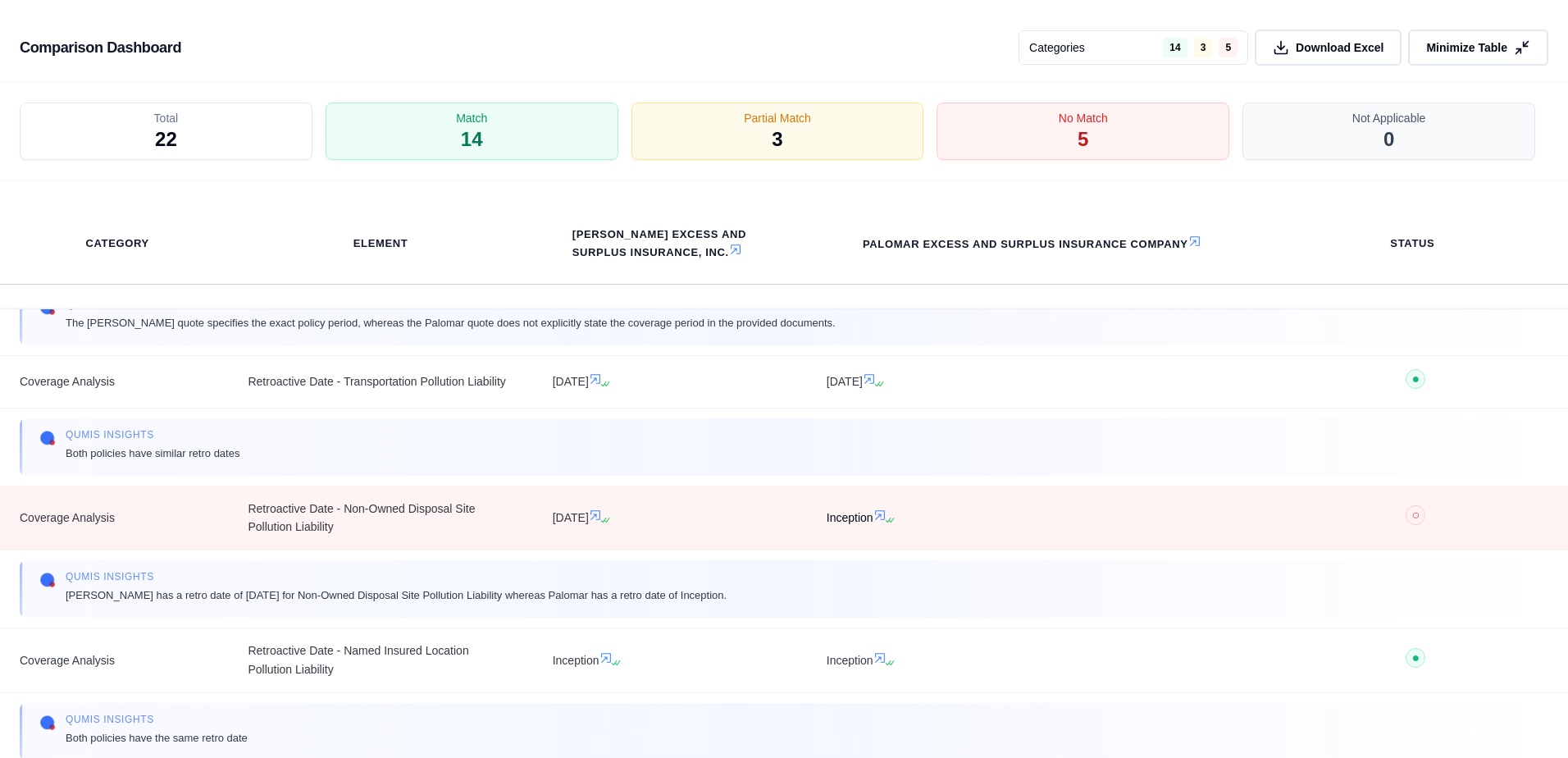
click at [878, 520] on icon at bounding box center [879, 515] width 10 height 10
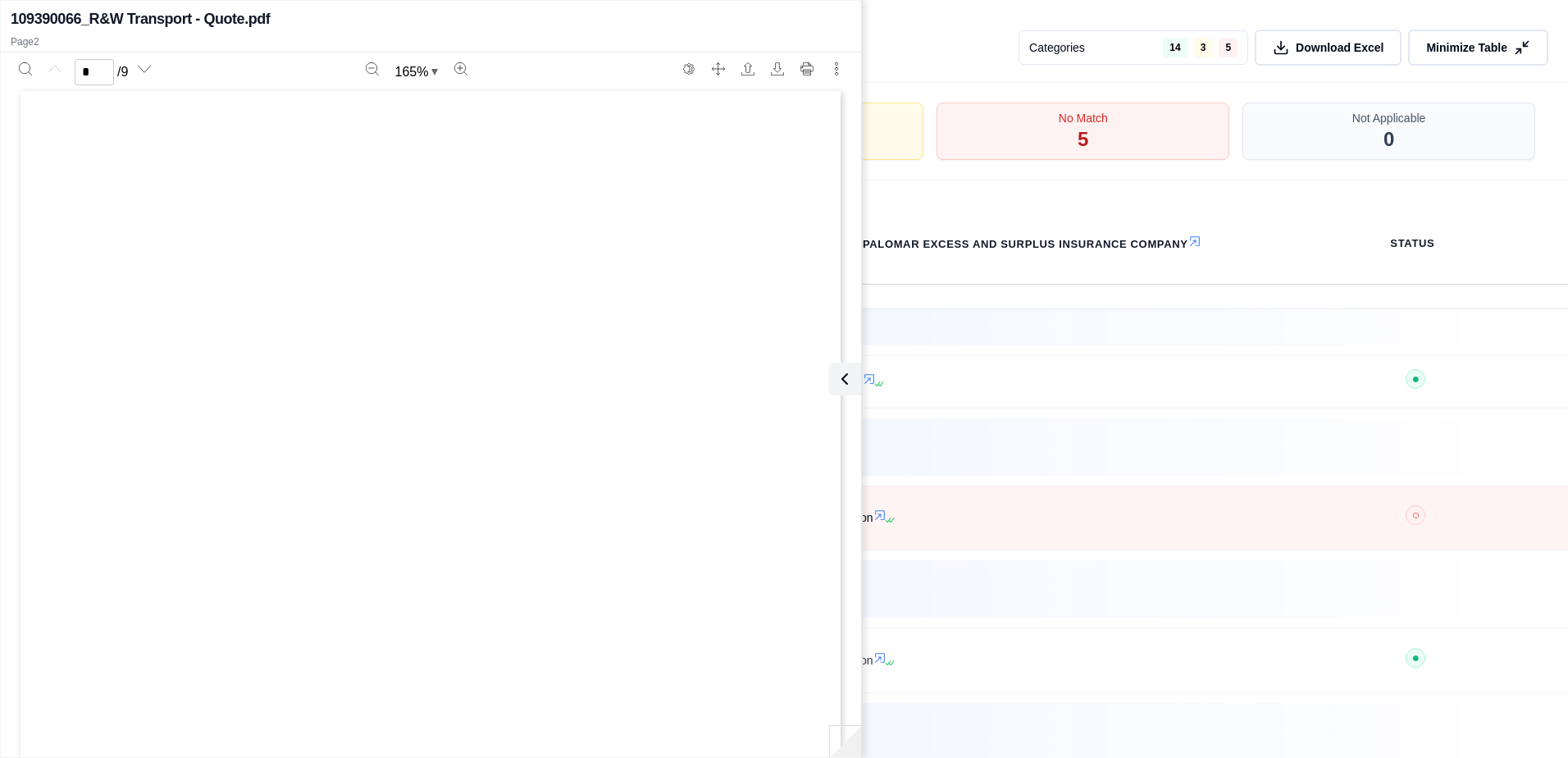
scroll to position [0, 0]
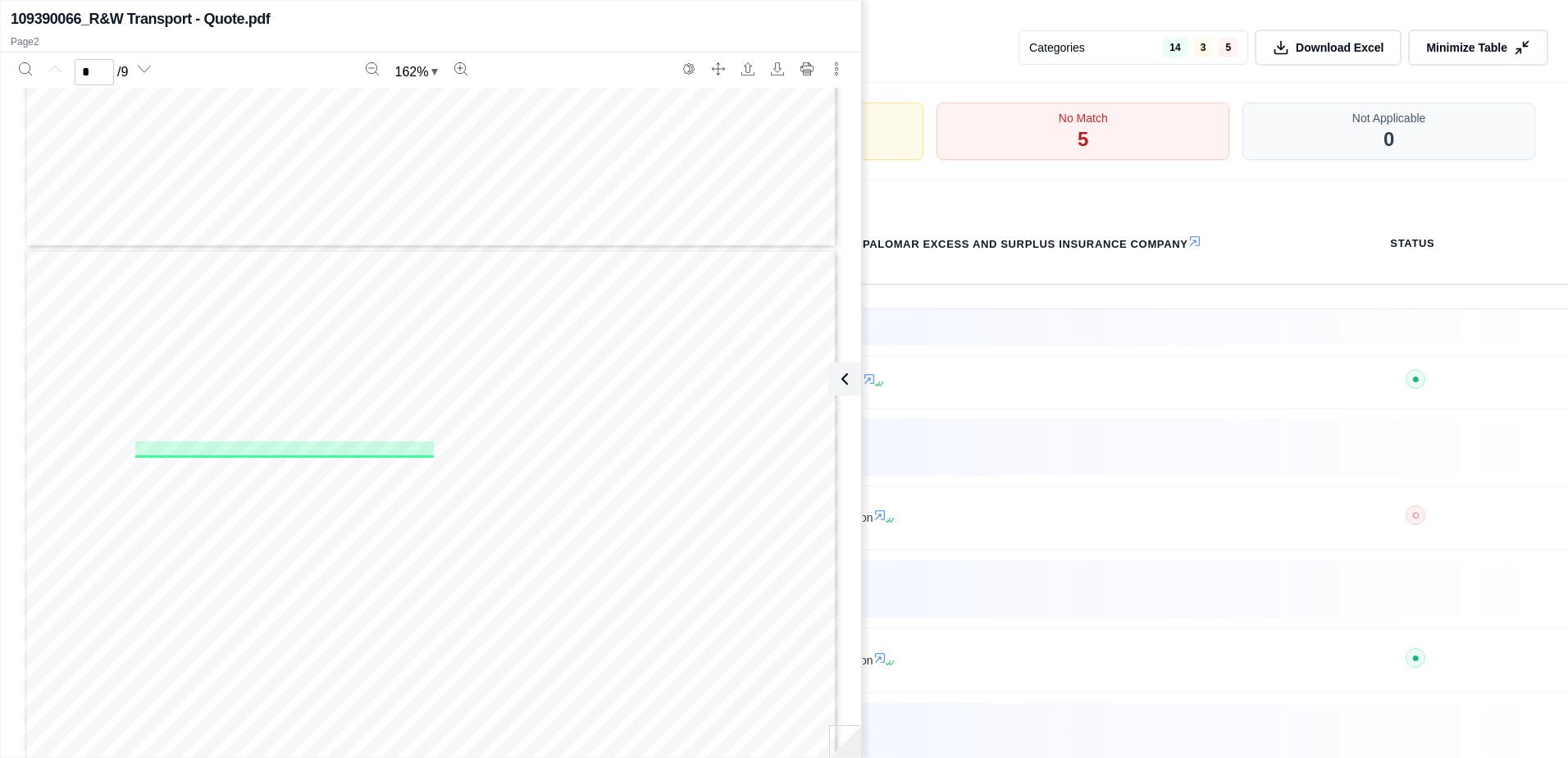
type input "*"
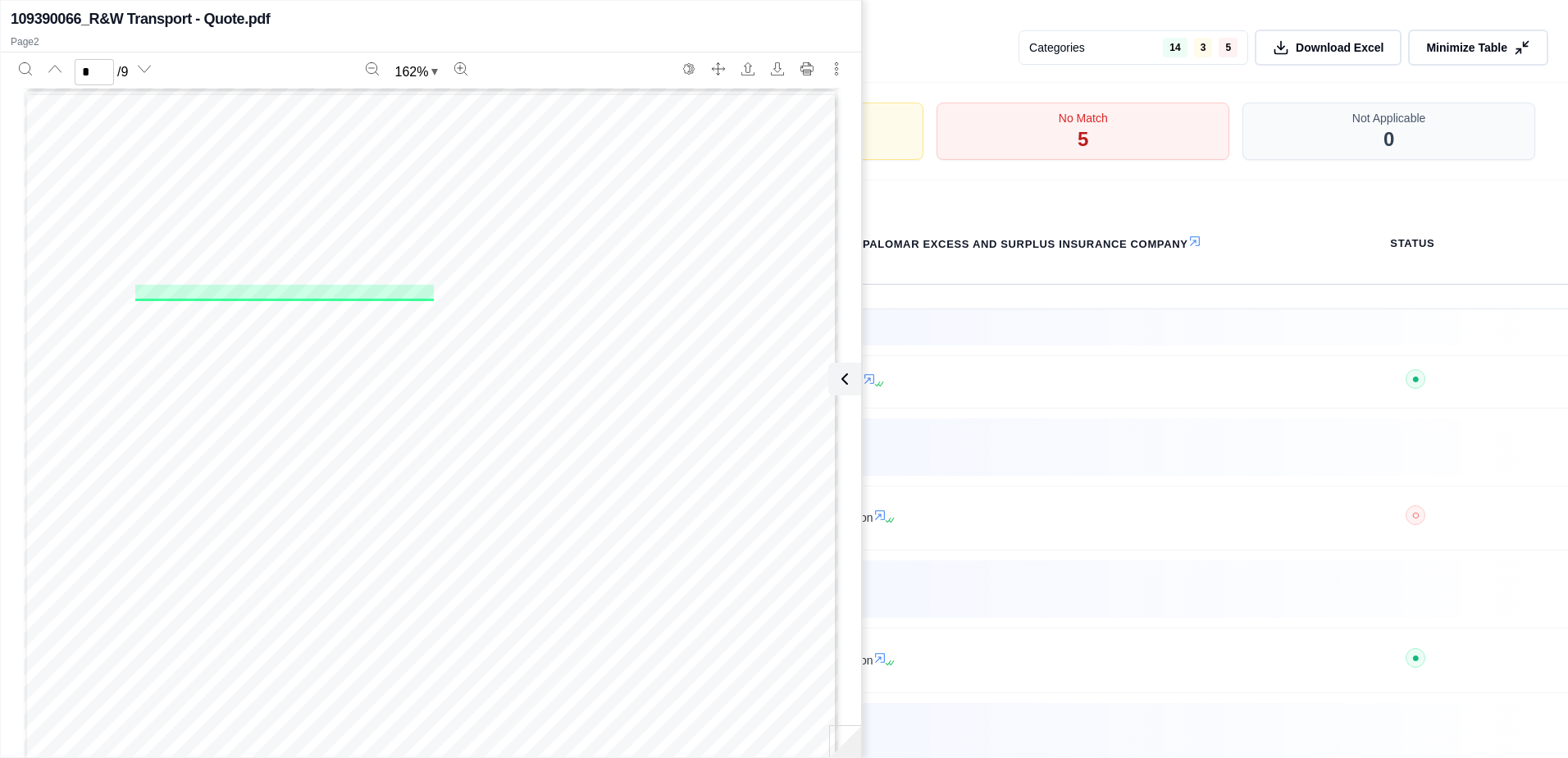
scroll to position [1054, 0]
click at [851, 377] on button at bounding box center [842, 379] width 33 height 33
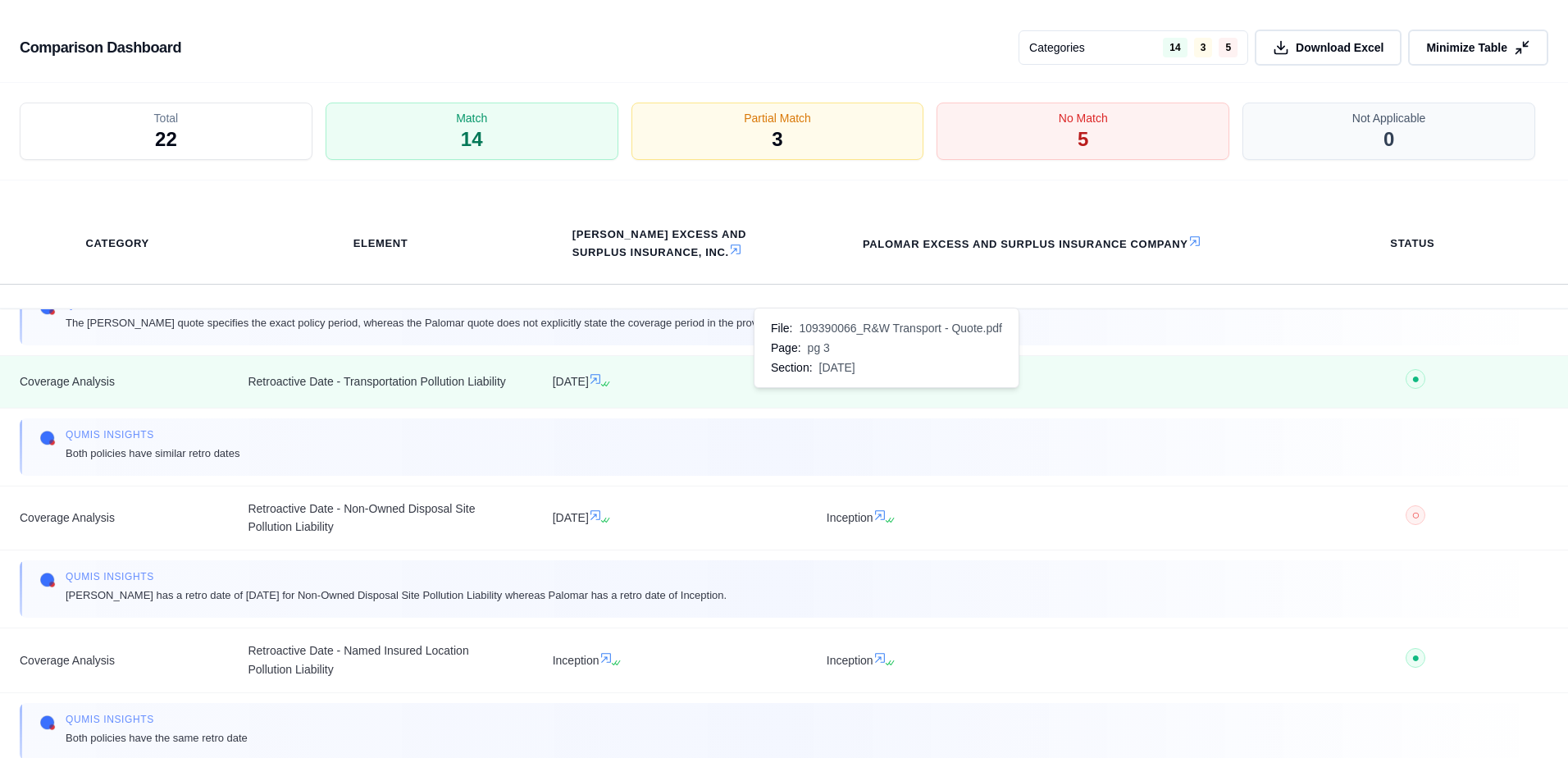
click at [876, 385] on icon at bounding box center [869, 379] width 13 height 13
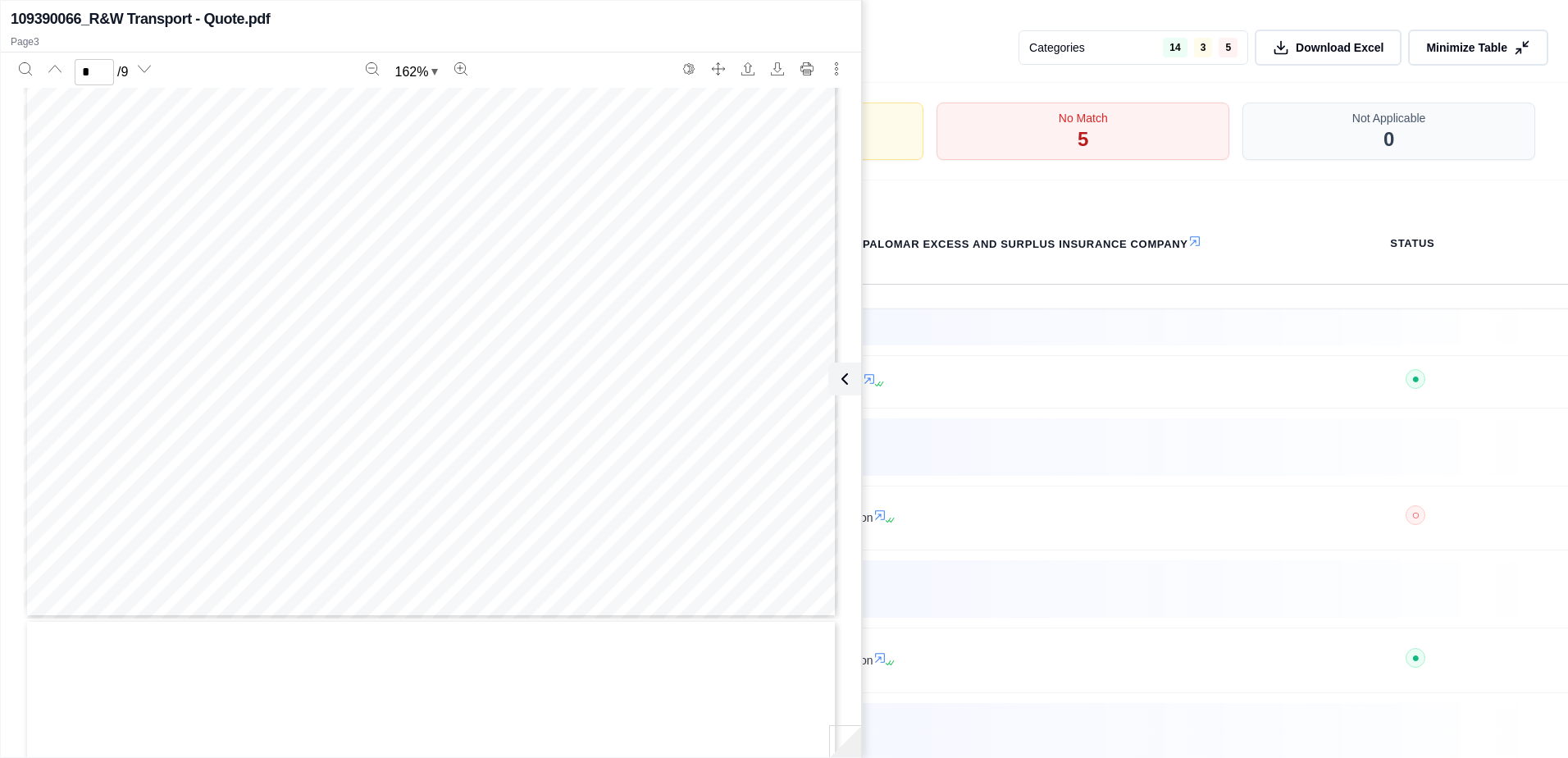
type input "*"
click at [856, 383] on button at bounding box center [842, 379] width 33 height 33
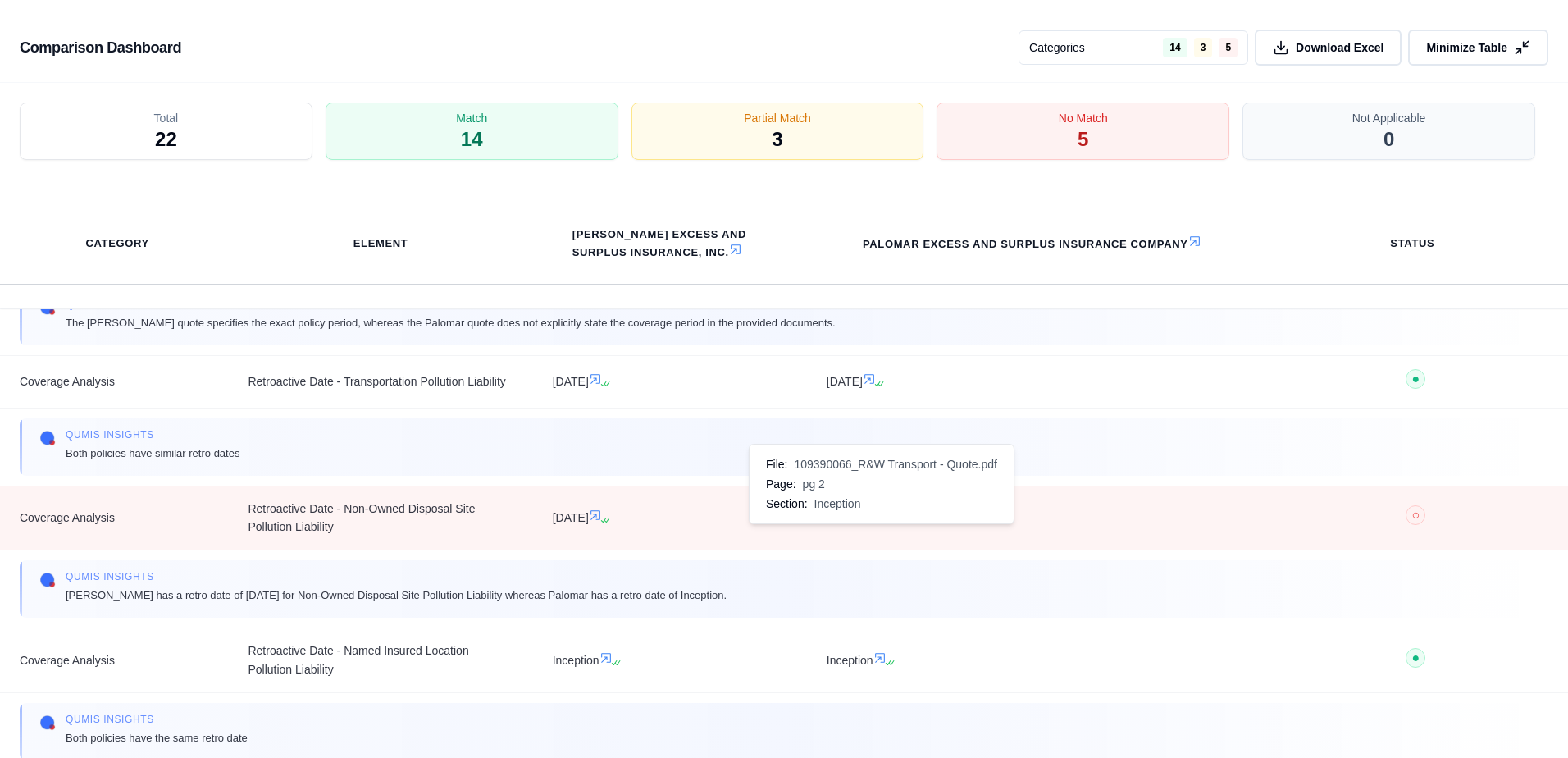
click at [881, 521] on icon at bounding box center [880, 515] width 13 height 13
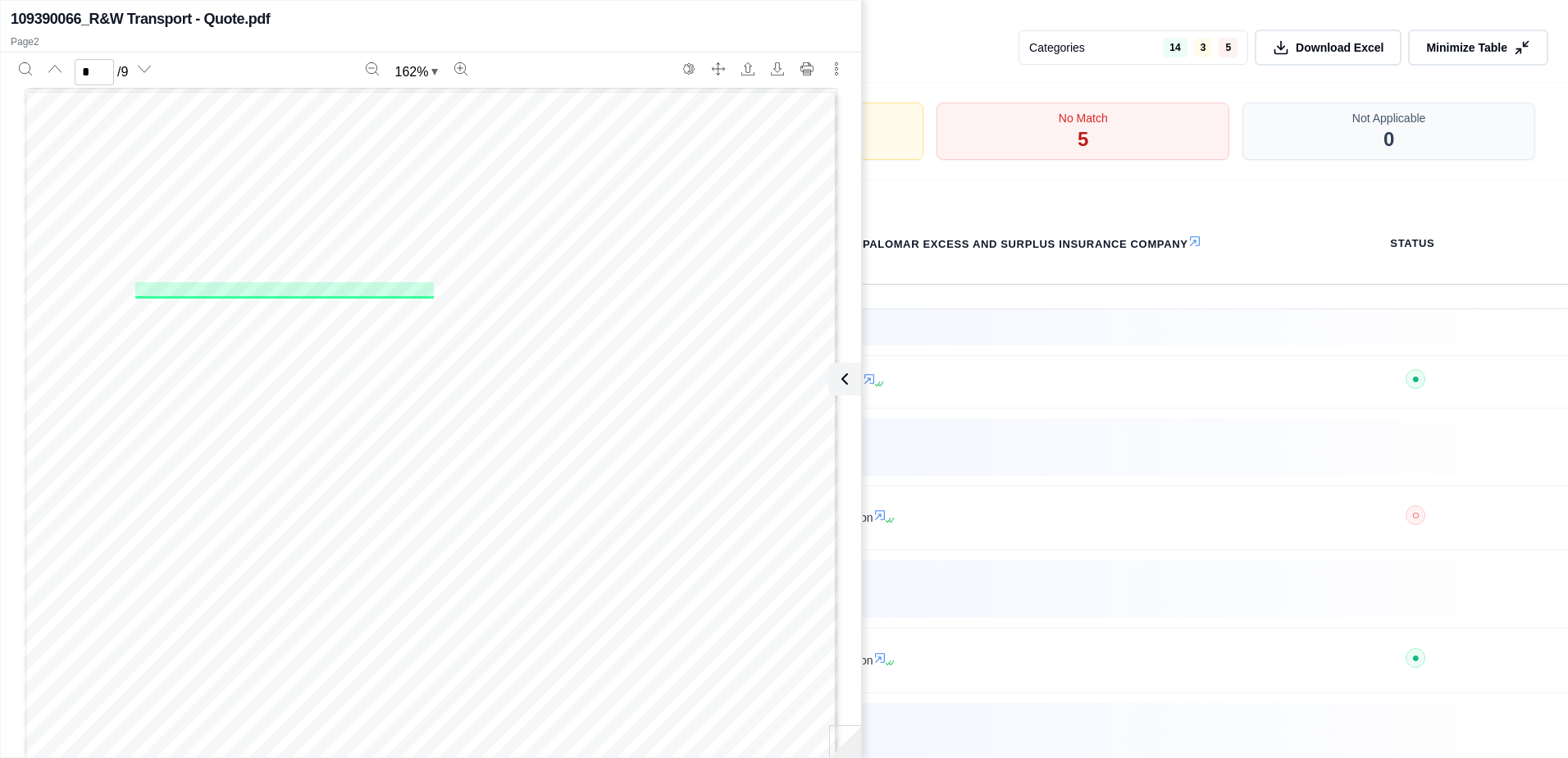
scroll to position [1054, 0]
type input "*"
click at [847, 386] on icon at bounding box center [842, 379] width 20 height 20
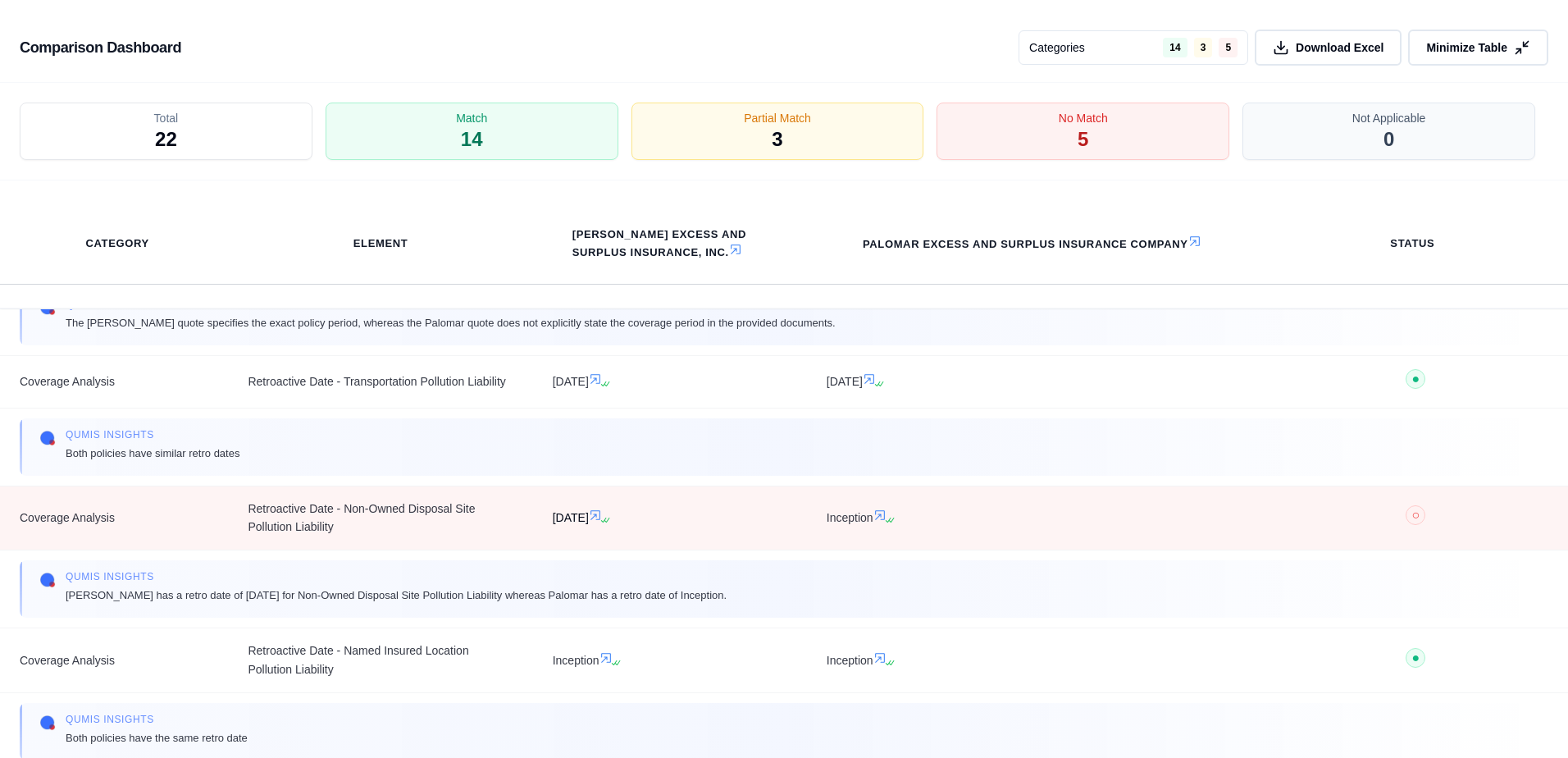
click at [602, 521] on icon at bounding box center [595, 515] width 13 height 13
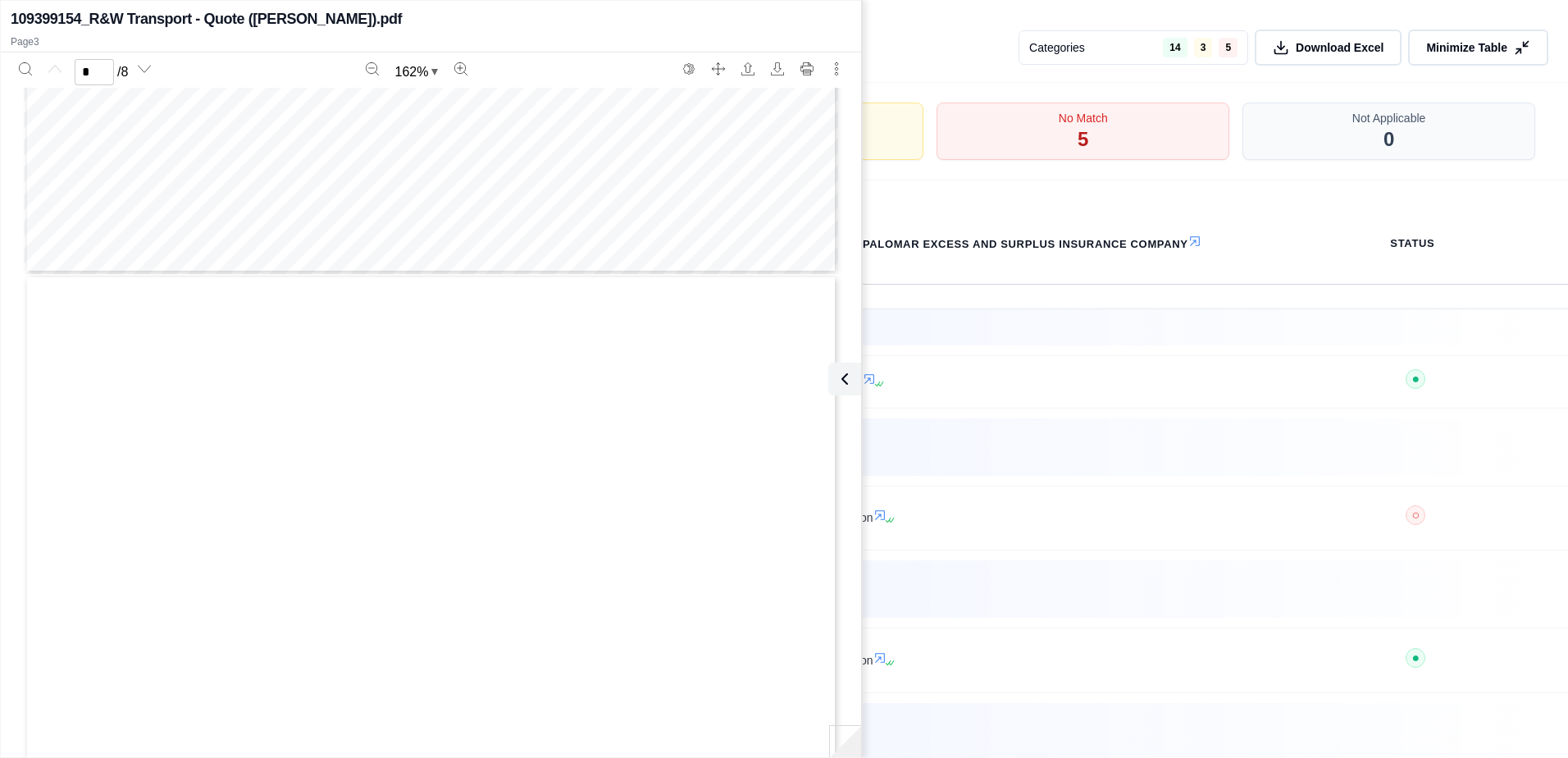
type input "*"
drag, startPoint x: 836, startPoint y: 381, endPoint x: 834, endPoint y: 473, distance: 92.0
click at [834, 473] on div "QUOTED COVERAGE SCHEDULE [PERSON_NAME] Excess and Surplus Insurance, Inc. POLIC…" at bounding box center [431, 615] width 841 height 1054
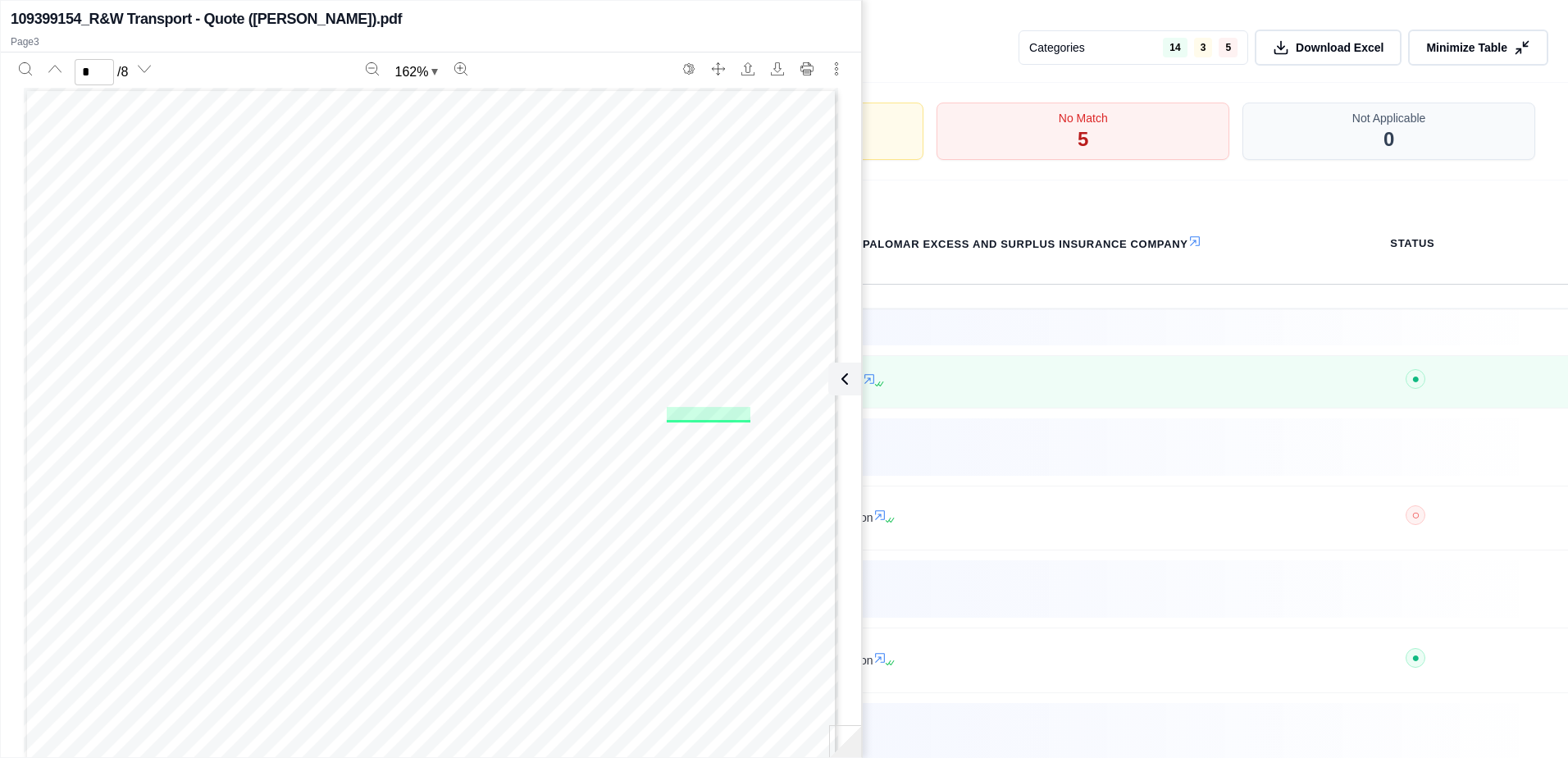
click at [842, 383] on icon at bounding box center [844, 379] width 5 height 10
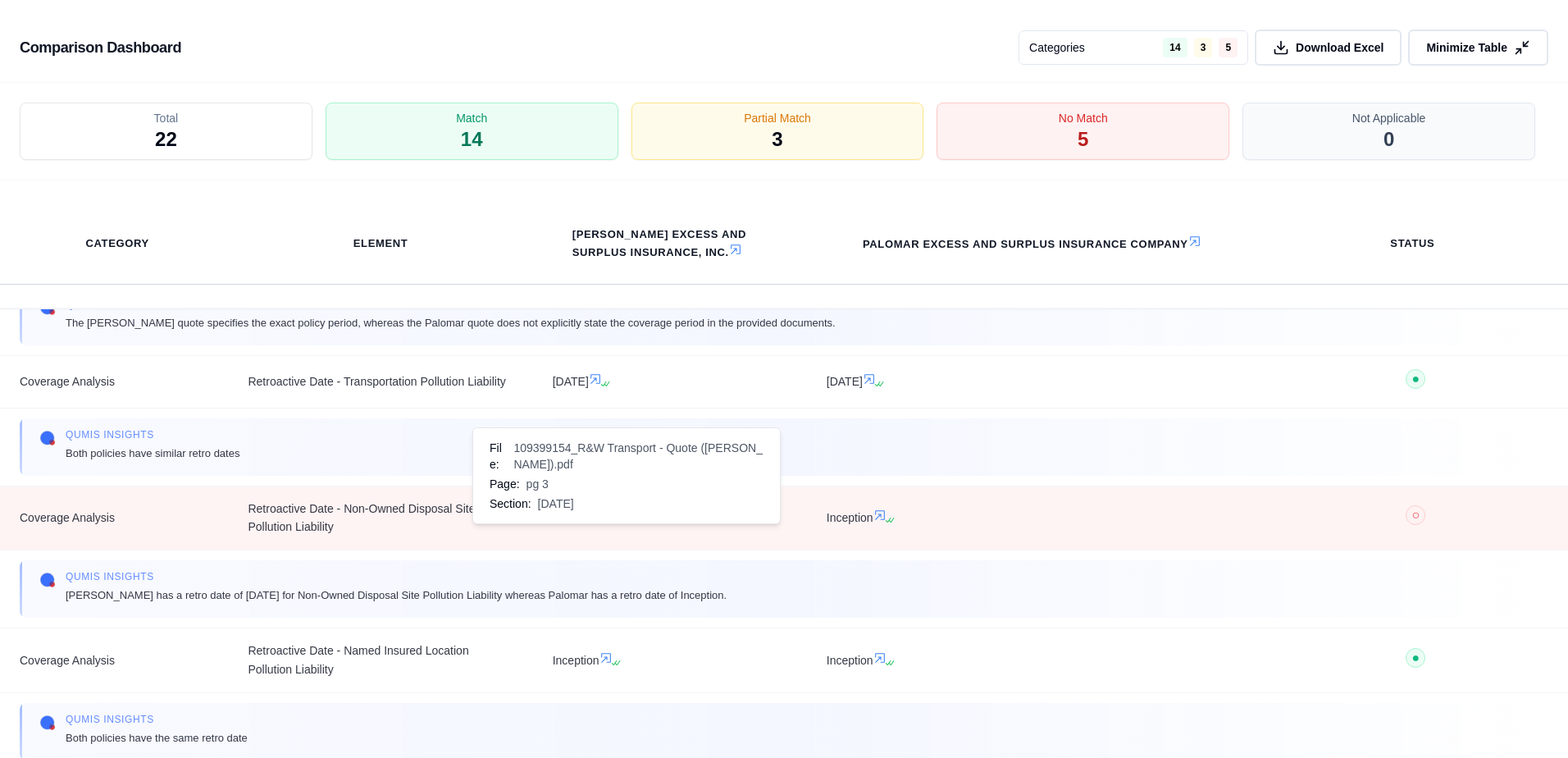
click at [602, 521] on icon at bounding box center [595, 515] width 13 height 13
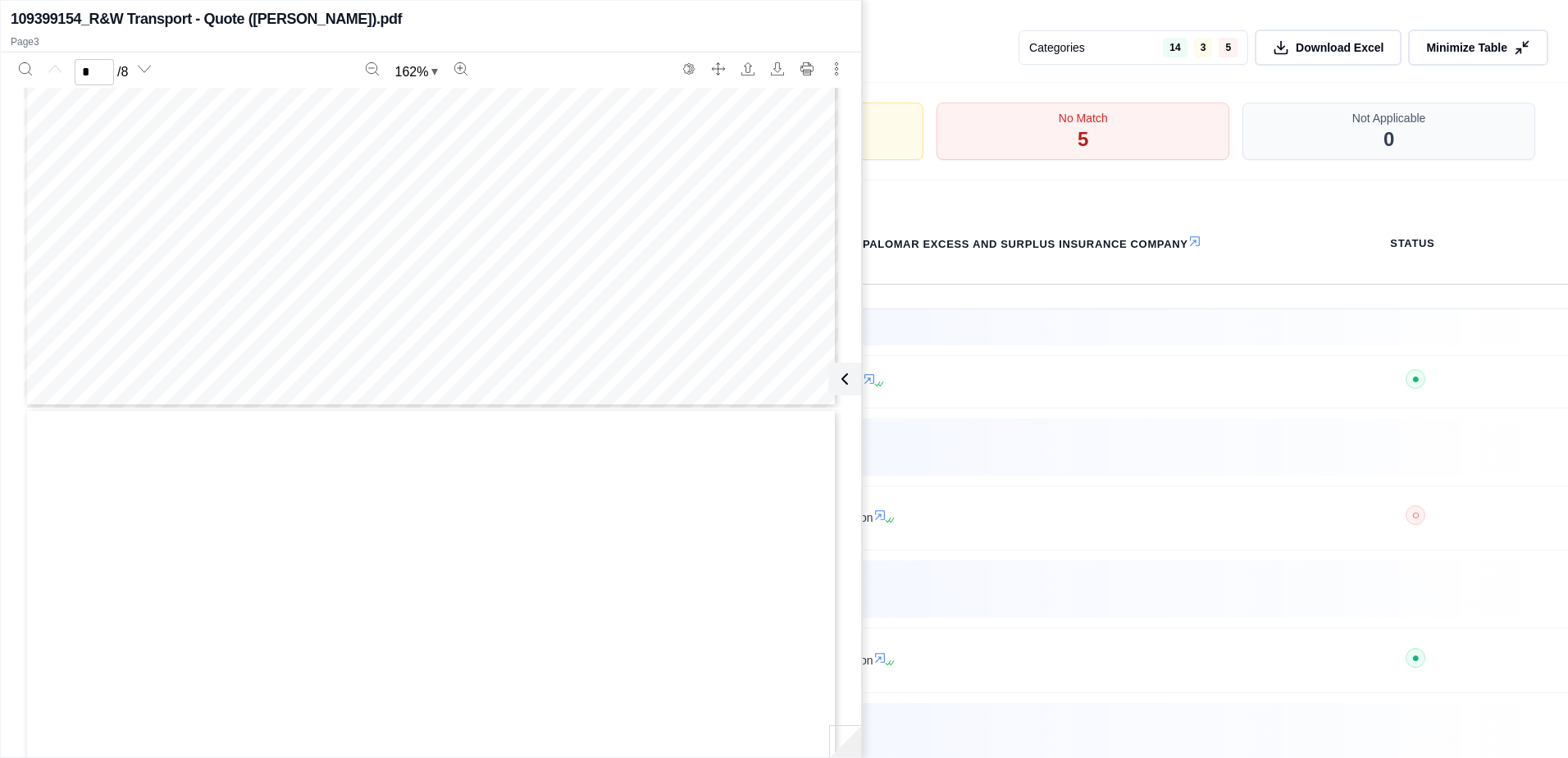
type input "*"
click at [842, 384] on icon at bounding box center [842, 379] width 20 height 20
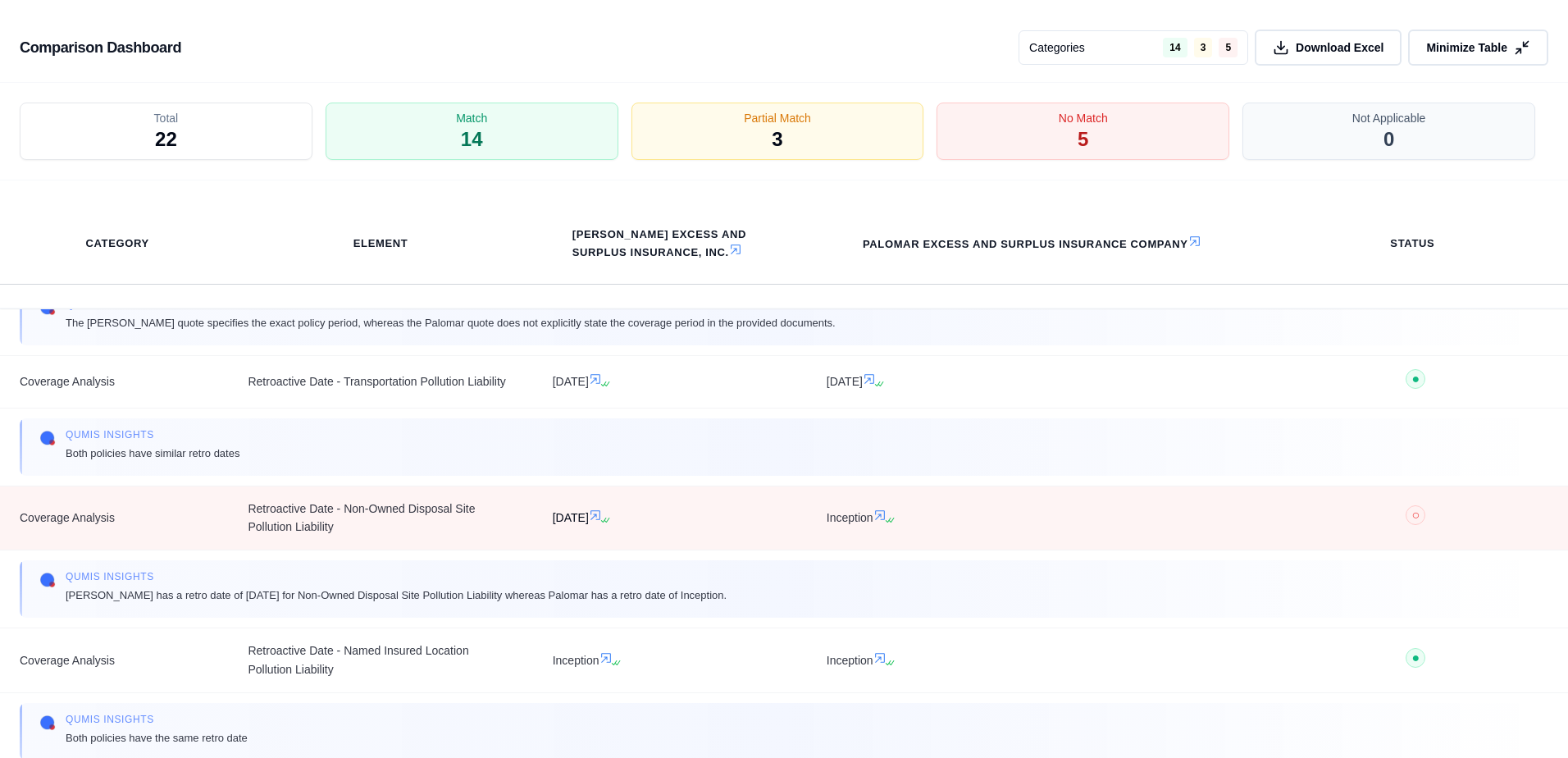
click at [600, 520] on icon at bounding box center [595, 515] width 10 height 10
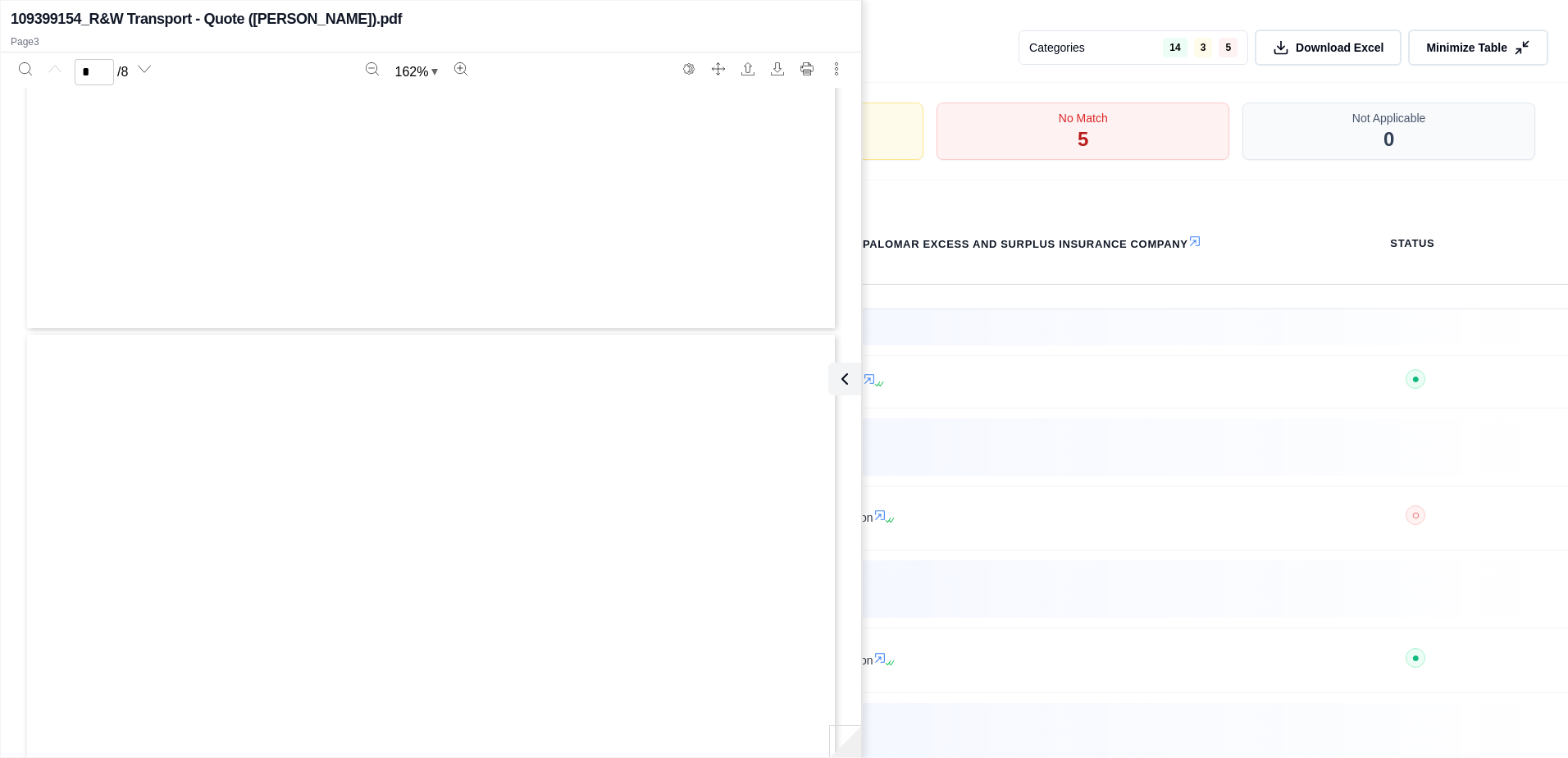
type input "*"
click at [705, 418] on span "Oct" at bounding box center [700, 416] width 23 height 15
click at [843, 383] on icon at bounding box center [841, 379] width 5 height 10
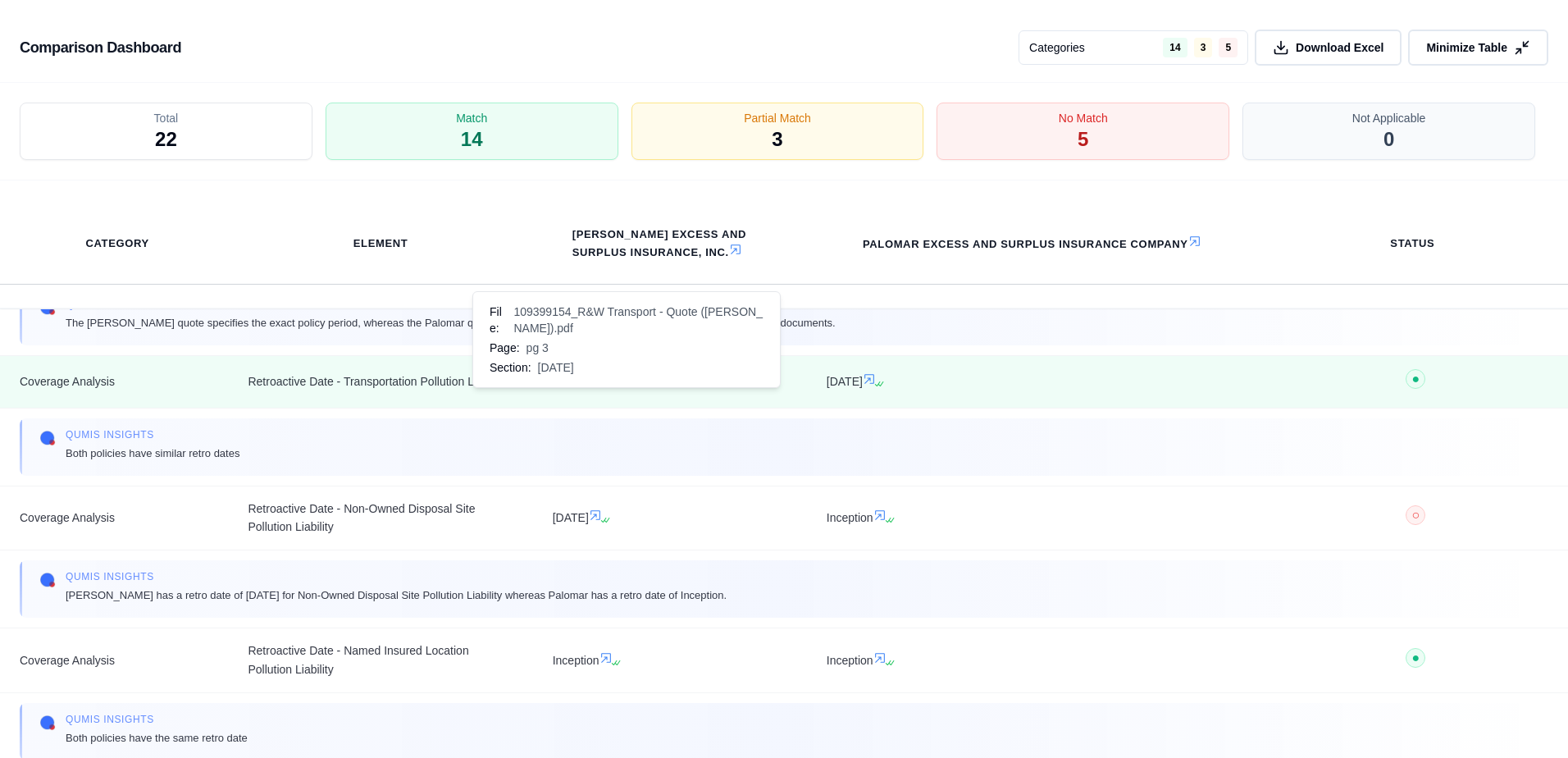
click at [602, 385] on icon at bounding box center [595, 379] width 13 height 13
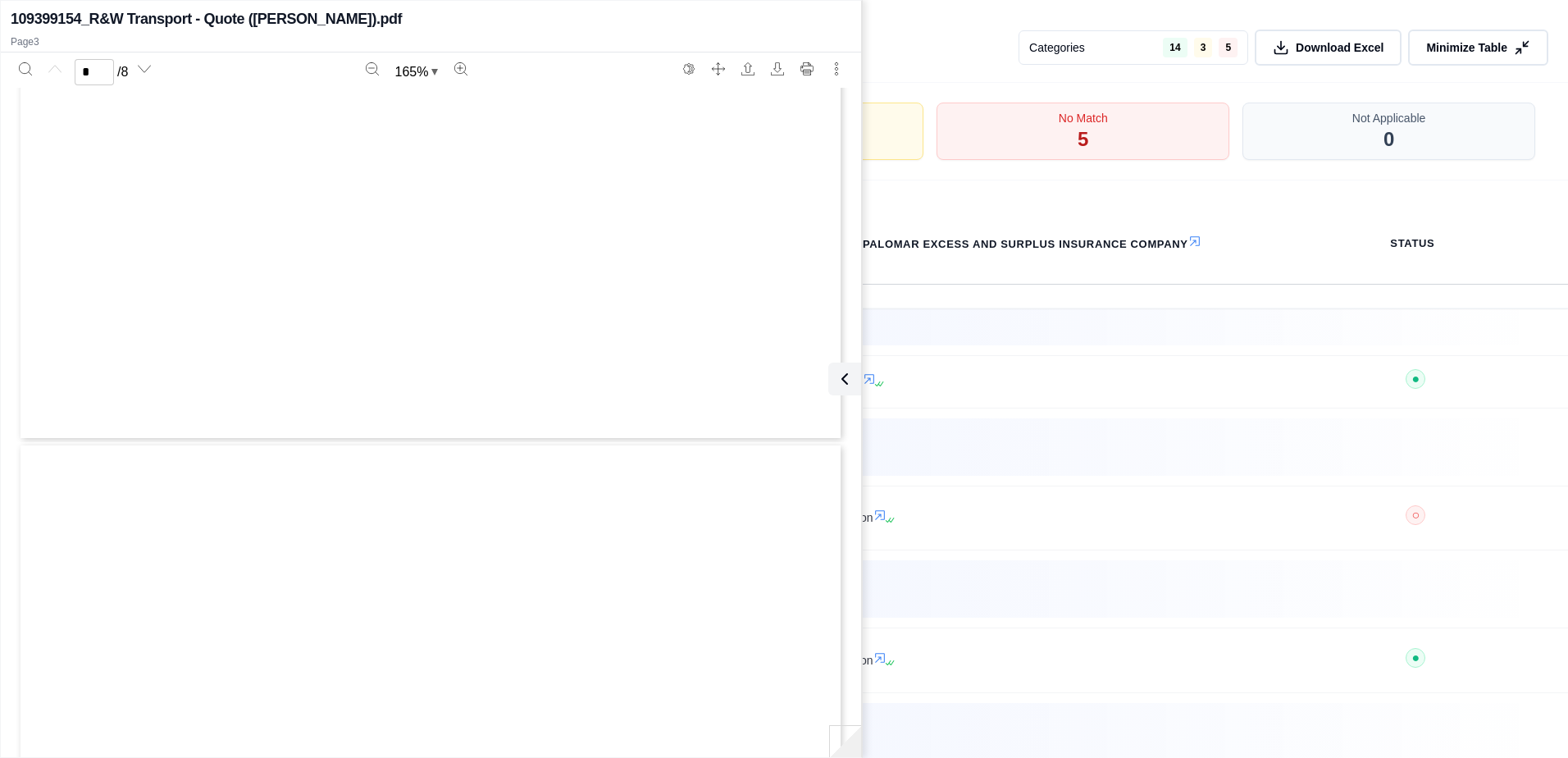
type input "*"
click at [837, 378] on icon at bounding box center [842, 379] width 20 height 20
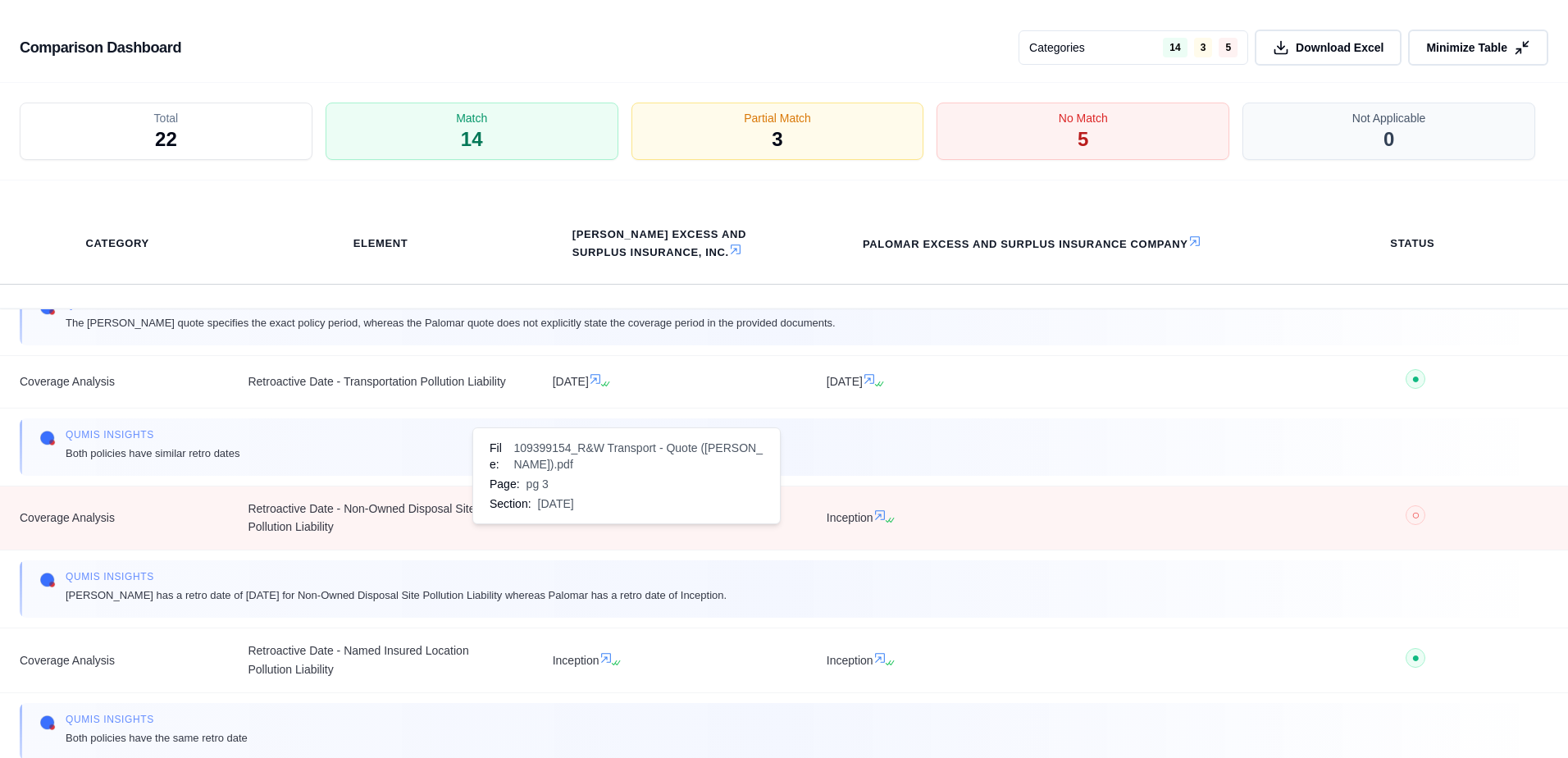
click at [602, 521] on icon at bounding box center [595, 515] width 13 height 13
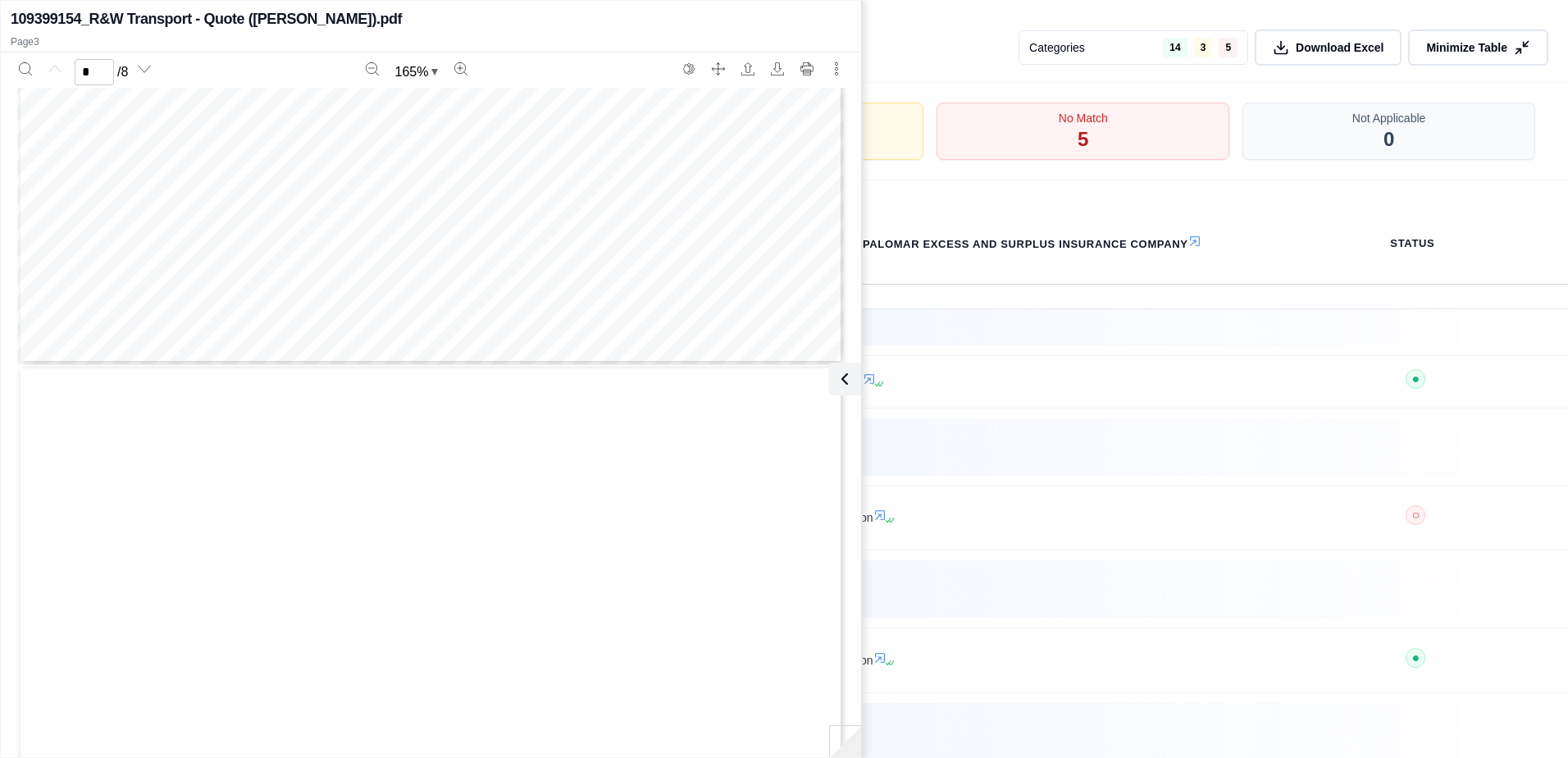
type input "*"
click at [847, 383] on icon at bounding box center [842, 379] width 20 height 20
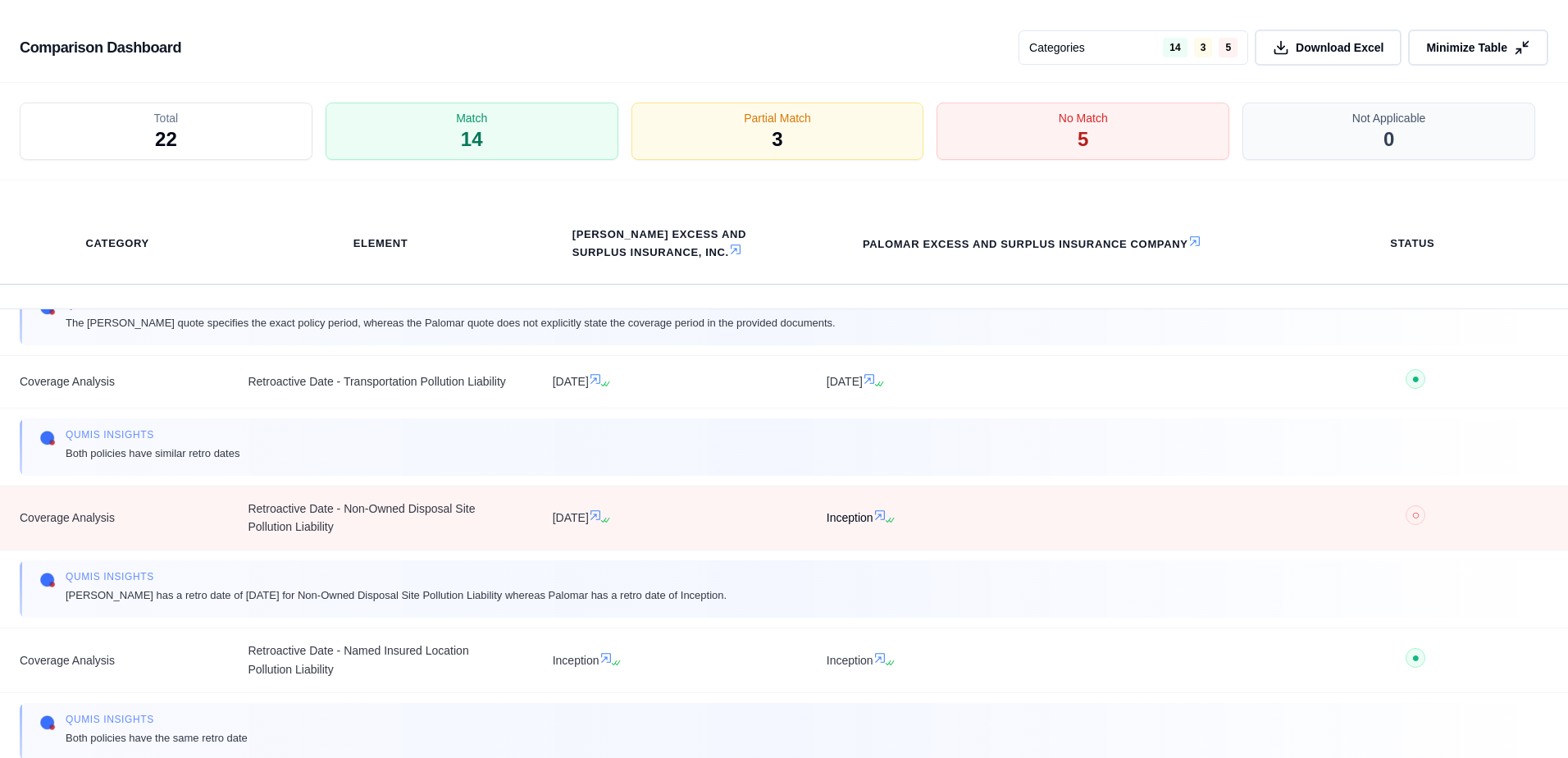
click at [879, 520] on icon at bounding box center [879, 515] width 10 height 10
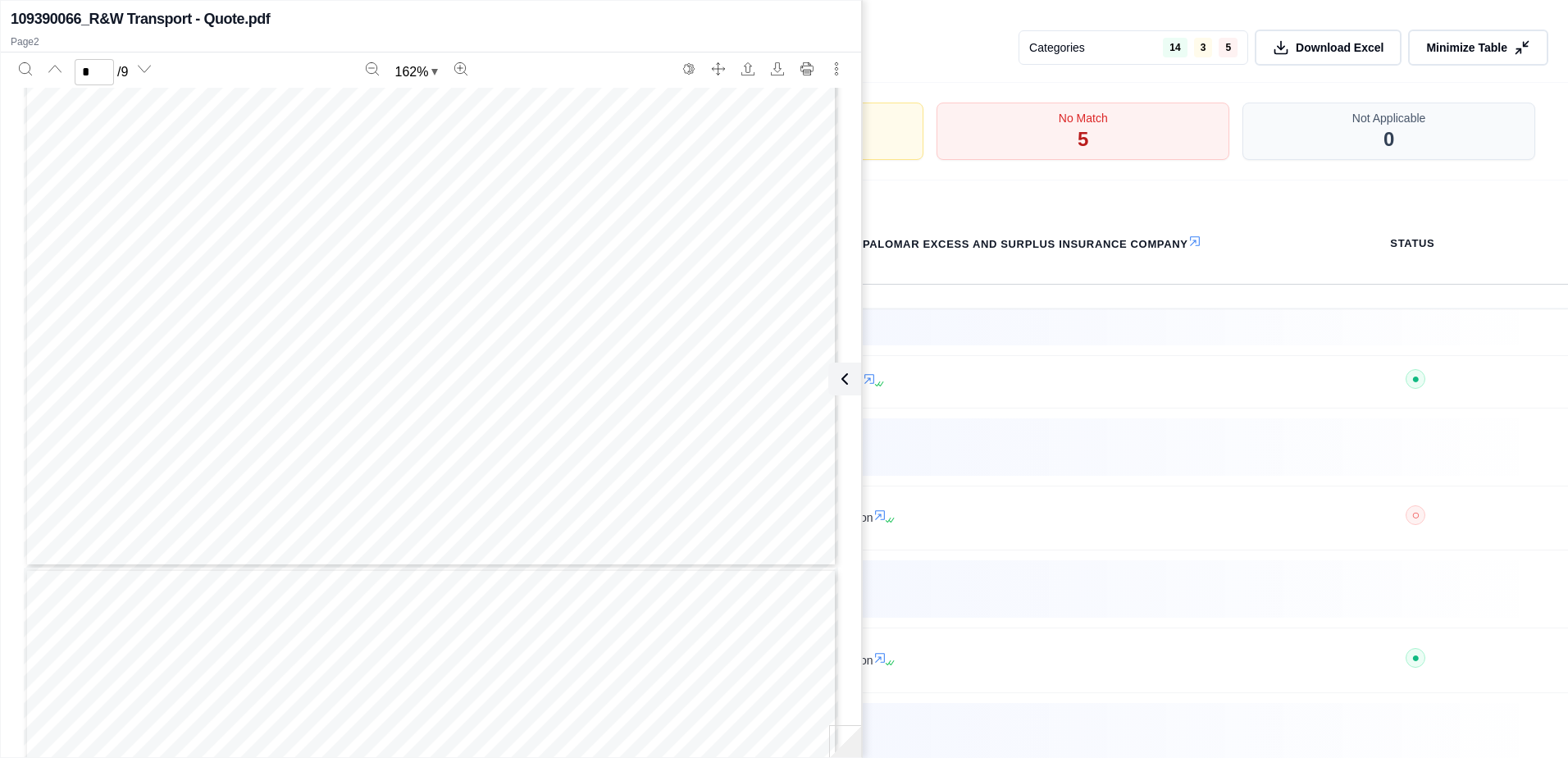
scroll to position [2121, 0]
type input "*"
click at [847, 389] on button at bounding box center [842, 379] width 33 height 33
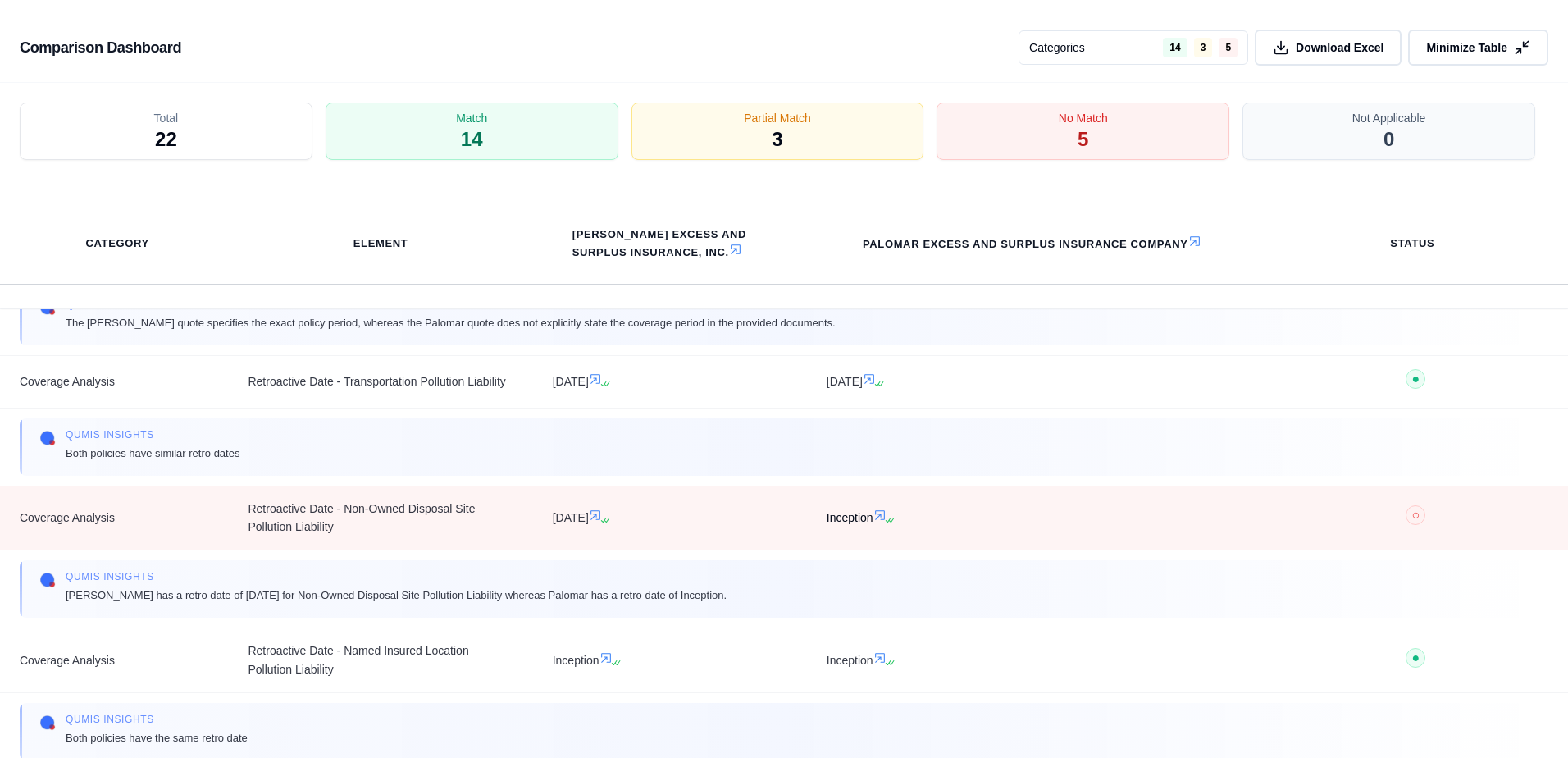
drag, startPoint x: 915, startPoint y: 503, endPoint x: 914, endPoint y: 534, distance: 31.0
drag, startPoint x: 914, startPoint y: 534, endPoint x: 764, endPoint y: 552, distance: 151.1
click at [764, 551] on td "[DATE]" at bounding box center [670, 518] width 274 height 65
click at [879, 520] on icon at bounding box center [879, 515] width 10 height 10
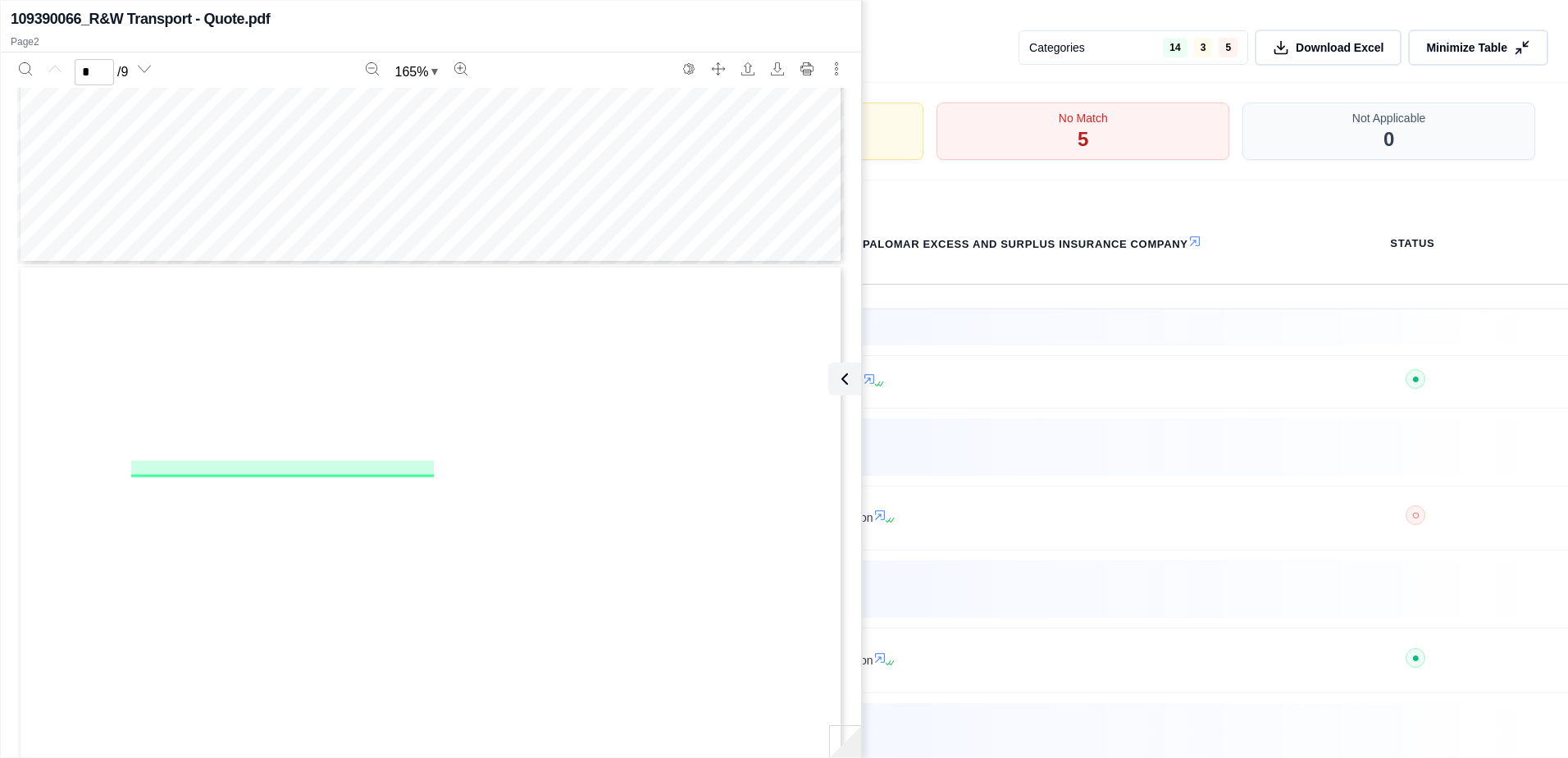
type input "*"
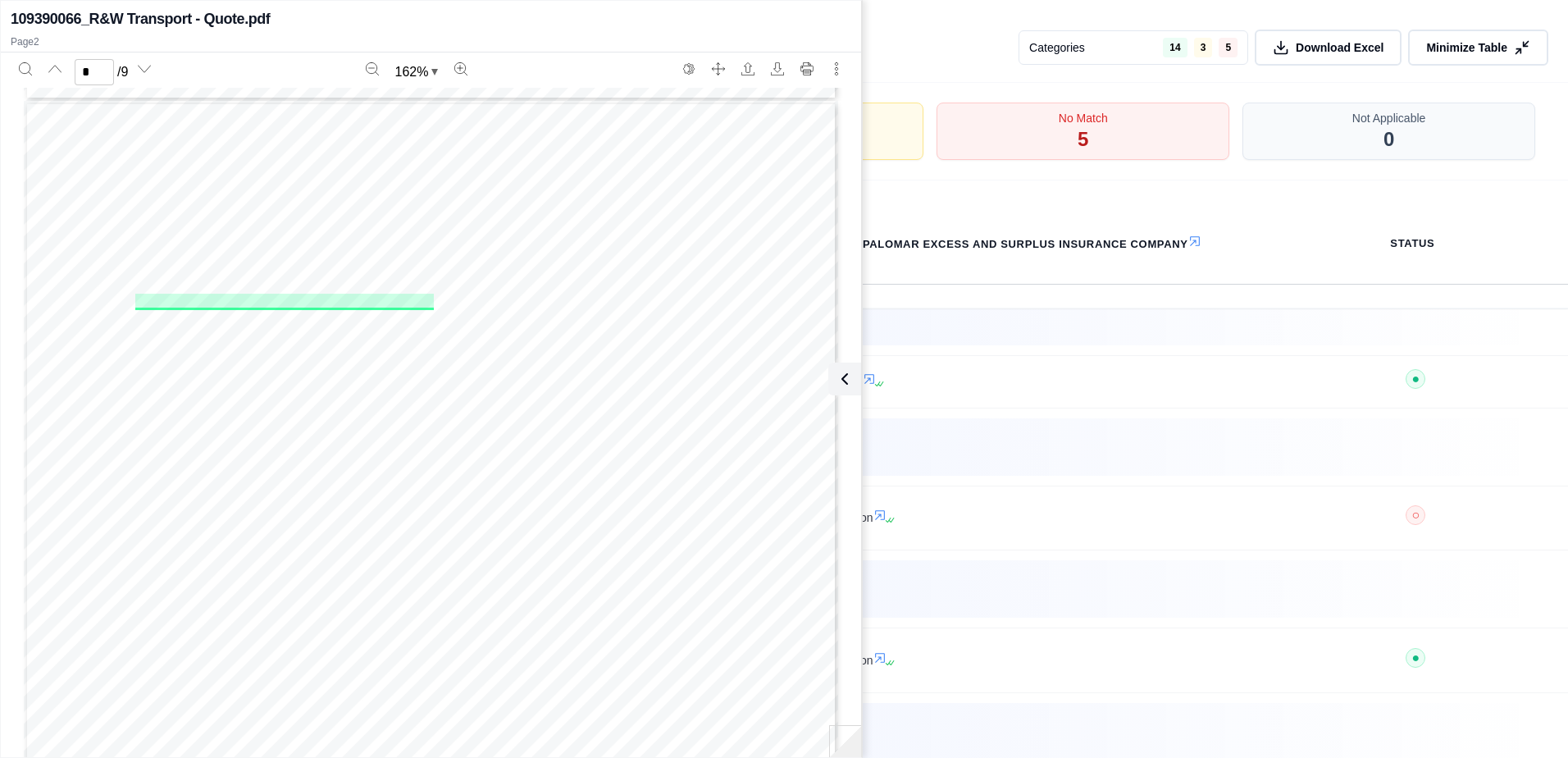
scroll to position [1054, 0]
click at [847, 375] on icon at bounding box center [842, 379] width 20 height 20
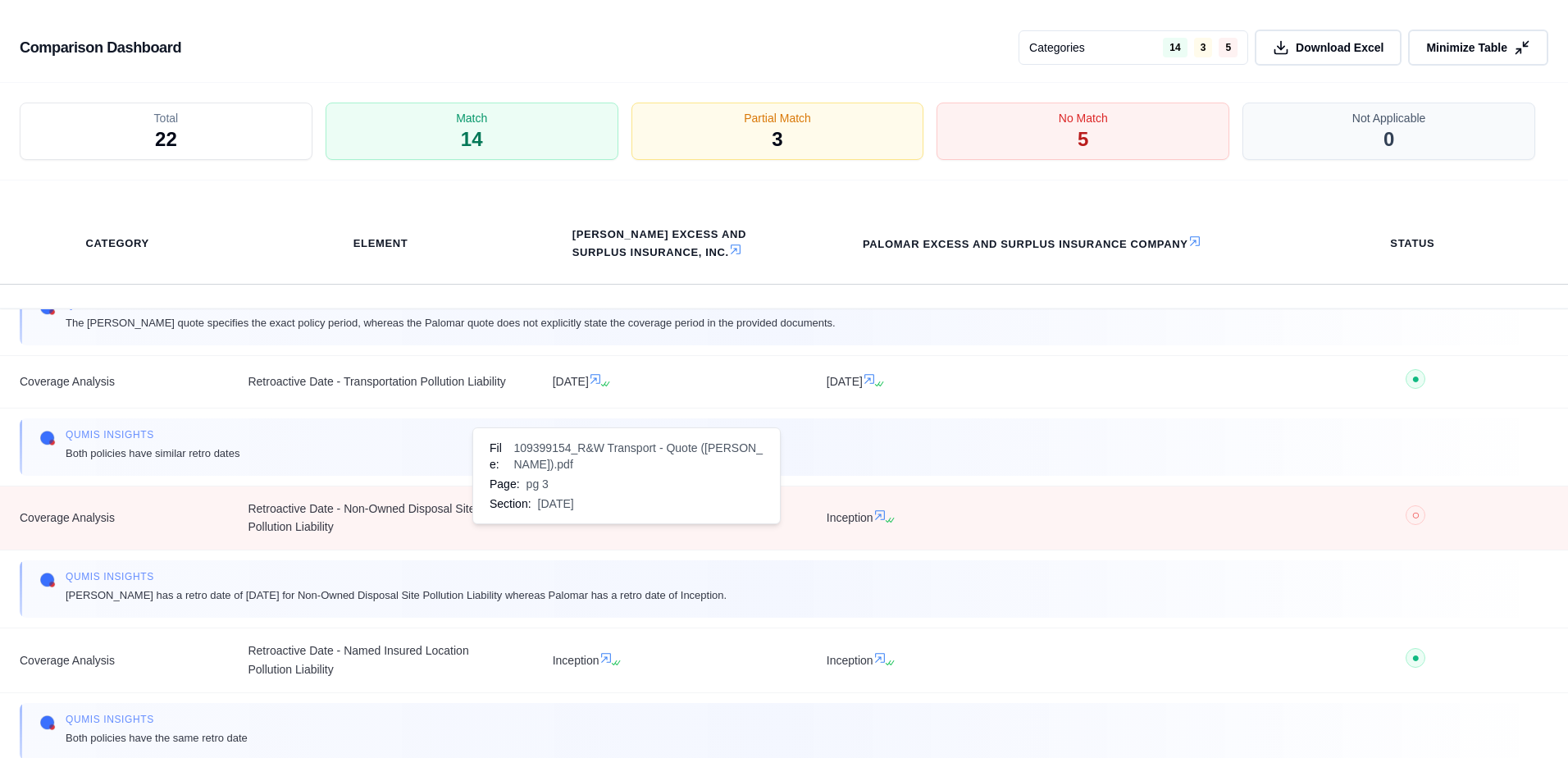
click at [600, 520] on icon at bounding box center [595, 515] width 10 height 10
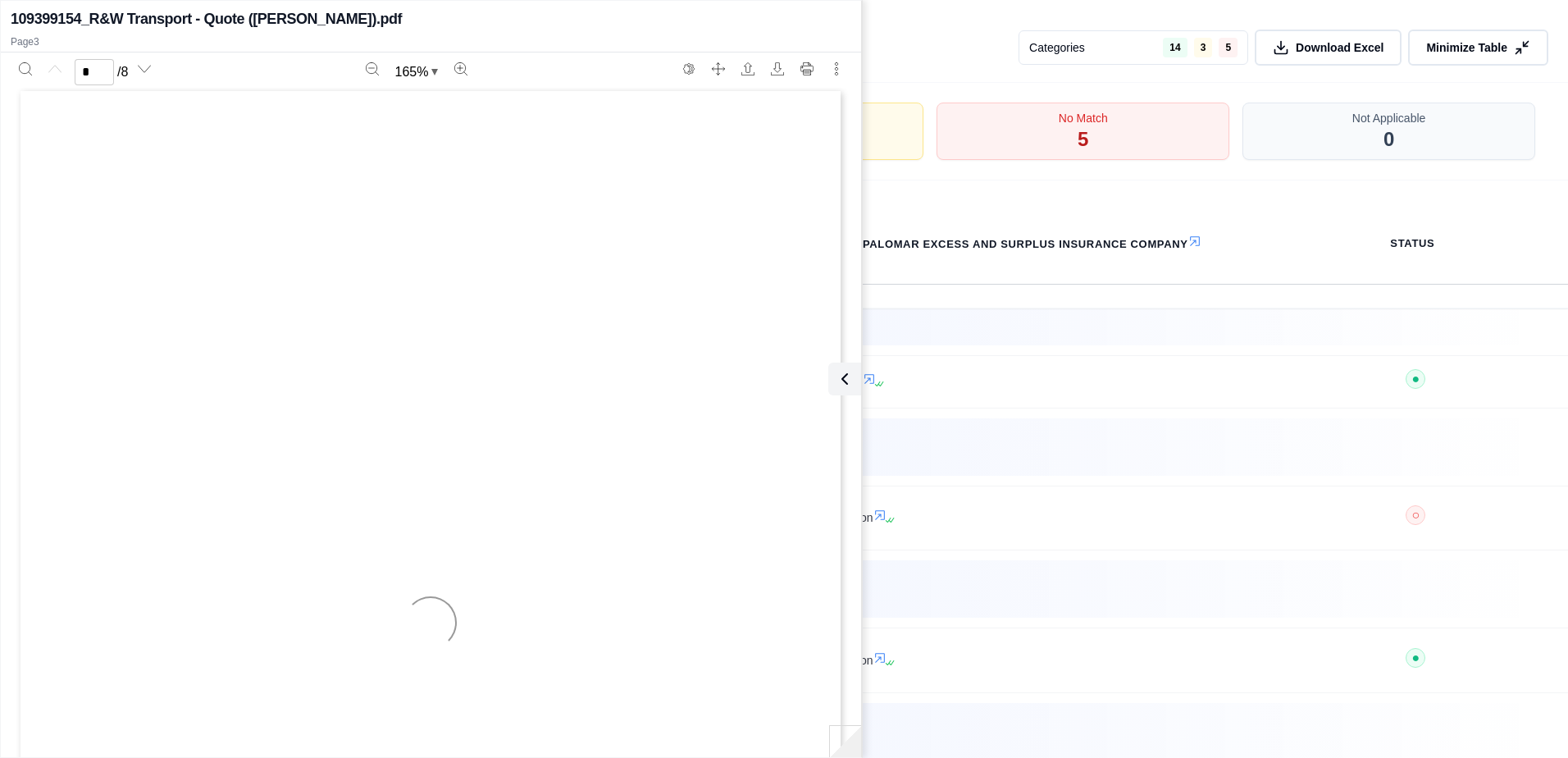
scroll to position [0, 0]
type input "*"
click at [849, 376] on icon at bounding box center [842, 379] width 20 height 20
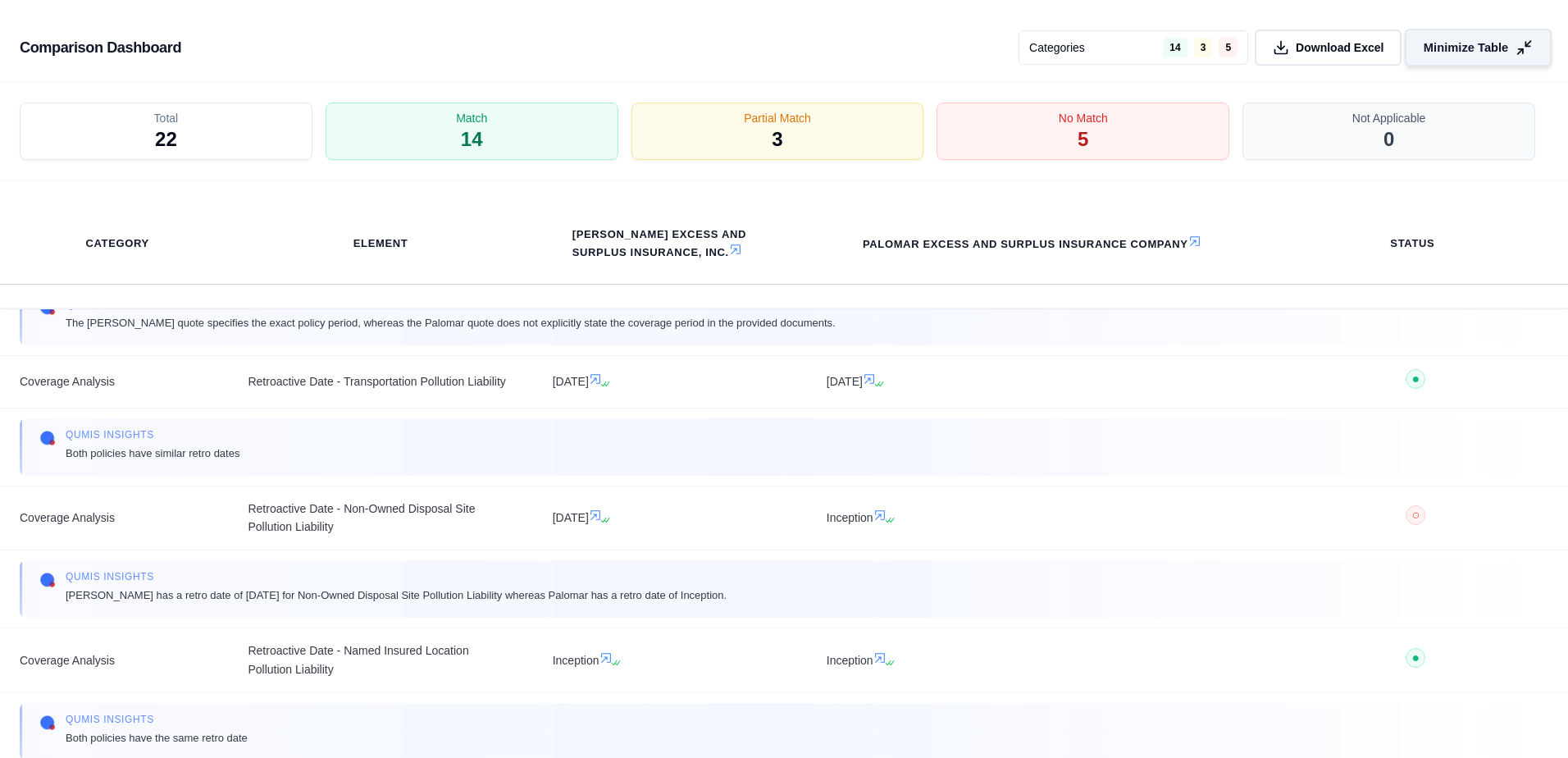
click at [1440, 48] on span "Minimize Table" at bounding box center [1466, 47] width 85 height 17
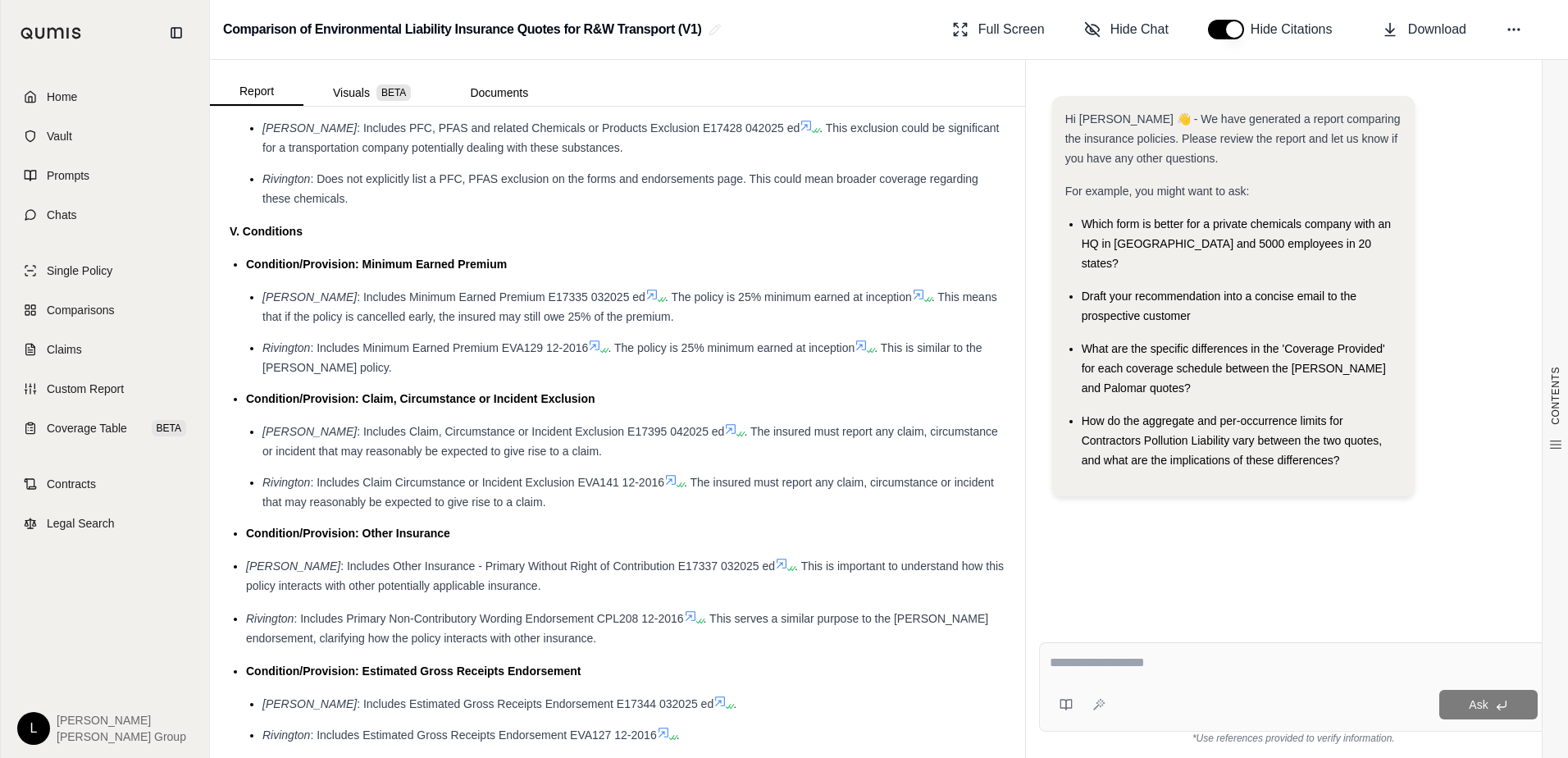
drag, startPoint x: 1138, startPoint y: 726, endPoint x: 1112, endPoint y: 738, distance: 28.6
drag, startPoint x: 1112, startPoint y: 738, endPoint x: 1065, endPoint y: 567, distance: 177.3
click at [1065, 567] on div "Hi [PERSON_NAME] 👋 - We have generated a report comparing the insurance policie…" at bounding box center [1294, 350] width 510 height 533
drag, startPoint x: 1090, startPoint y: 684, endPoint x: 1083, endPoint y: 700, distance: 17.5
drag, startPoint x: 1083, startPoint y: 700, endPoint x: 1052, endPoint y: 560, distance: 143.4
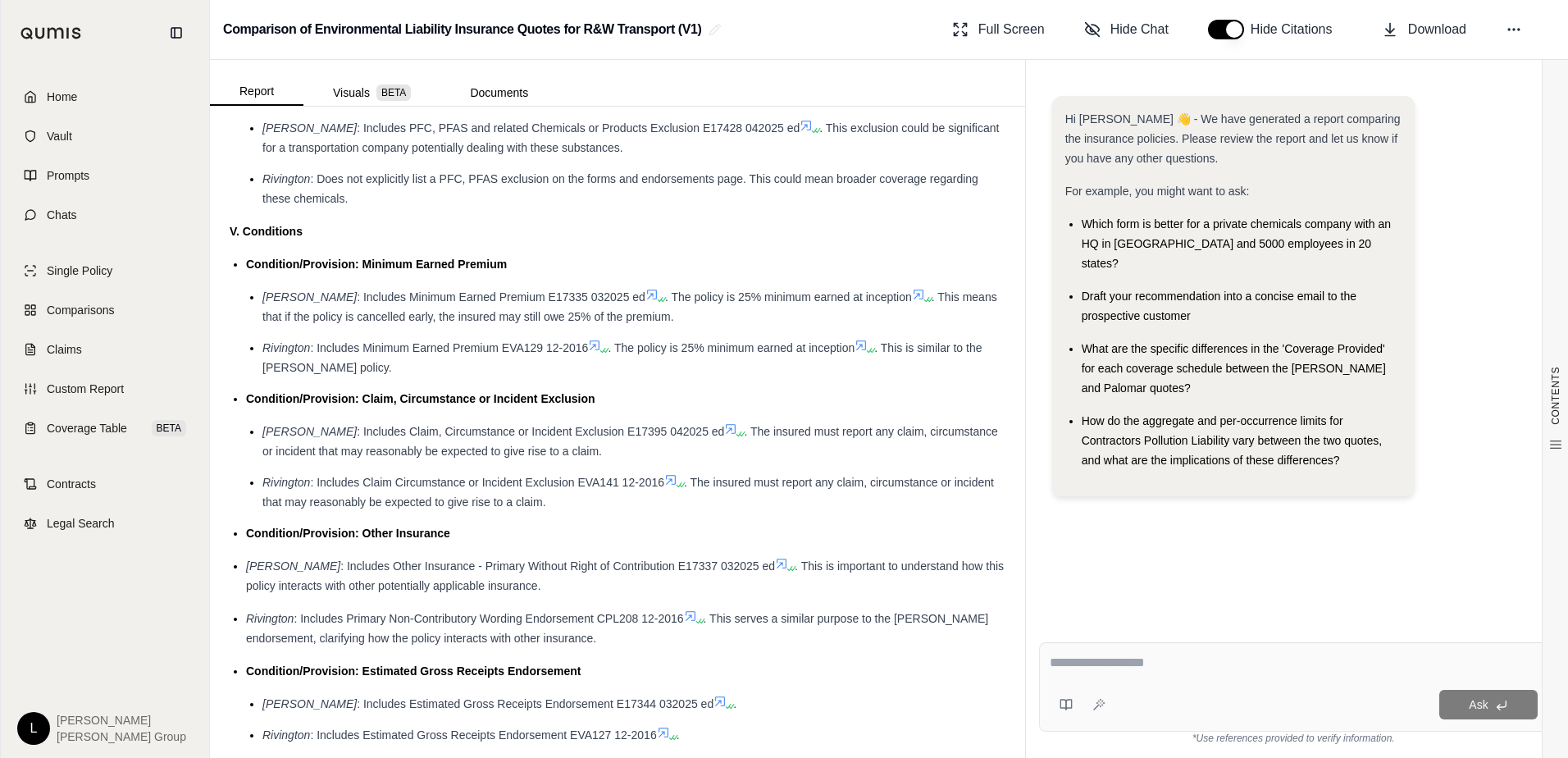
click at [1052, 560] on div "Hi [PERSON_NAME] 👋 - We have generated a report comparing the insurance policie…" at bounding box center [1294, 350] width 510 height 533
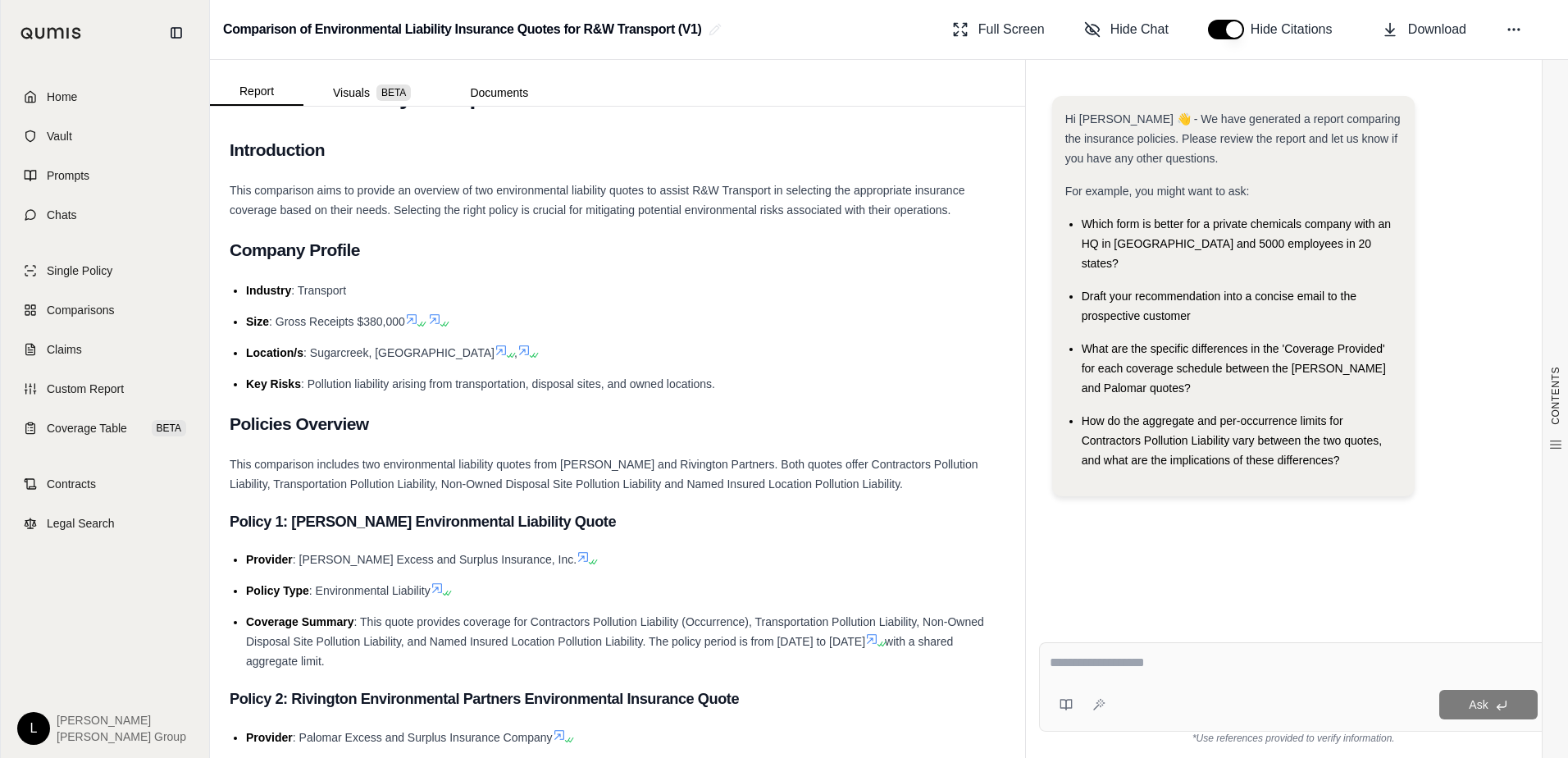
scroll to position [0, 0]
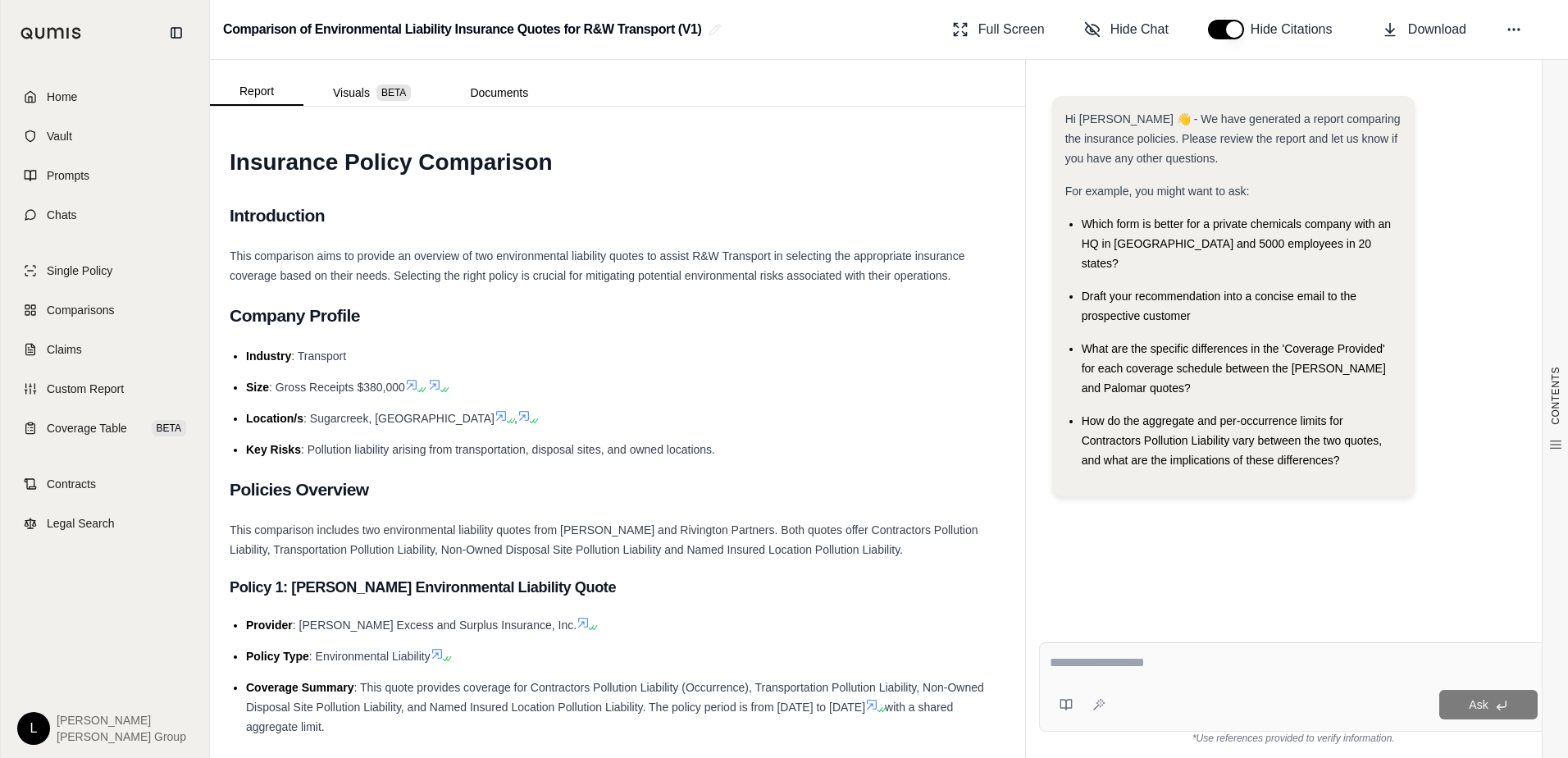
click at [569, 229] on h2 "Introduction" at bounding box center [617, 216] width 776 height 35
click at [1106, 570] on div "Hi [PERSON_NAME] 👋 - We have generated a report comparing the insurance policie…" at bounding box center [1294, 350] width 510 height 533
click at [1093, 665] on textarea at bounding box center [1294, 663] width 488 height 20
click at [328, 99] on button "Visuals BETA" at bounding box center [372, 92] width 137 height 26
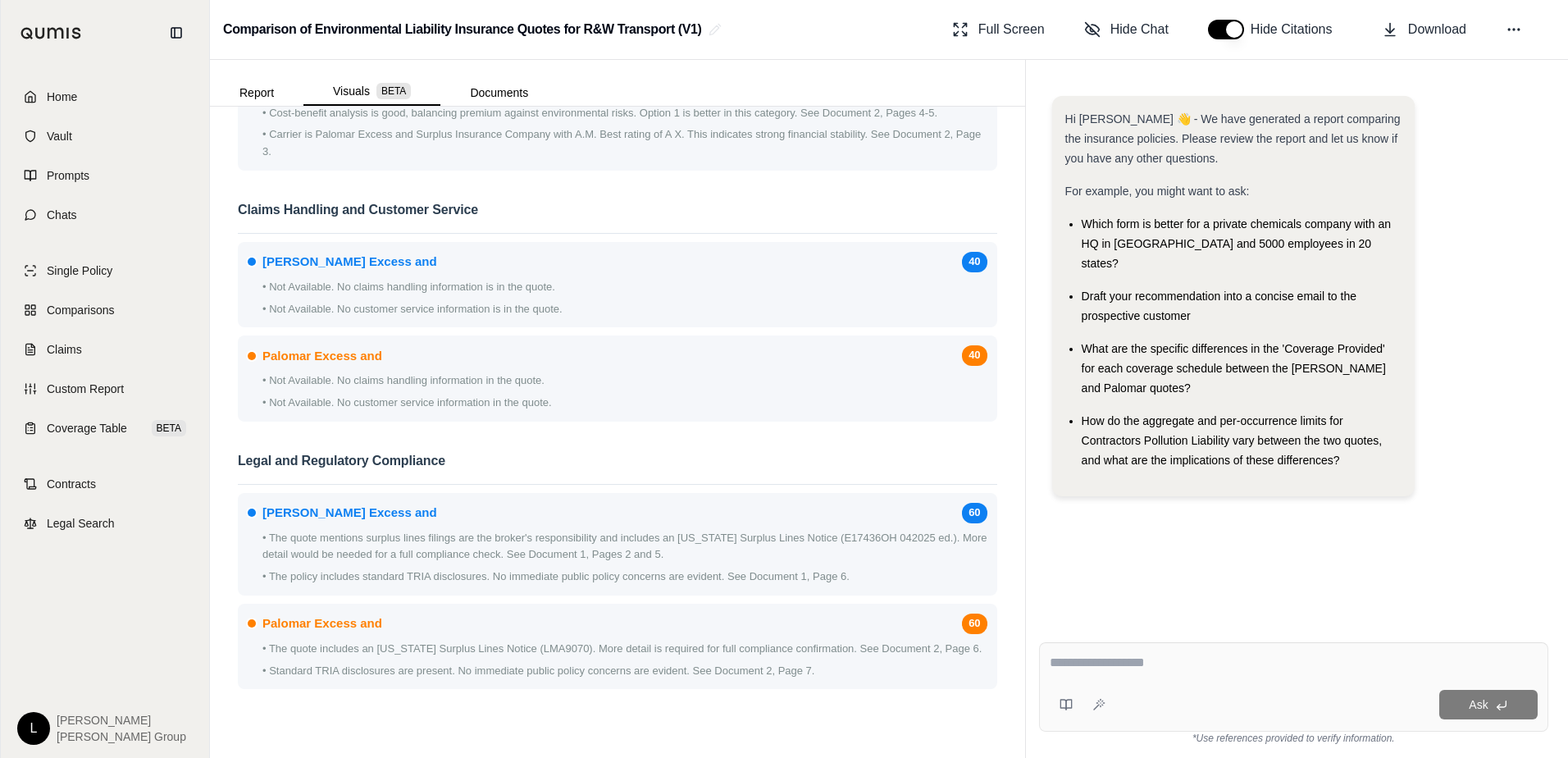
scroll to position [2232, 0]
